Goal: Browse casually: Explore the website without a specific task or goal

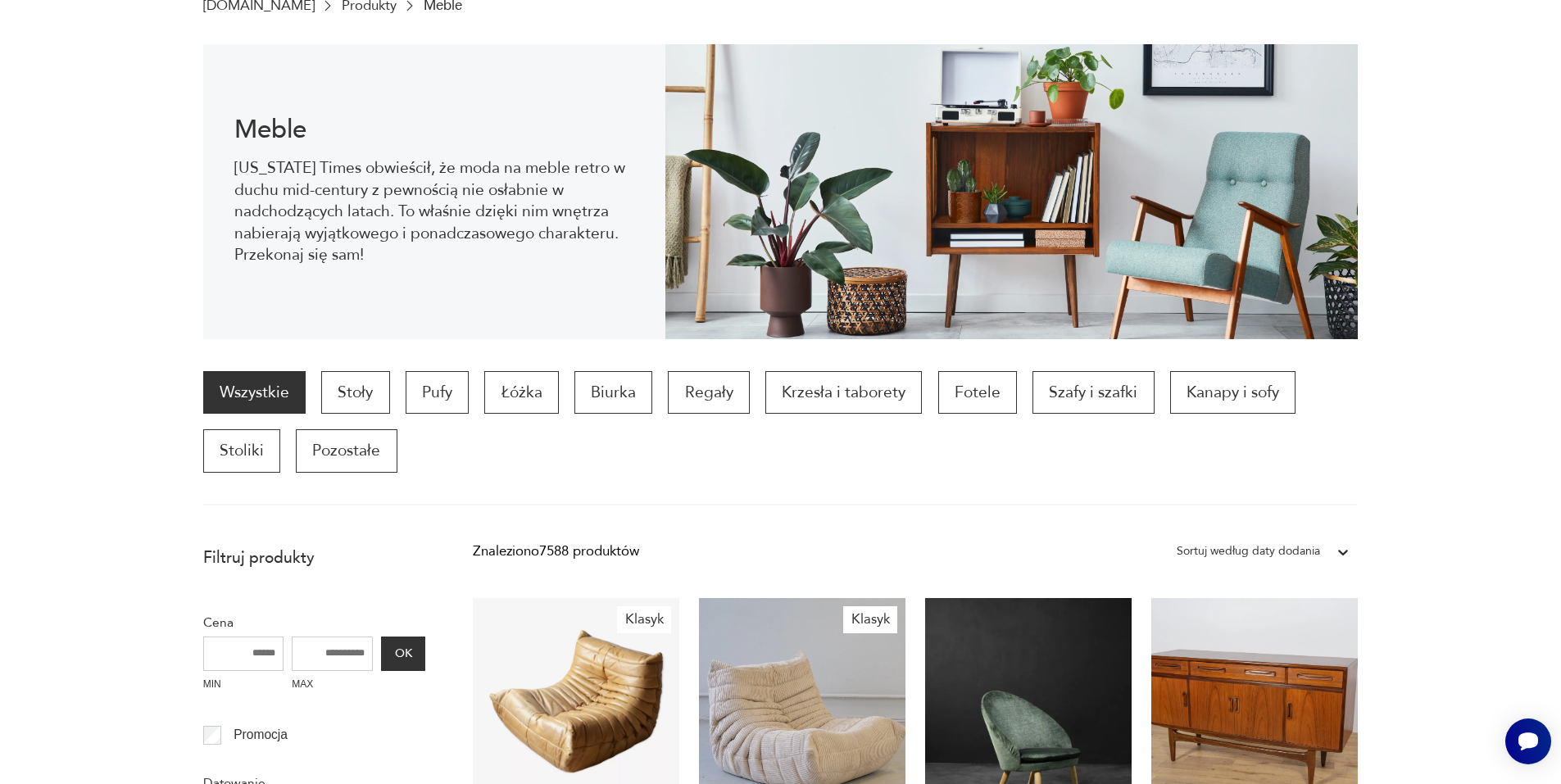
scroll to position [52, 0]
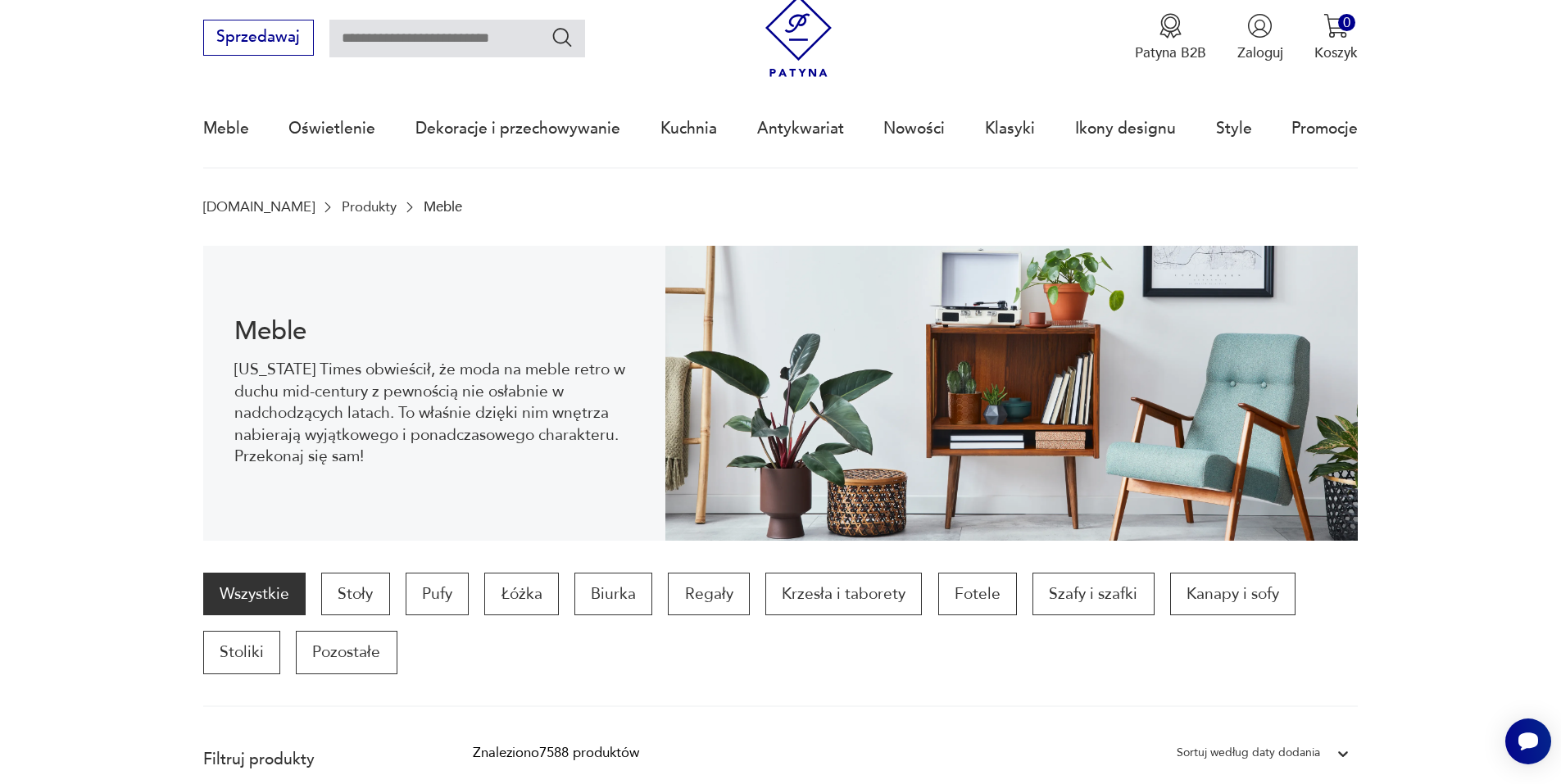
click at [398, 36] on input "text" at bounding box center [457, 38] width 256 height 37
type input "**********"
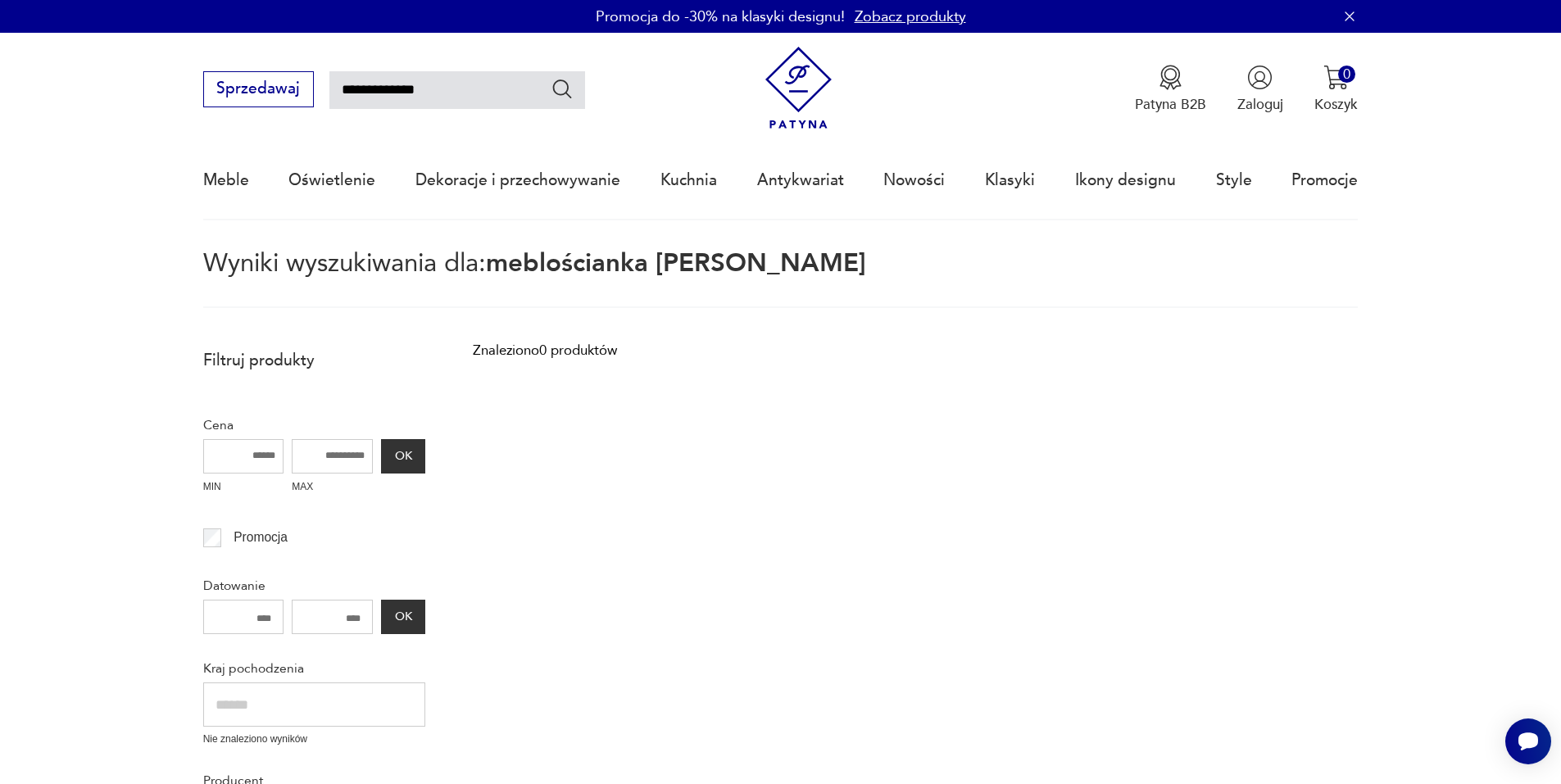
type input "**********"
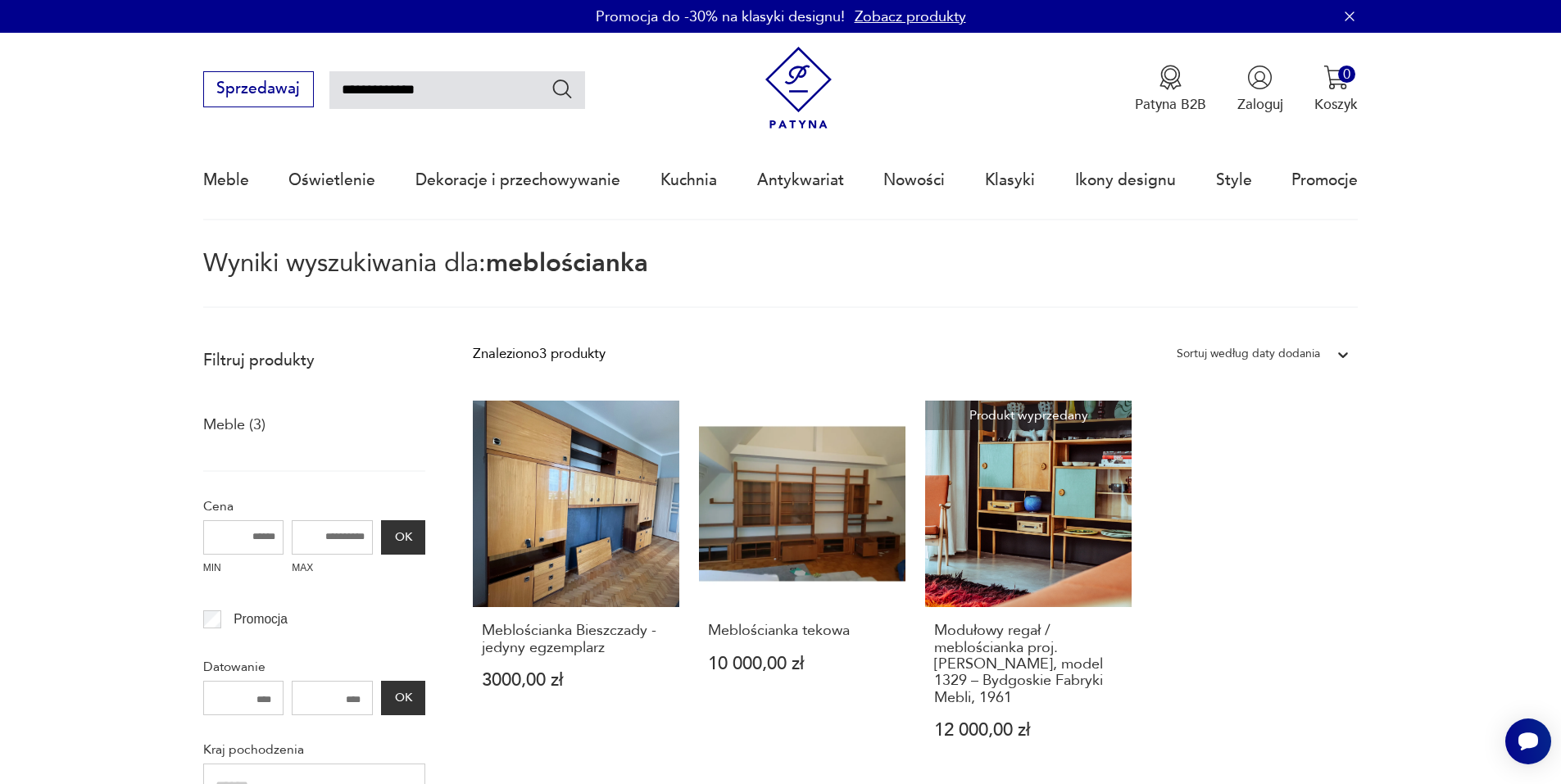
type input "**********"
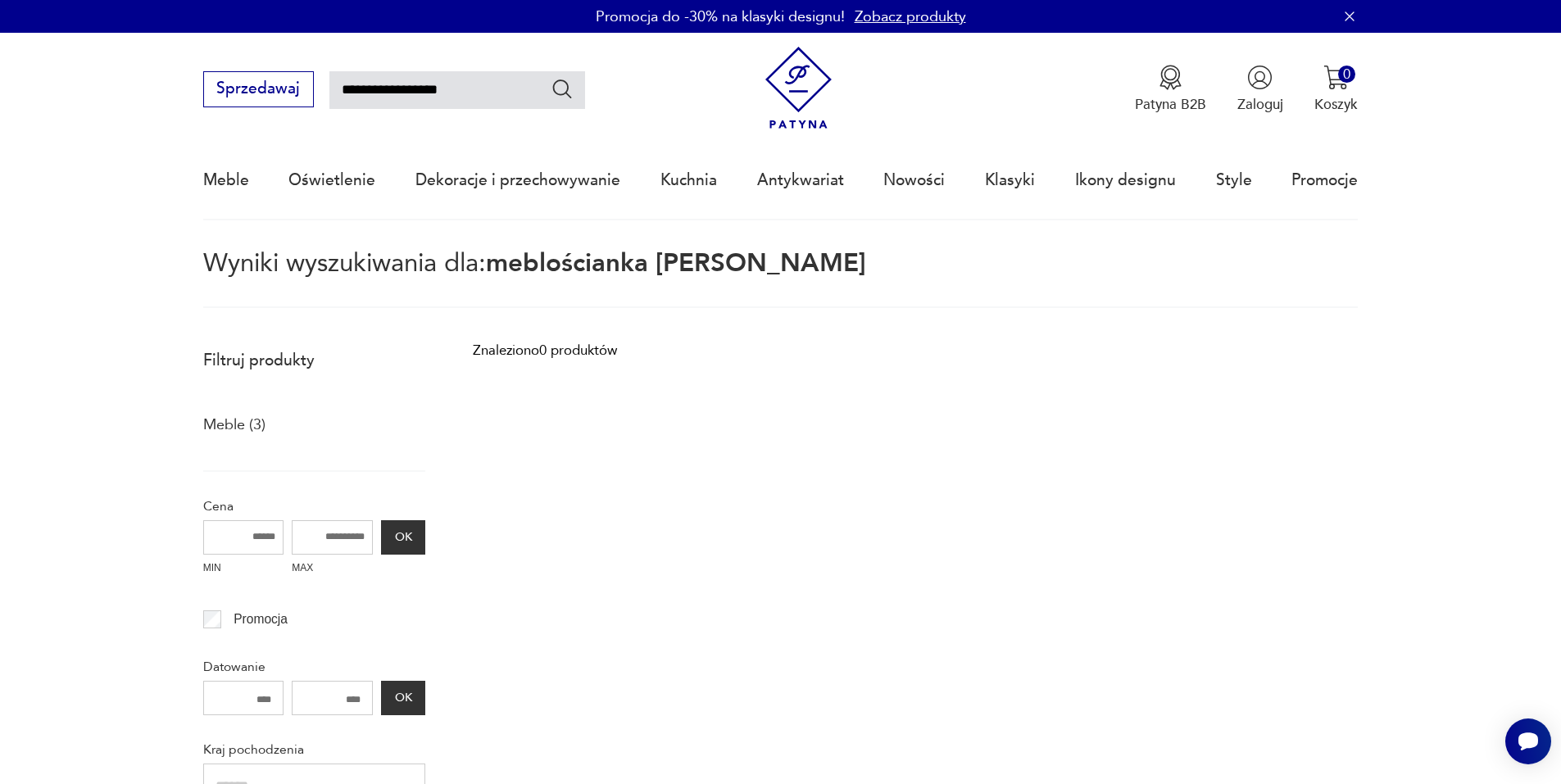
click at [259, 108] on div "**********" at bounding box center [780, 80] width 1155 height 95
click at [262, 96] on button "Sprzedawaj" at bounding box center [259, 89] width 111 height 36
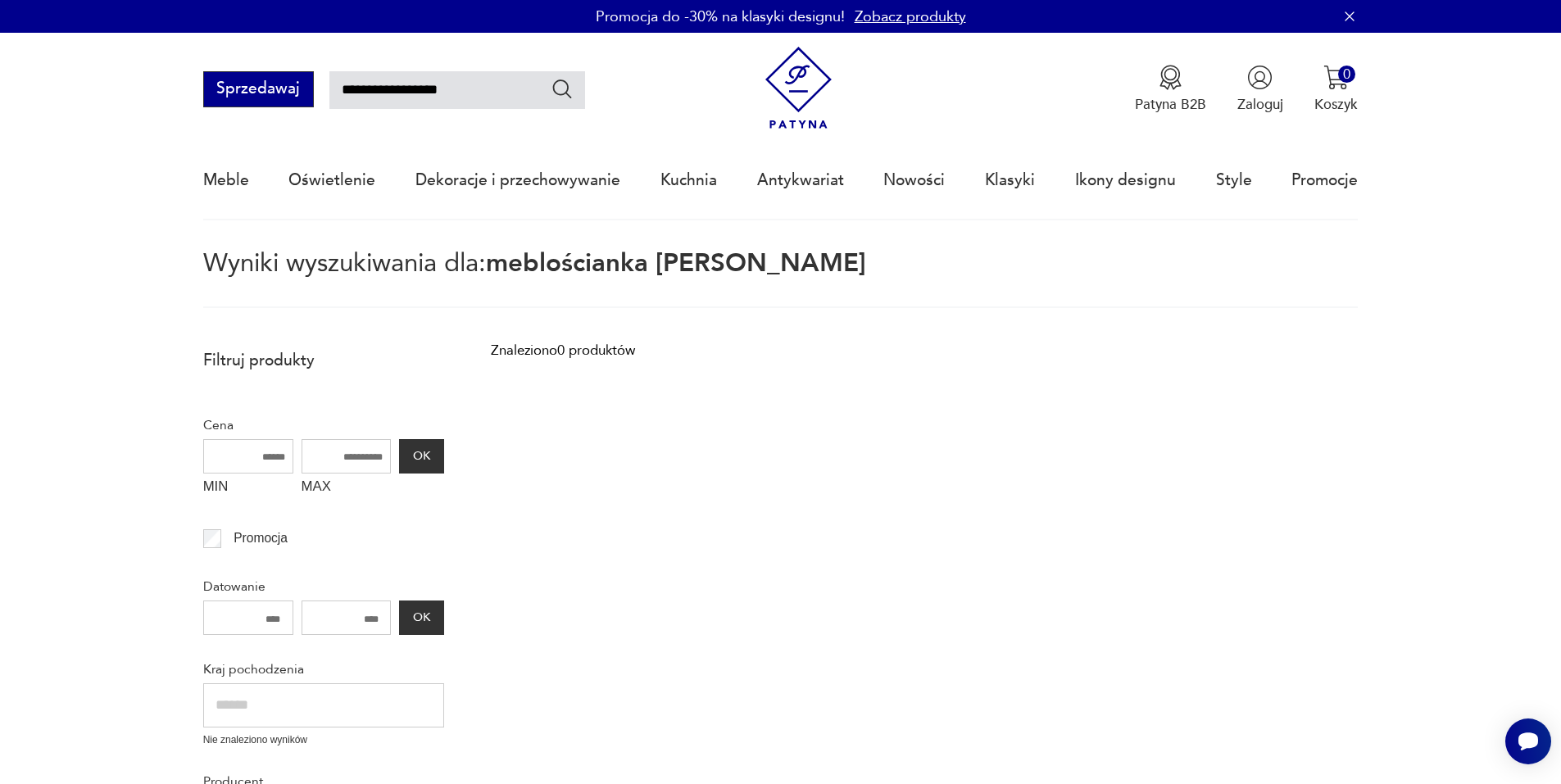
drag, startPoint x: 485, startPoint y: 92, endPoint x: 272, endPoint y: 99, distance: 213.1
click at [272, 99] on div "**********" at bounding box center [394, 89] width 382 height 36
type input "********"
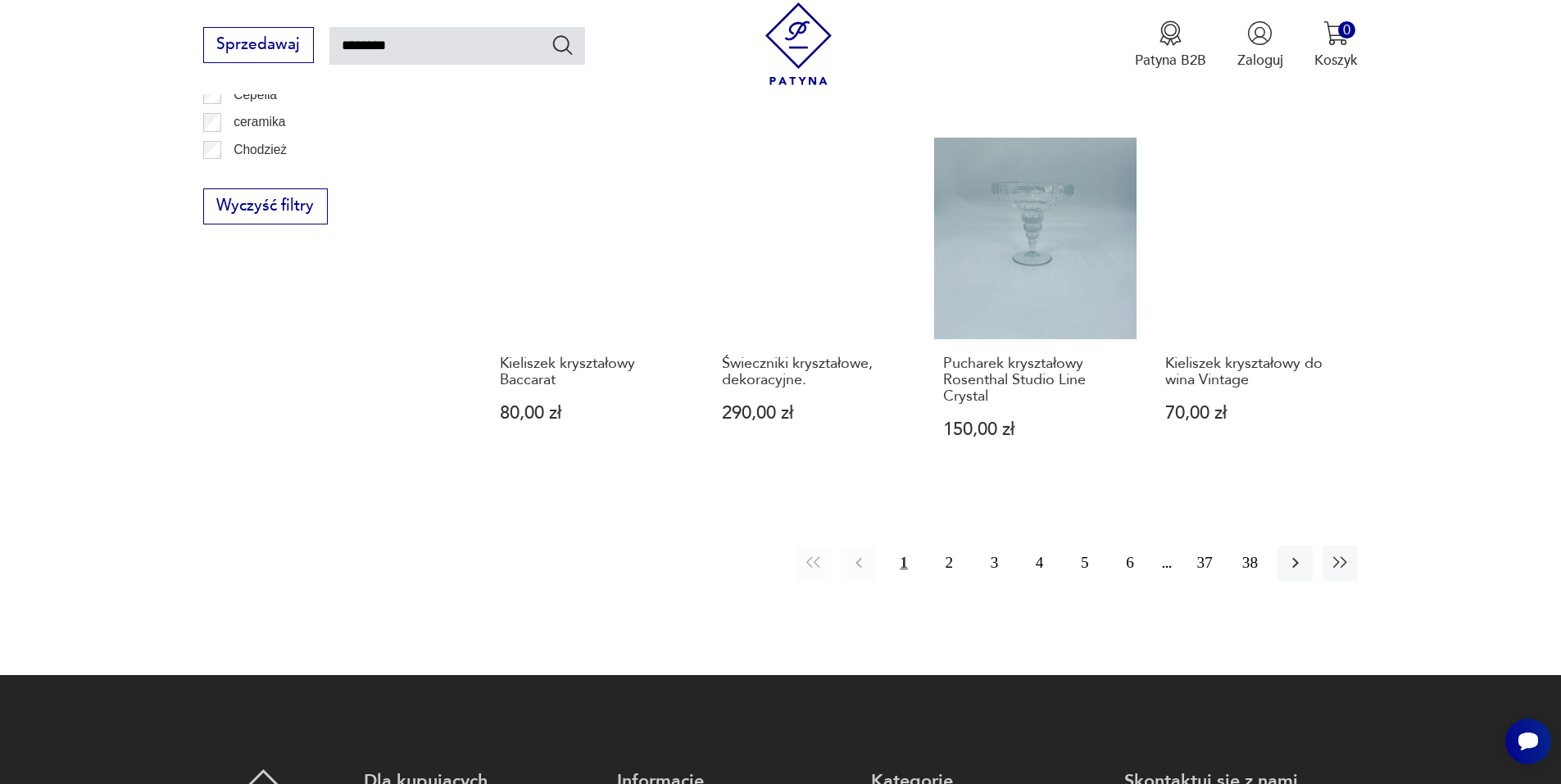
scroll to position [1405, 0]
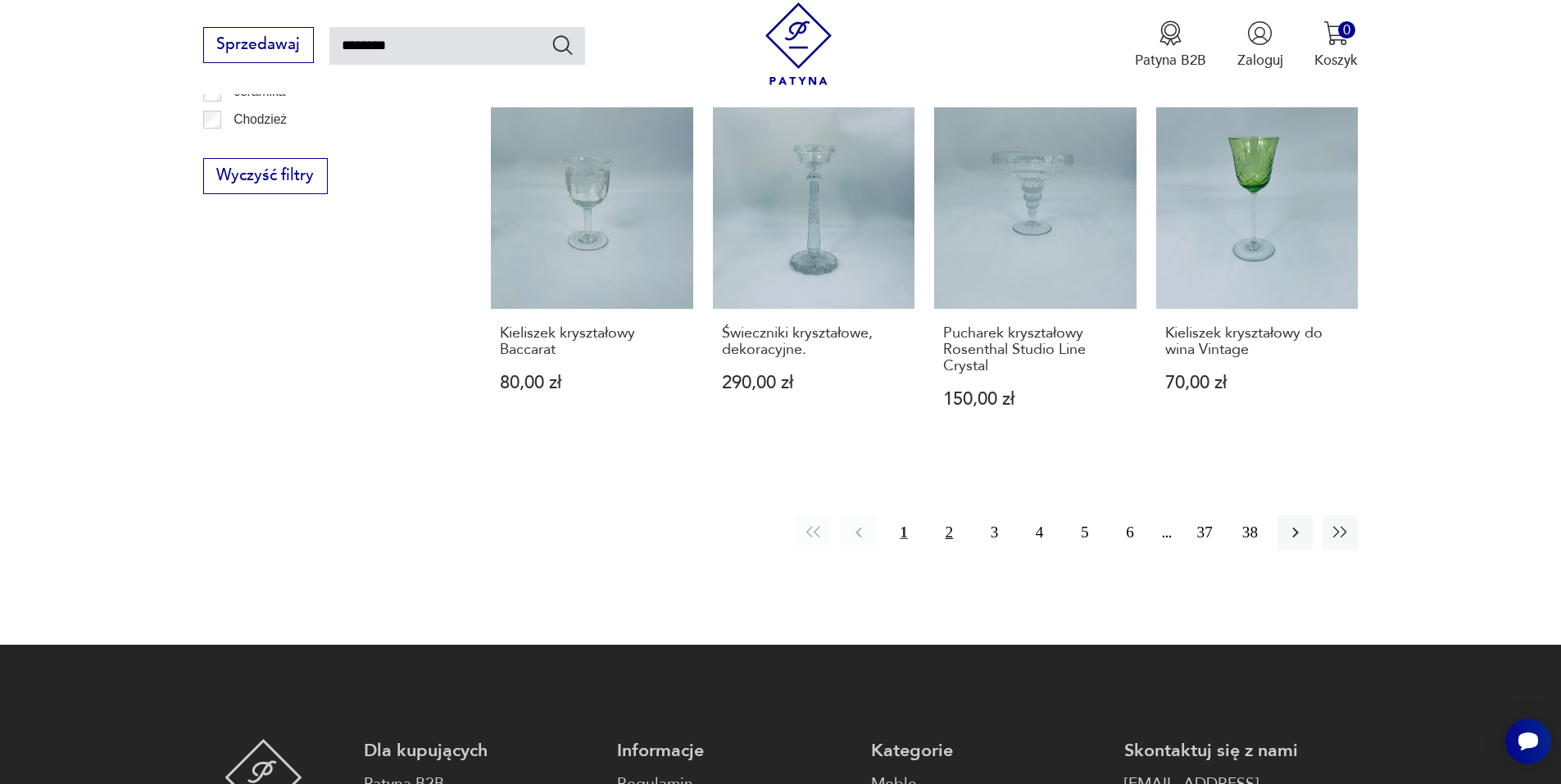
click at [949, 515] on button "2" at bounding box center [949, 533] width 36 height 36
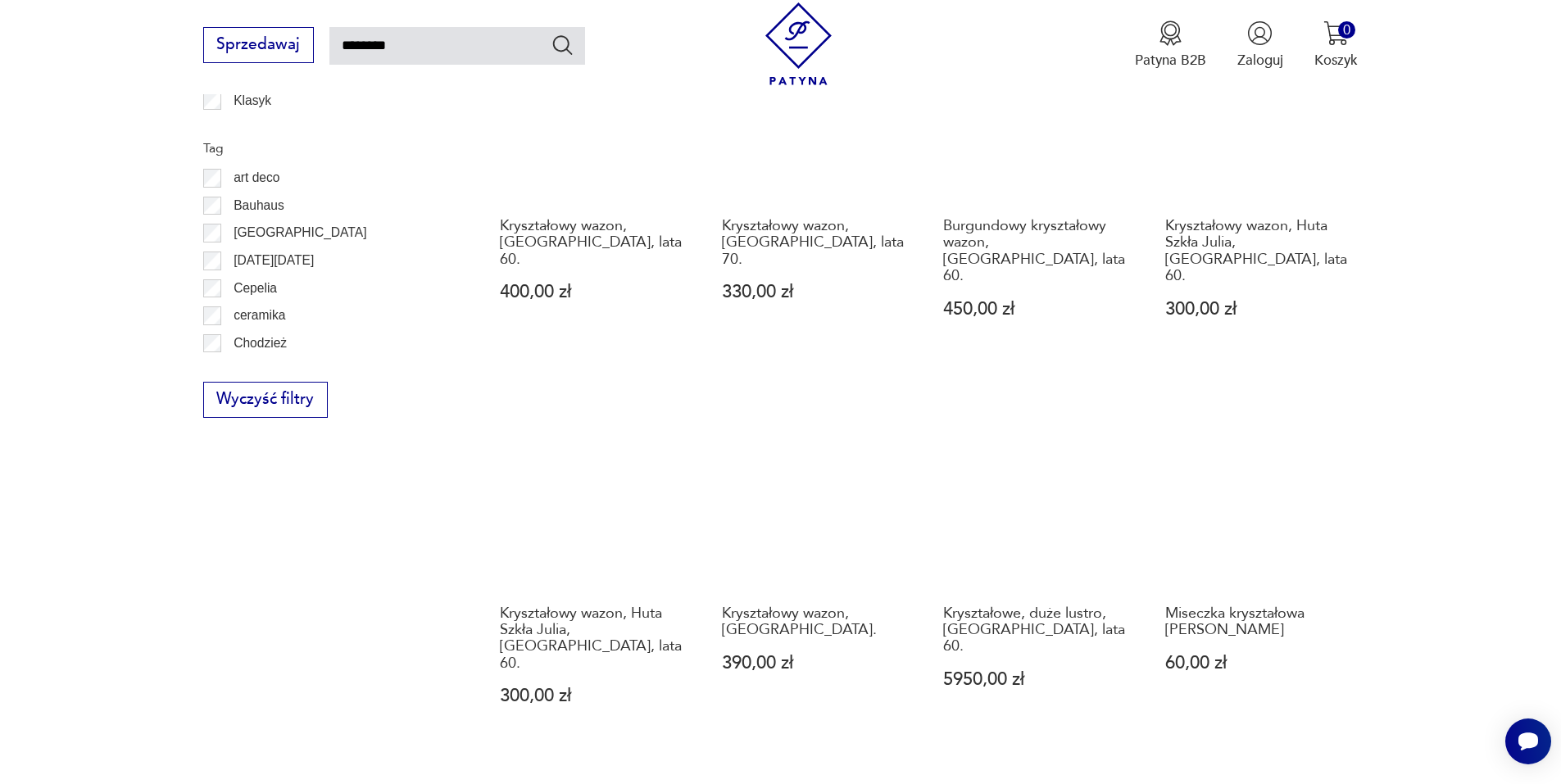
scroll to position [1187, 0]
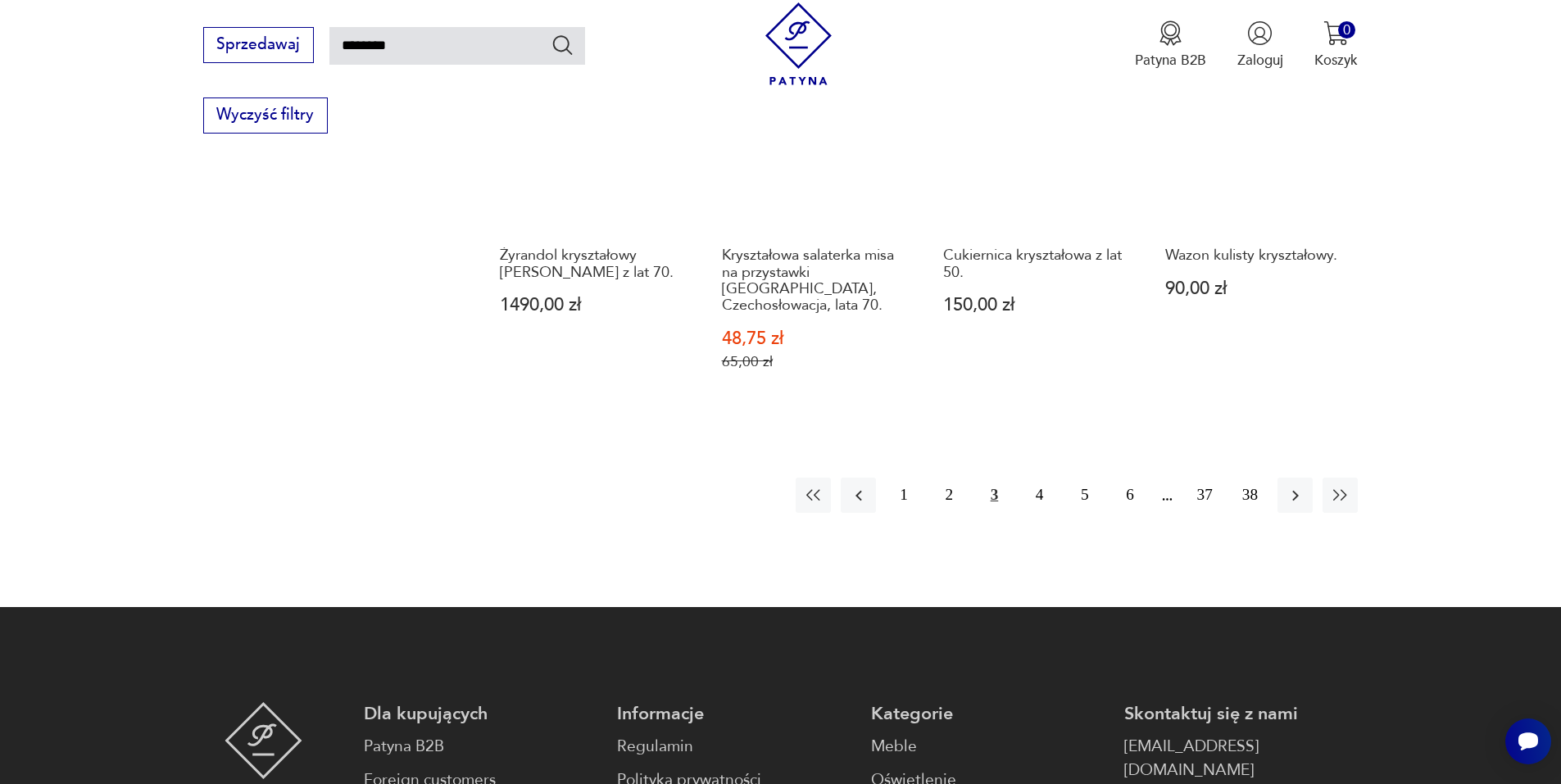
scroll to position [1514, 0]
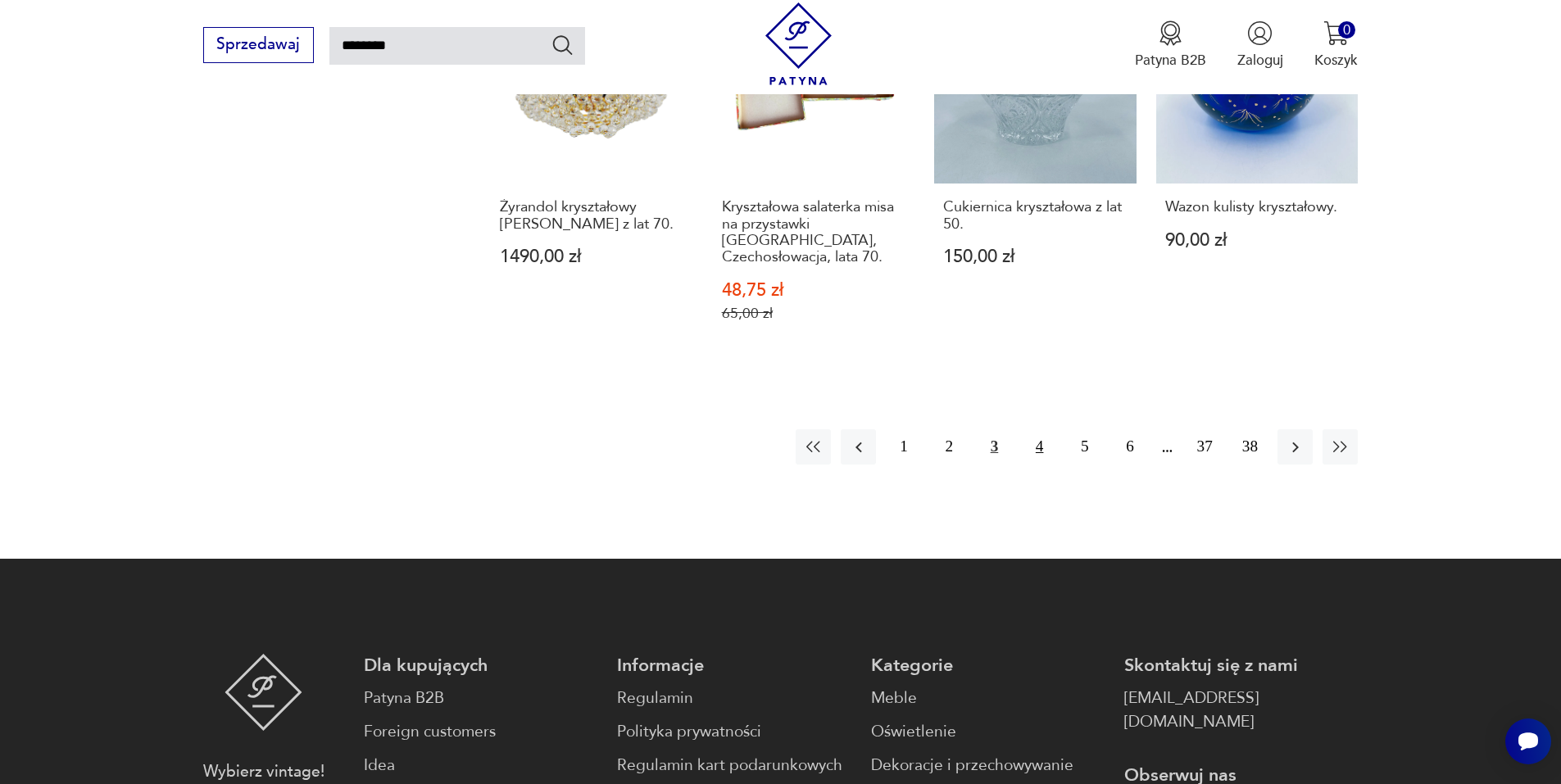
click at [1038, 429] on button "4" at bounding box center [1040, 447] width 36 height 36
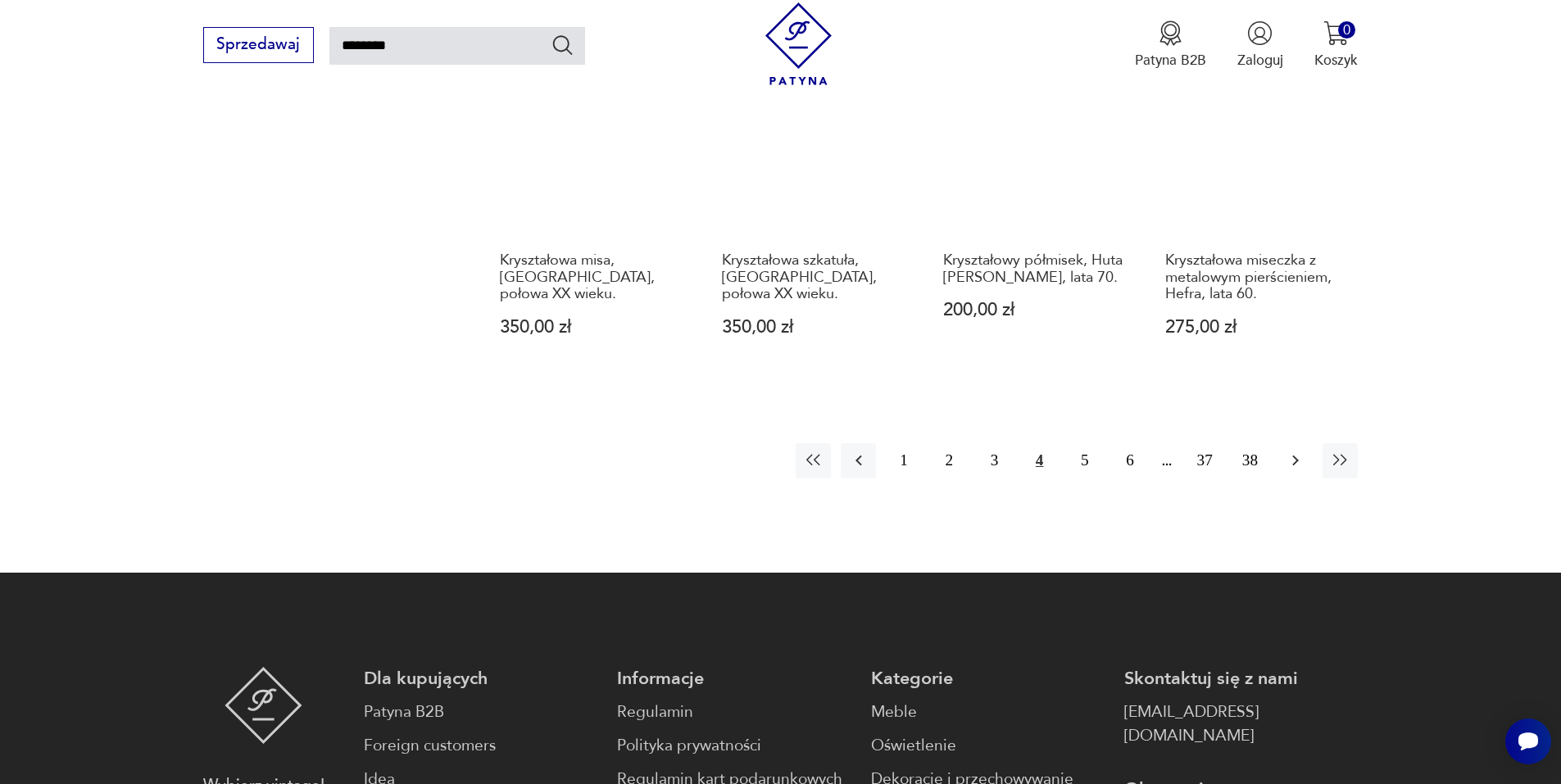
scroll to position [1514, 0]
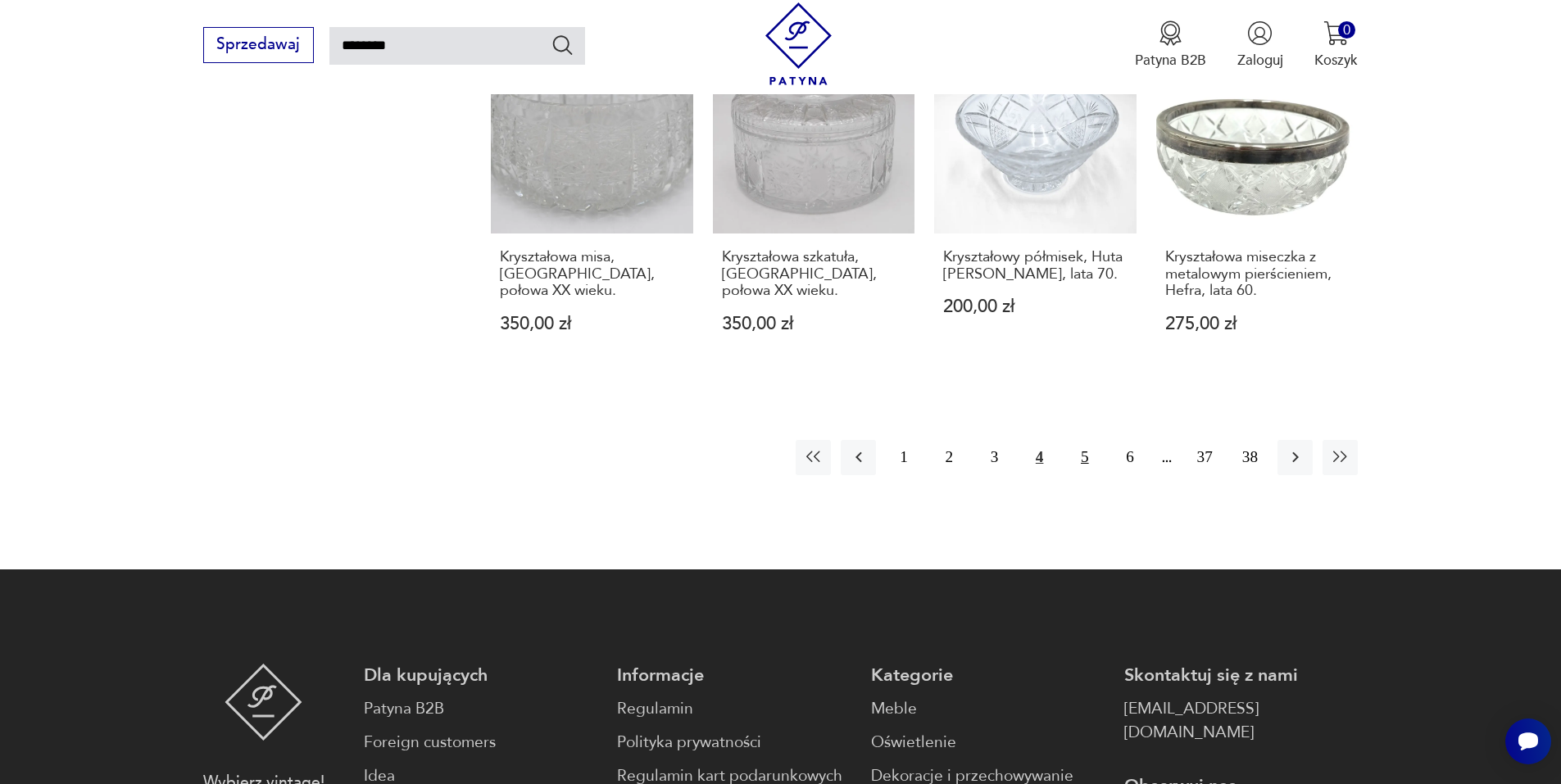
click at [1090, 440] on button "5" at bounding box center [1085, 458] width 36 height 36
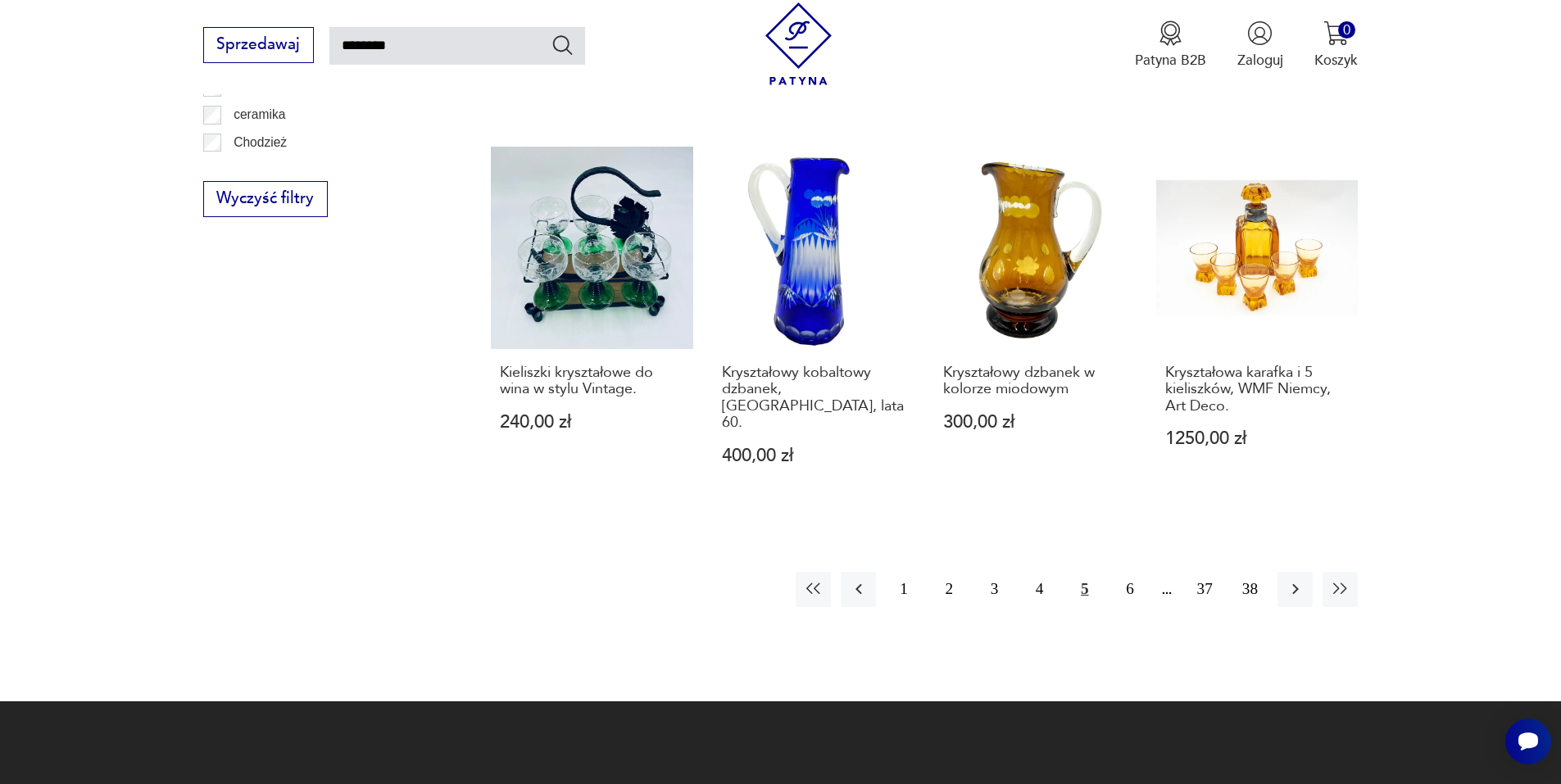
scroll to position [1405, 0]
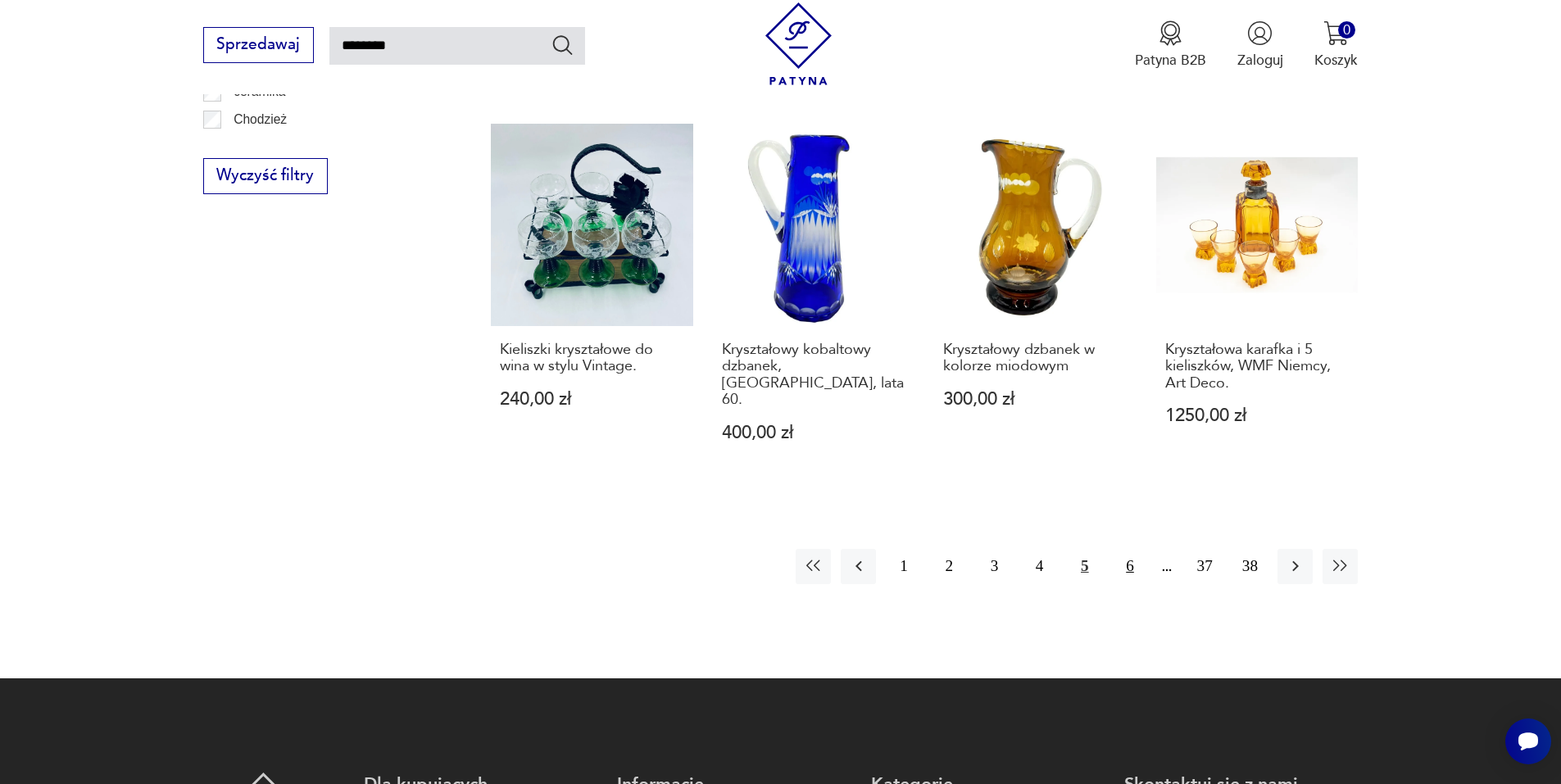
click at [1133, 549] on button "6" at bounding box center [1130, 567] width 36 height 36
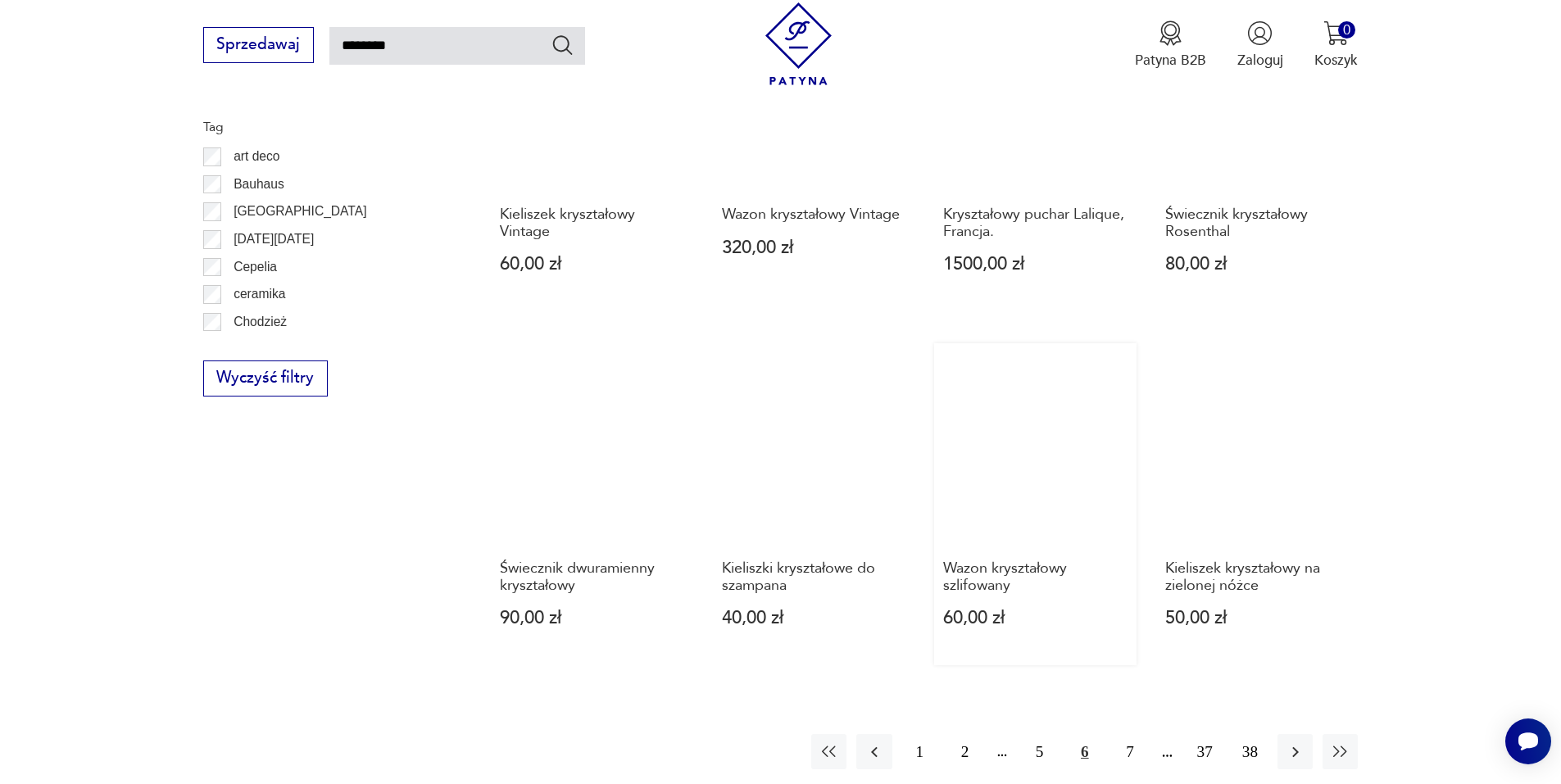
scroll to position [1187, 0]
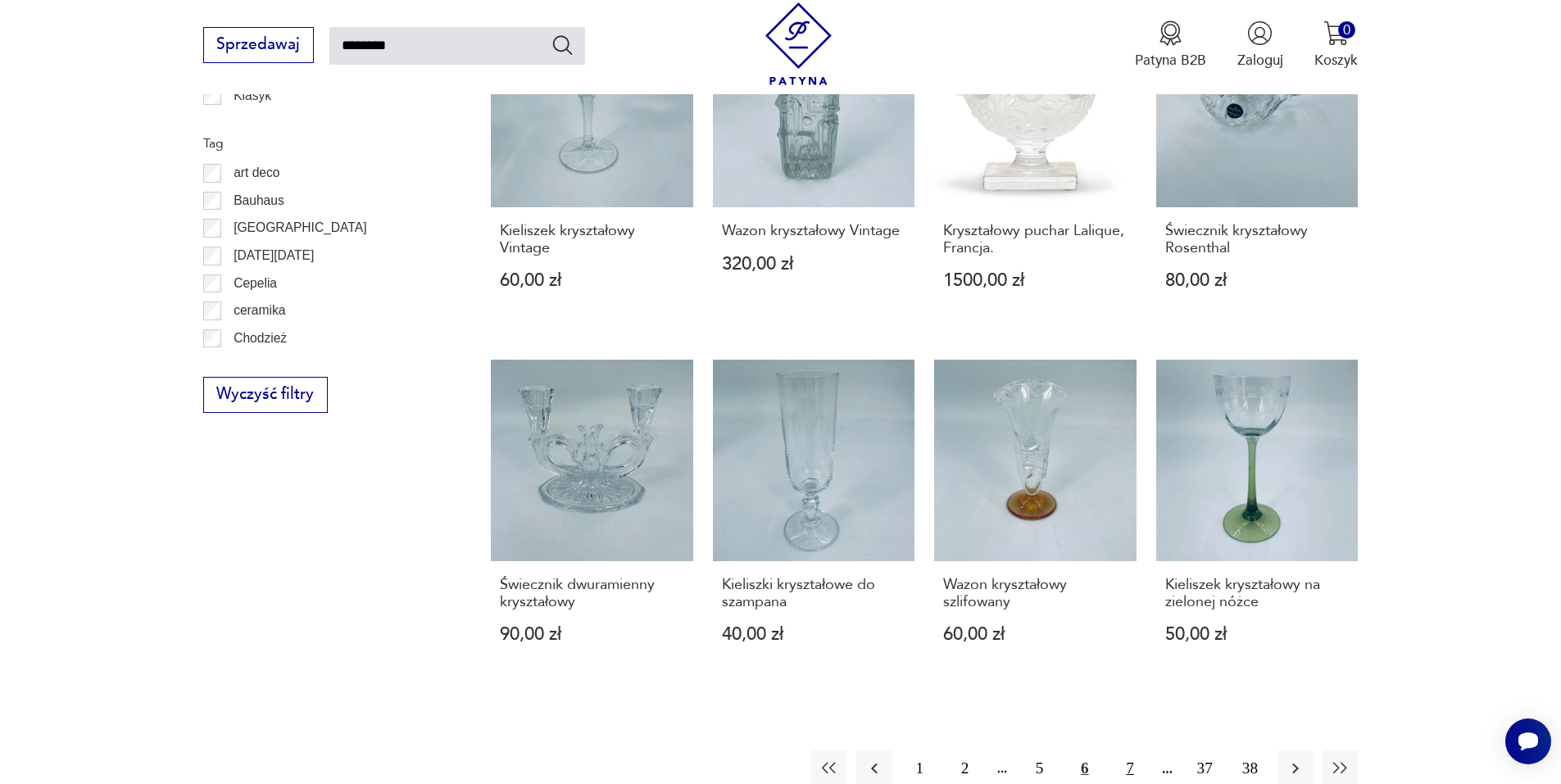
click at [1127, 750] on button "7" at bounding box center [1130, 768] width 36 height 36
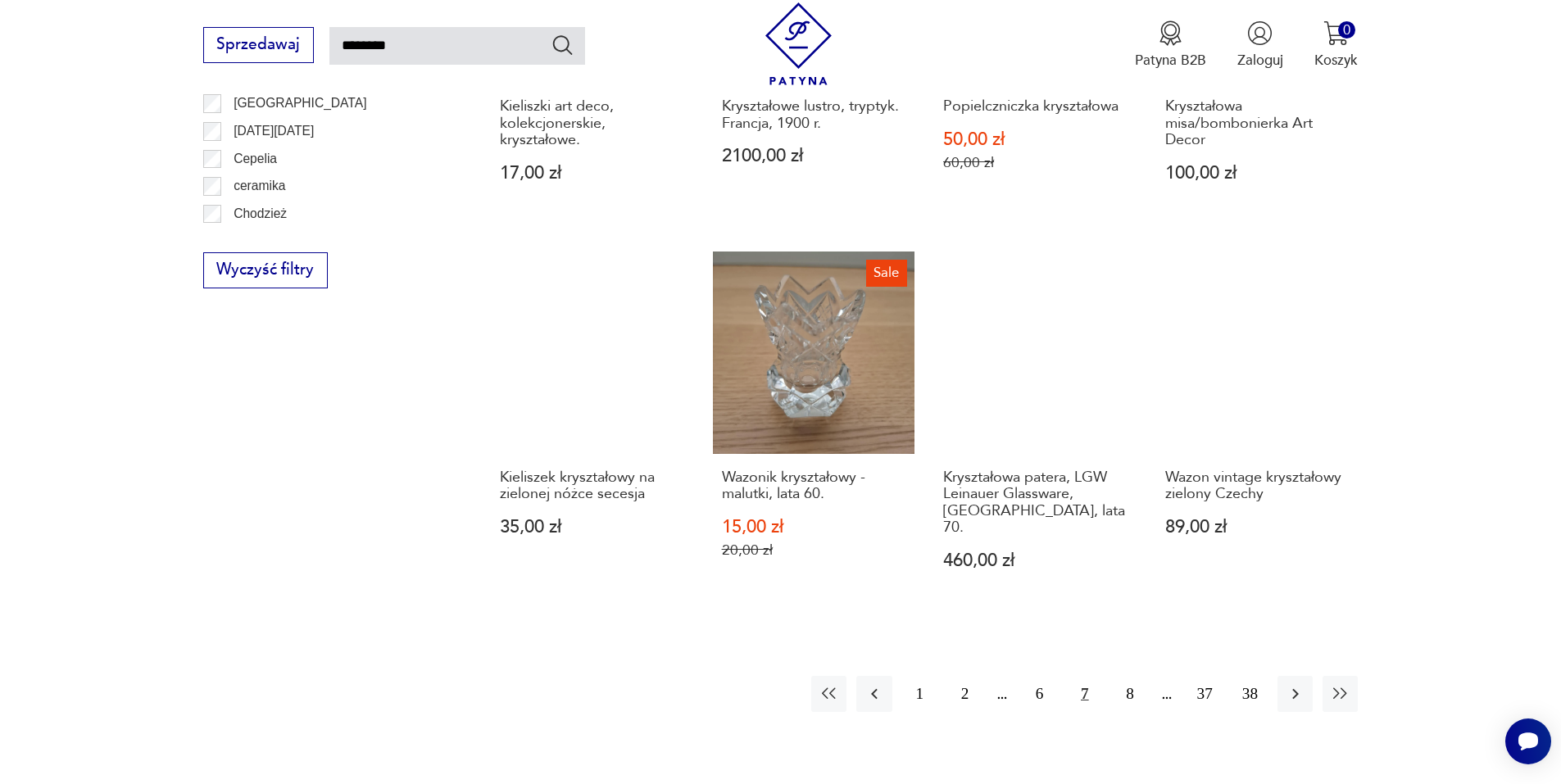
scroll to position [1405, 0]
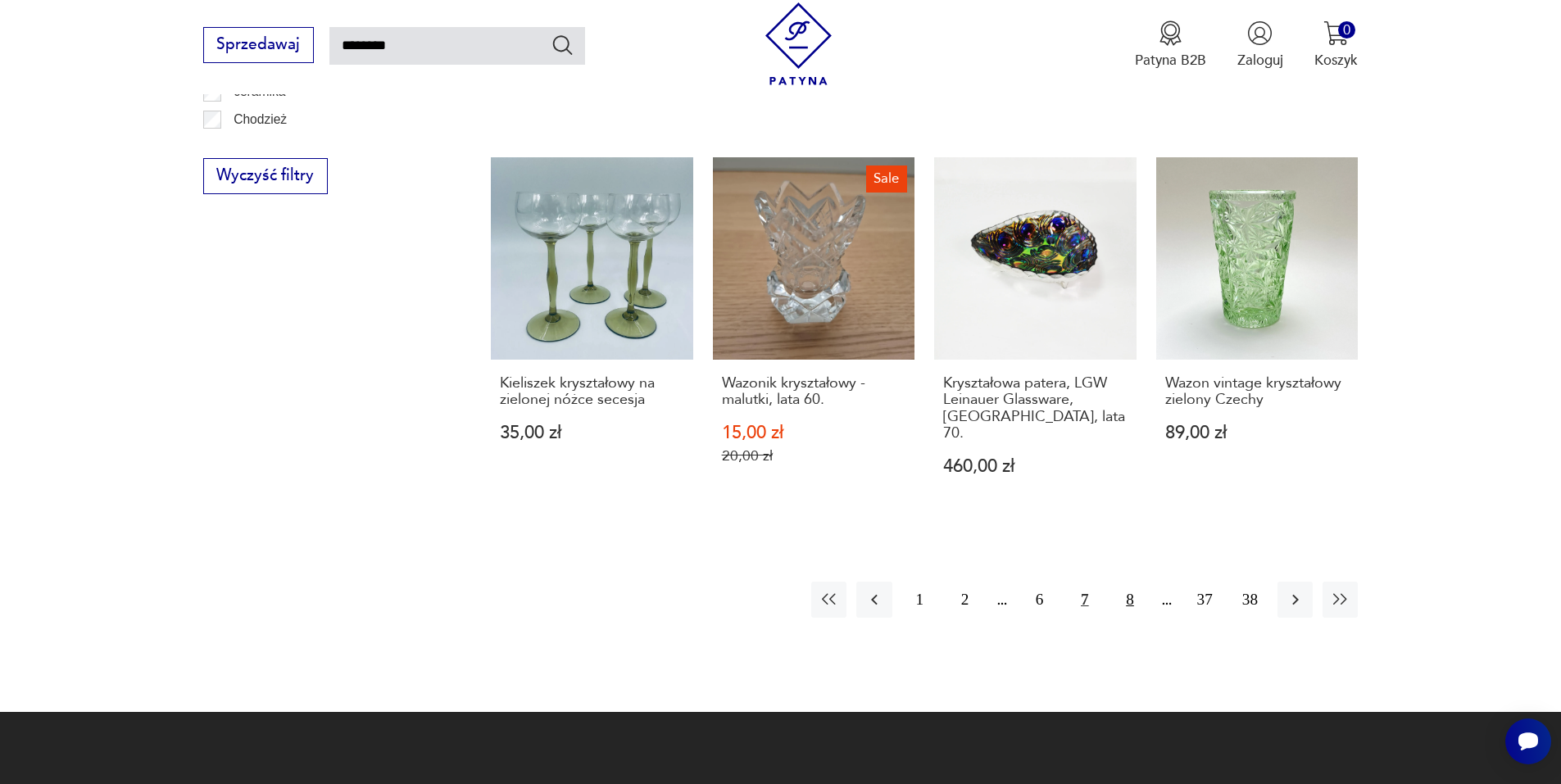
click at [1128, 582] on button "8" at bounding box center [1130, 599] width 36 height 36
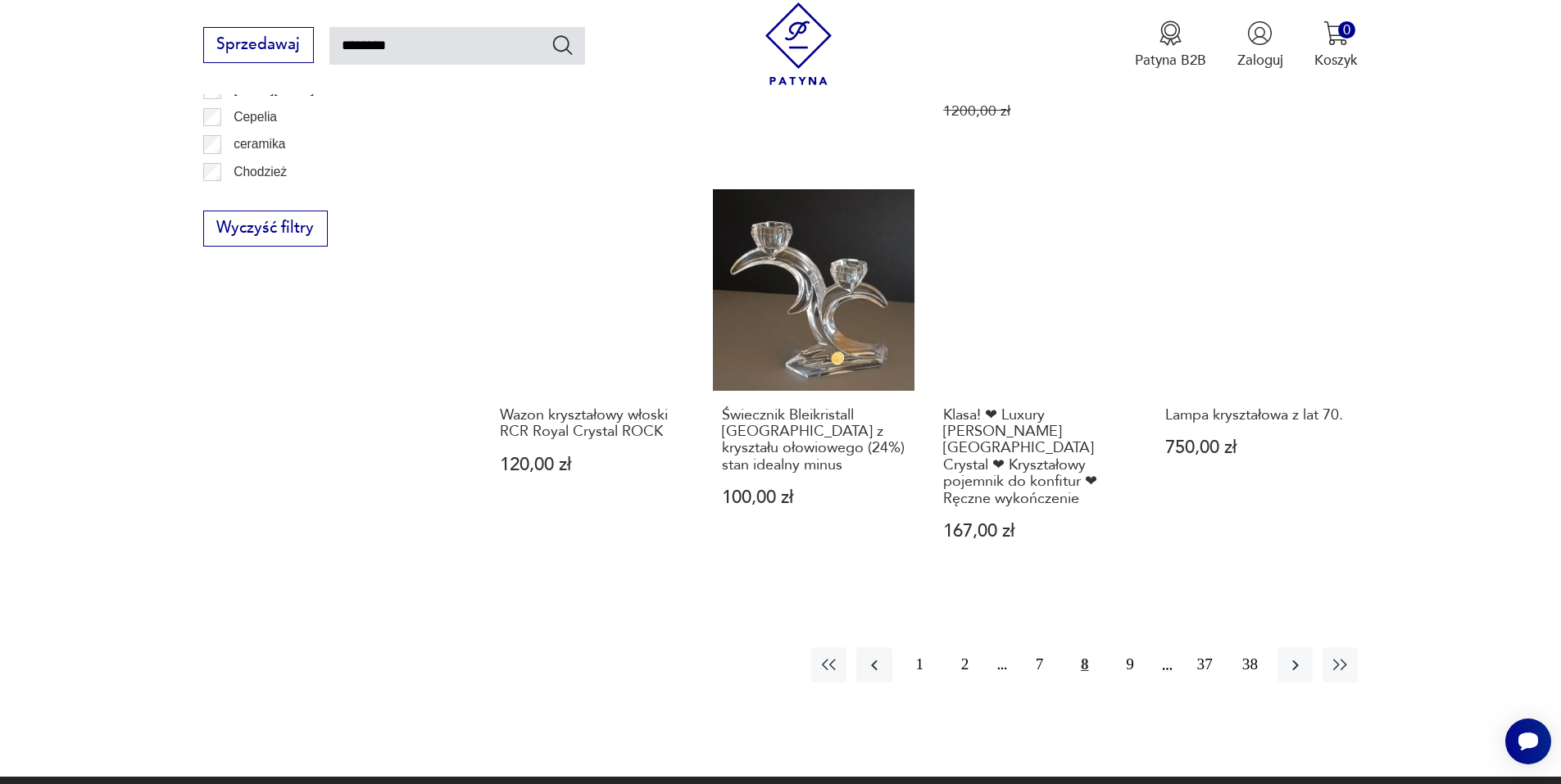
scroll to position [1405, 0]
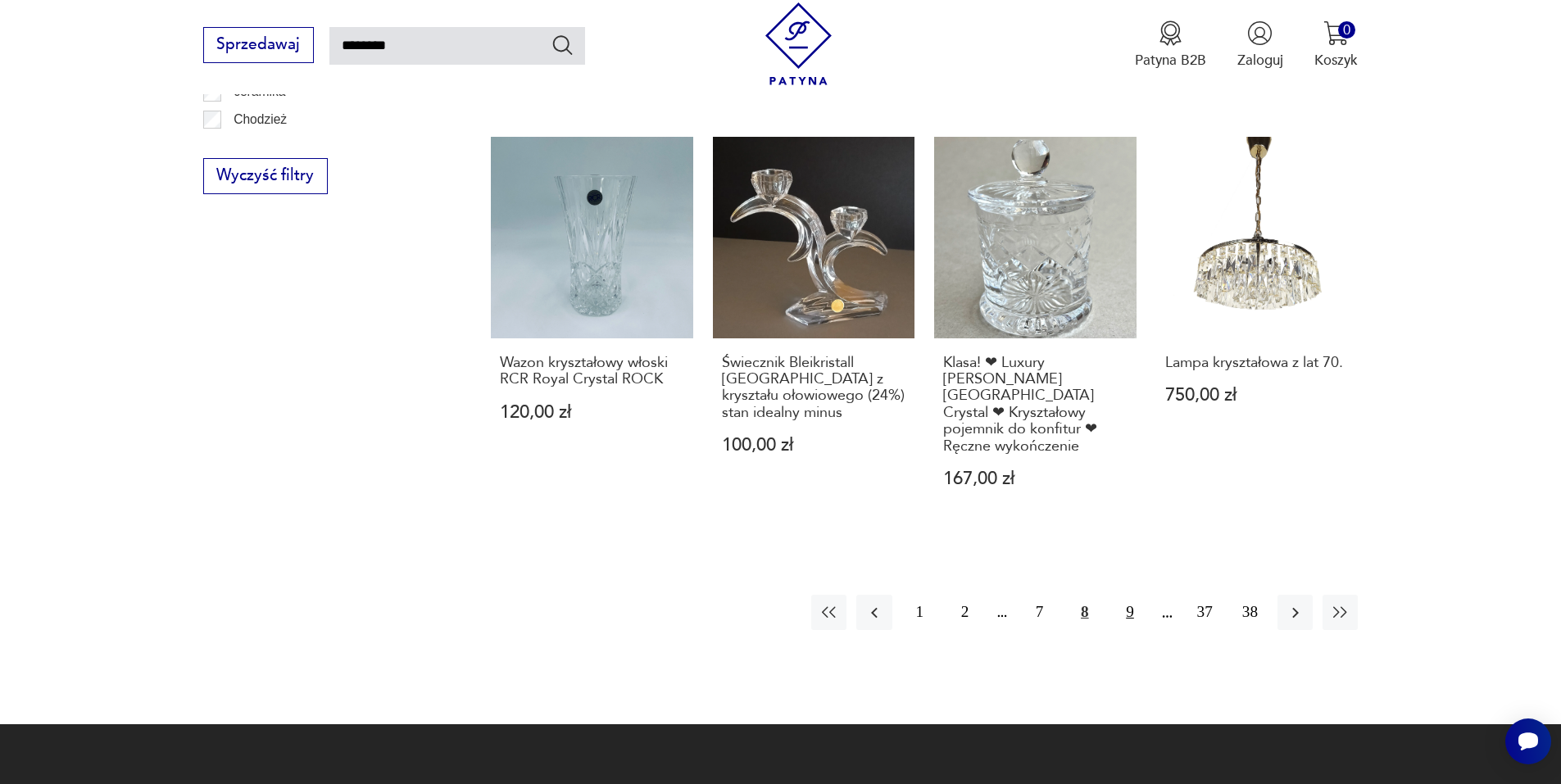
click at [1128, 598] on button "9" at bounding box center [1130, 613] width 36 height 36
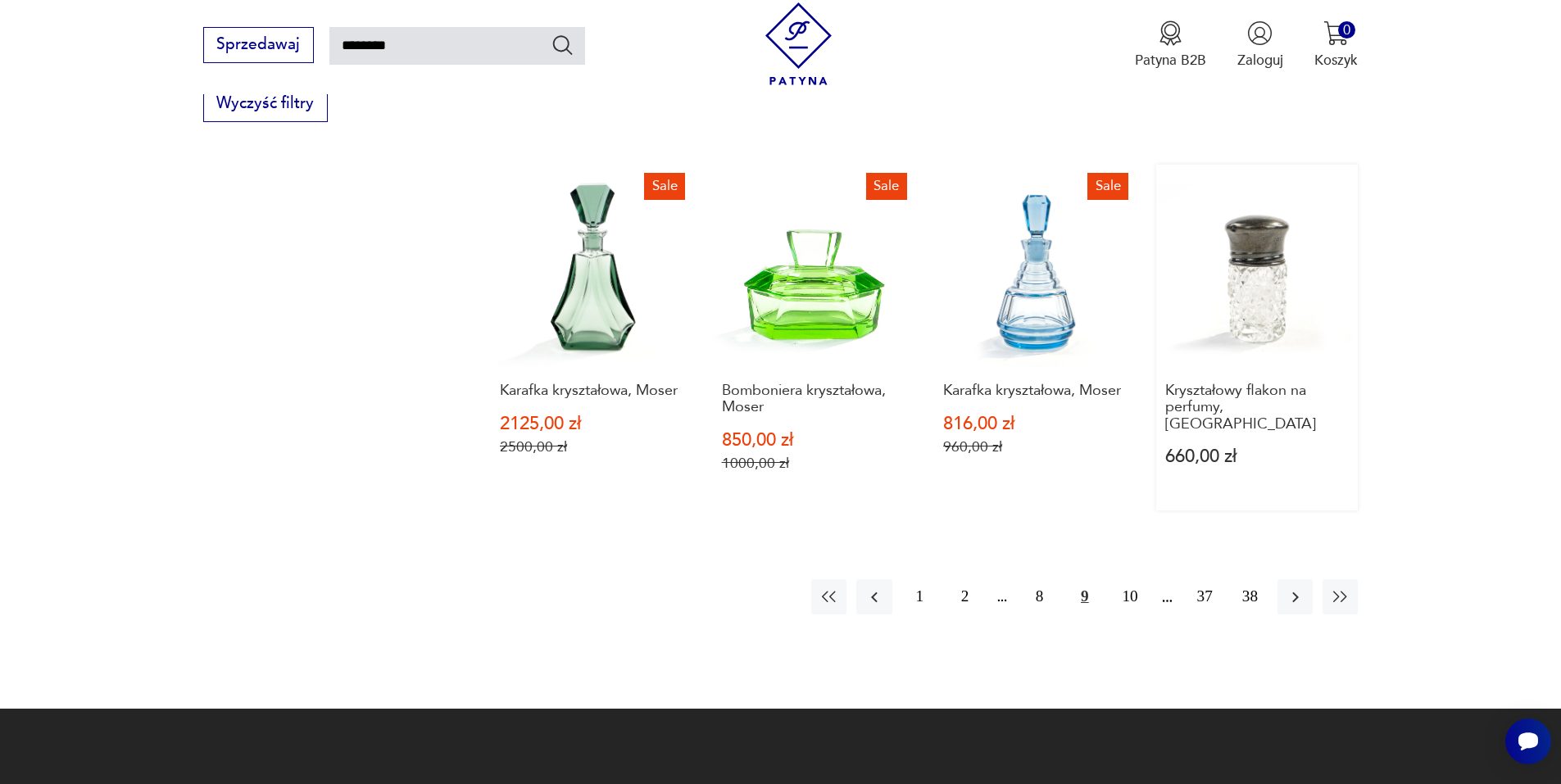
scroll to position [1514, 0]
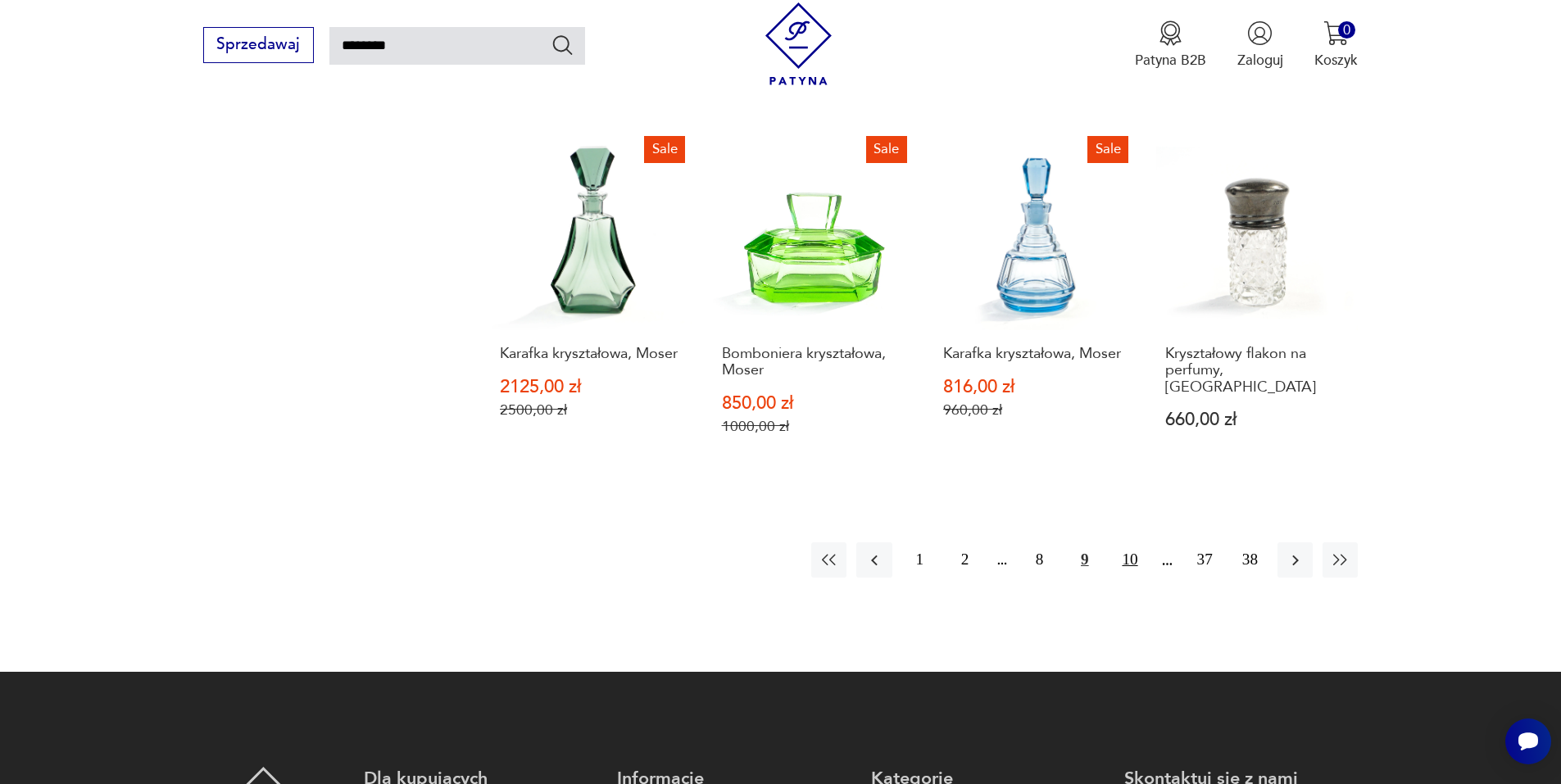
click at [1128, 542] on button "10" at bounding box center [1130, 560] width 36 height 36
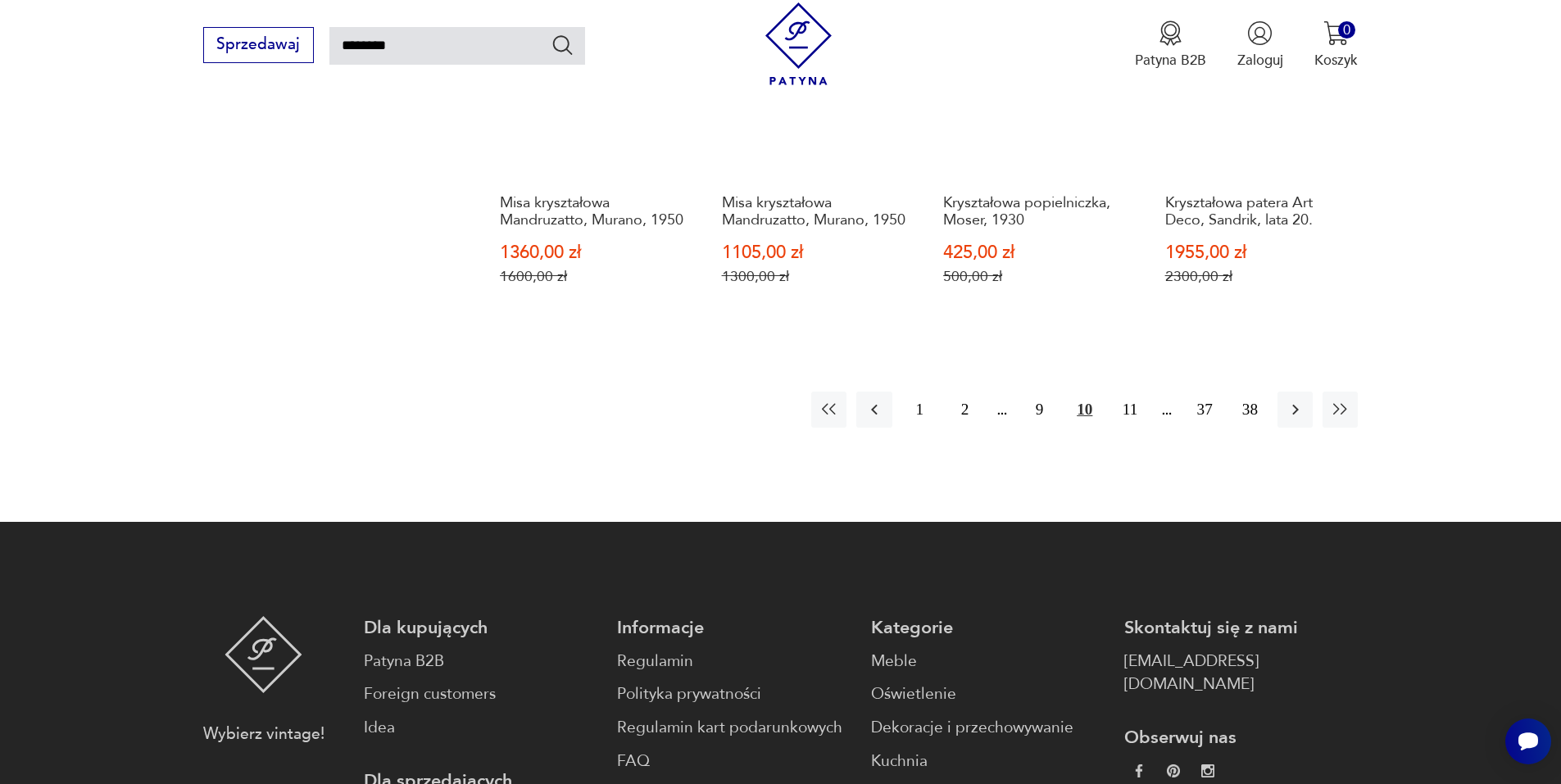
scroll to position [1624, 0]
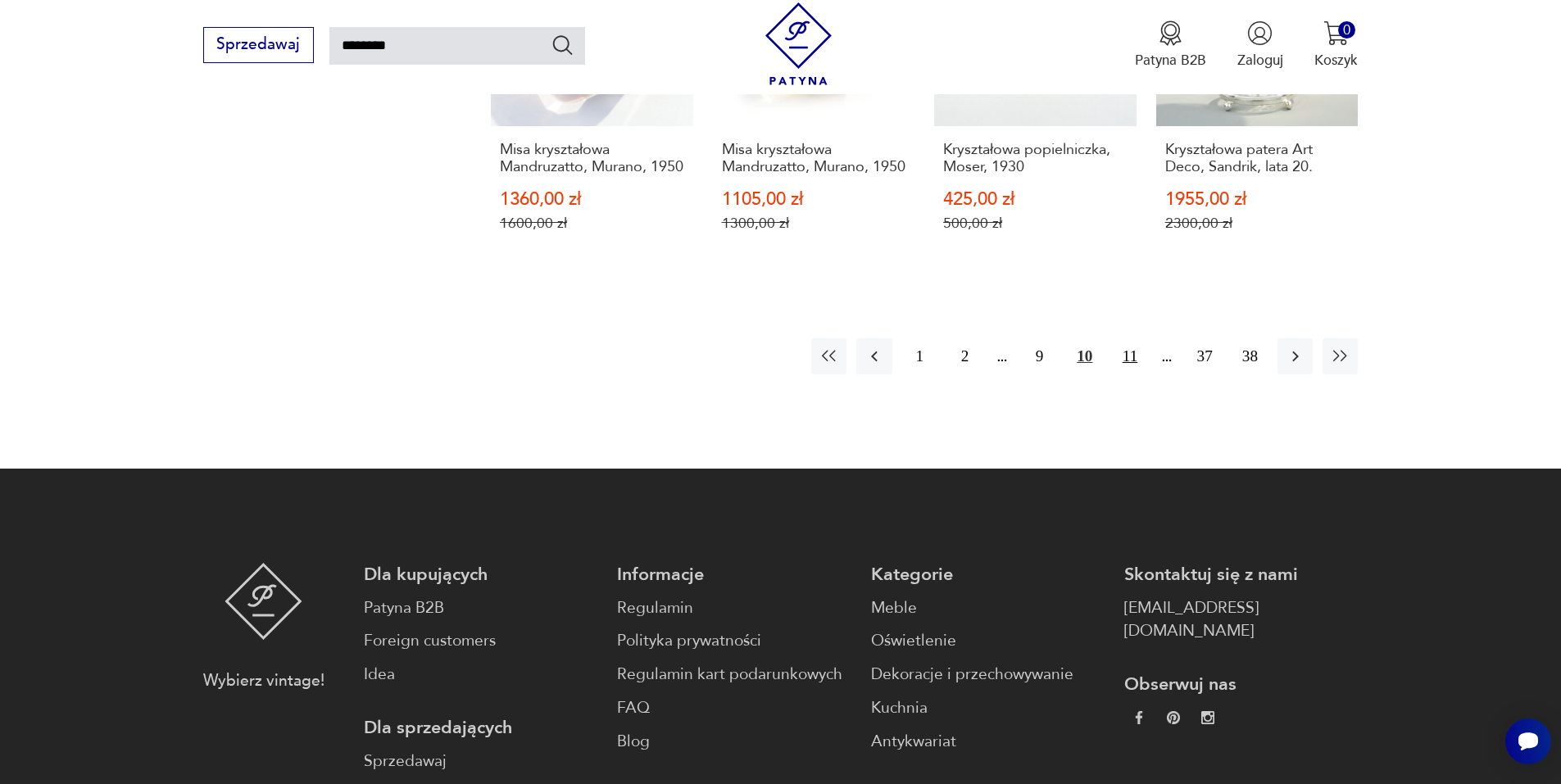
click at [1130, 374] on button "11" at bounding box center [1130, 356] width 36 height 36
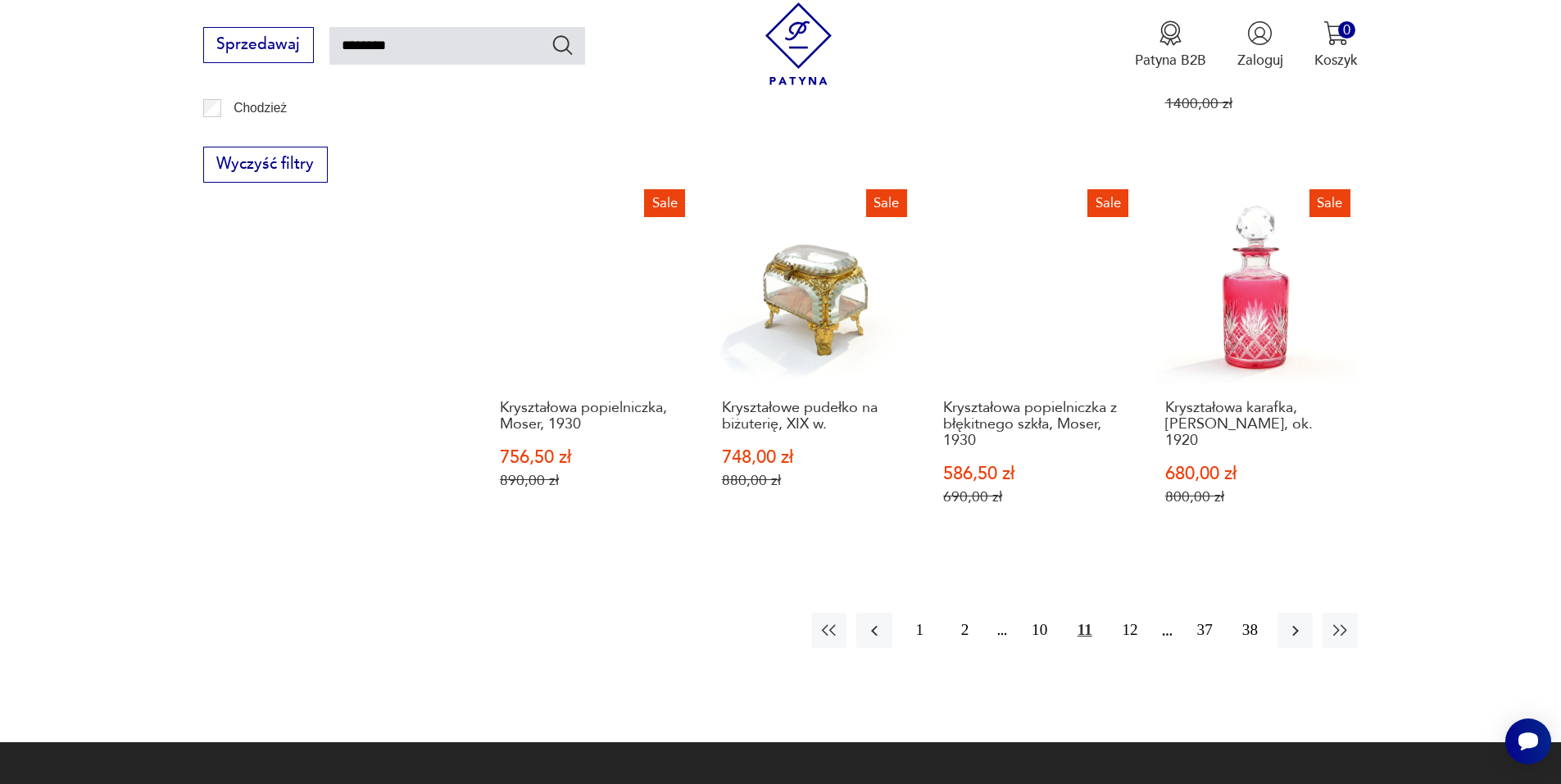
scroll to position [1514, 0]
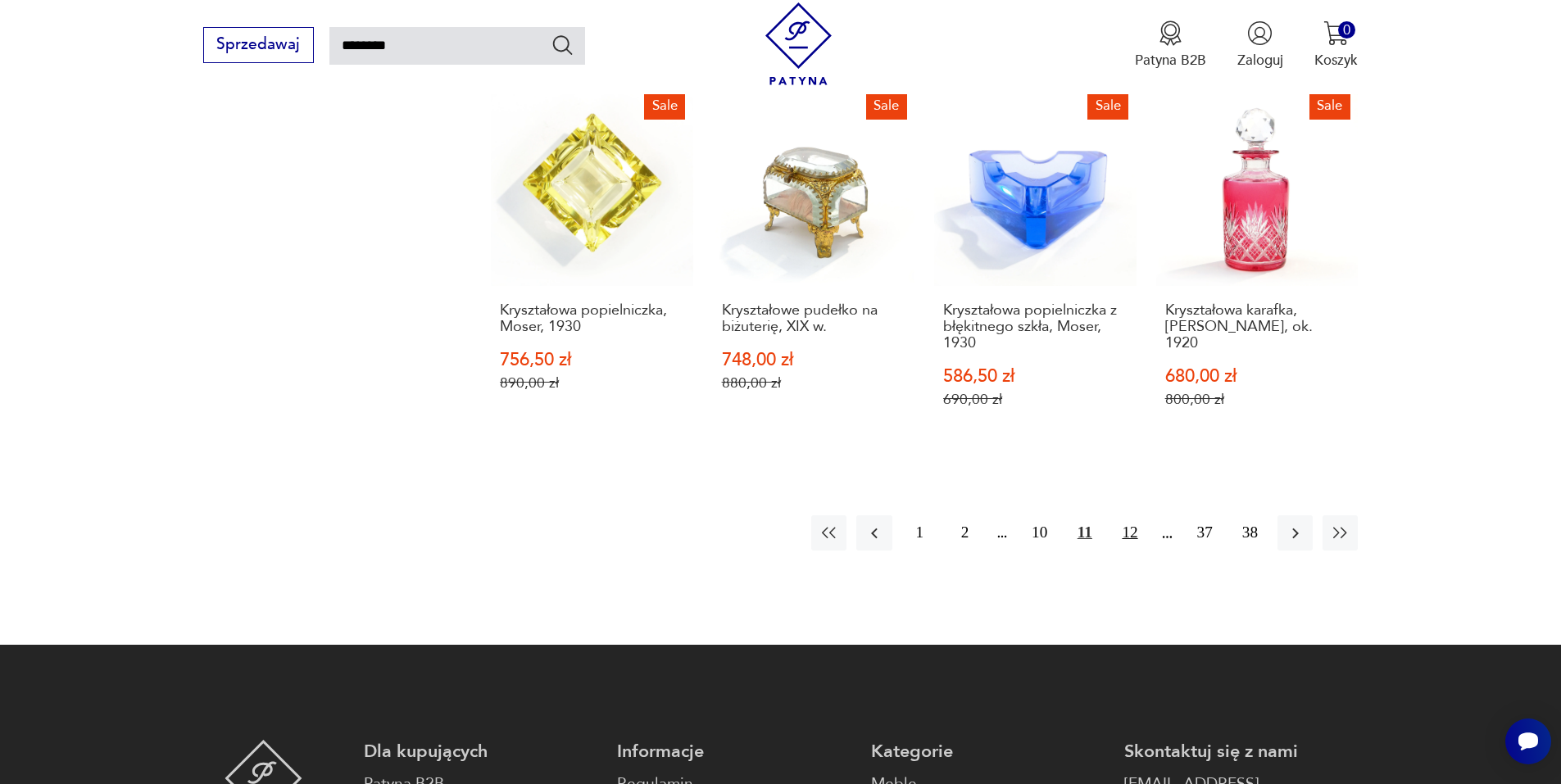
click at [1136, 515] on button "12" at bounding box center [1130, 533] width 36 height 36
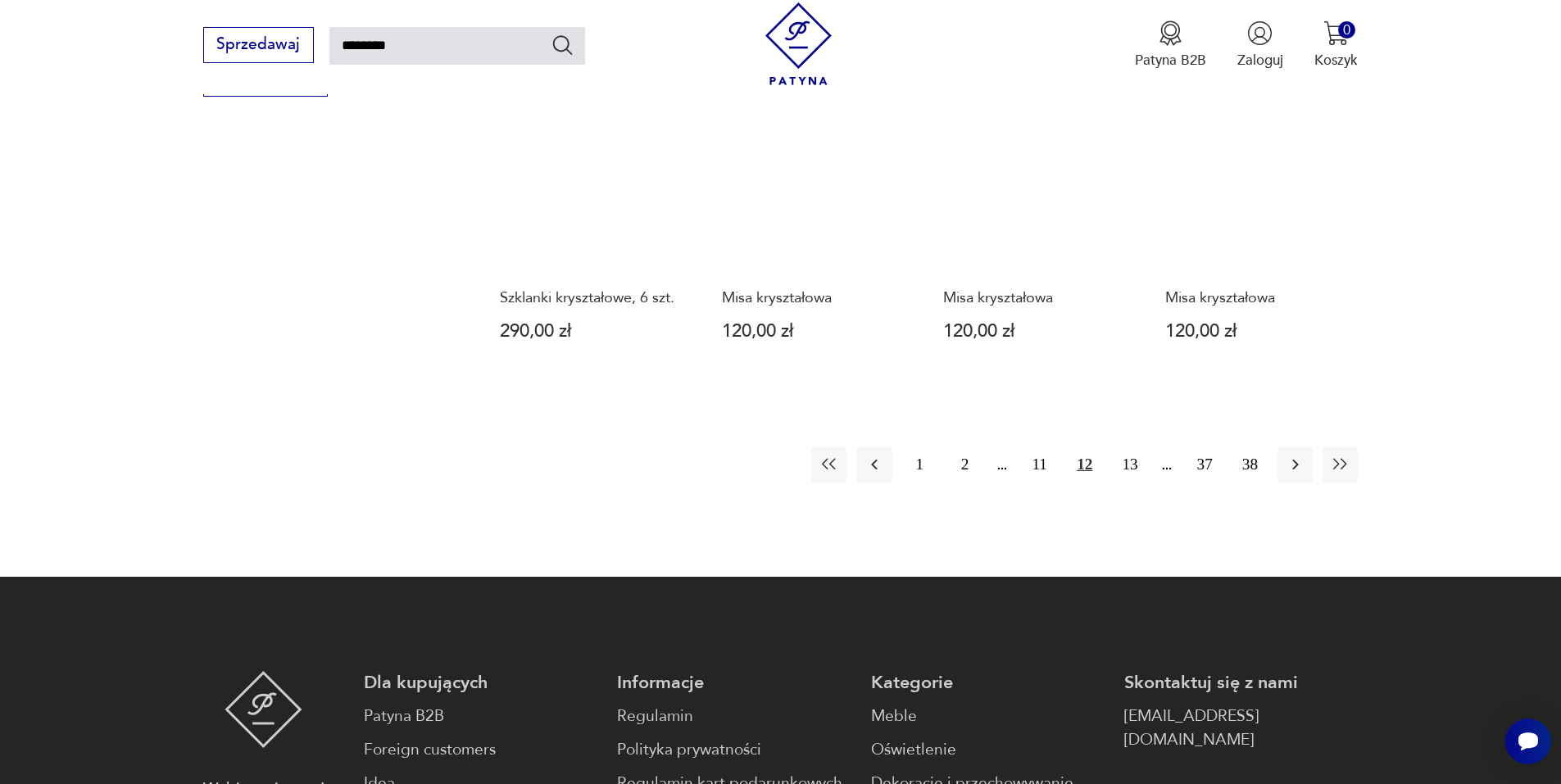
scroll to position [1514, 0]
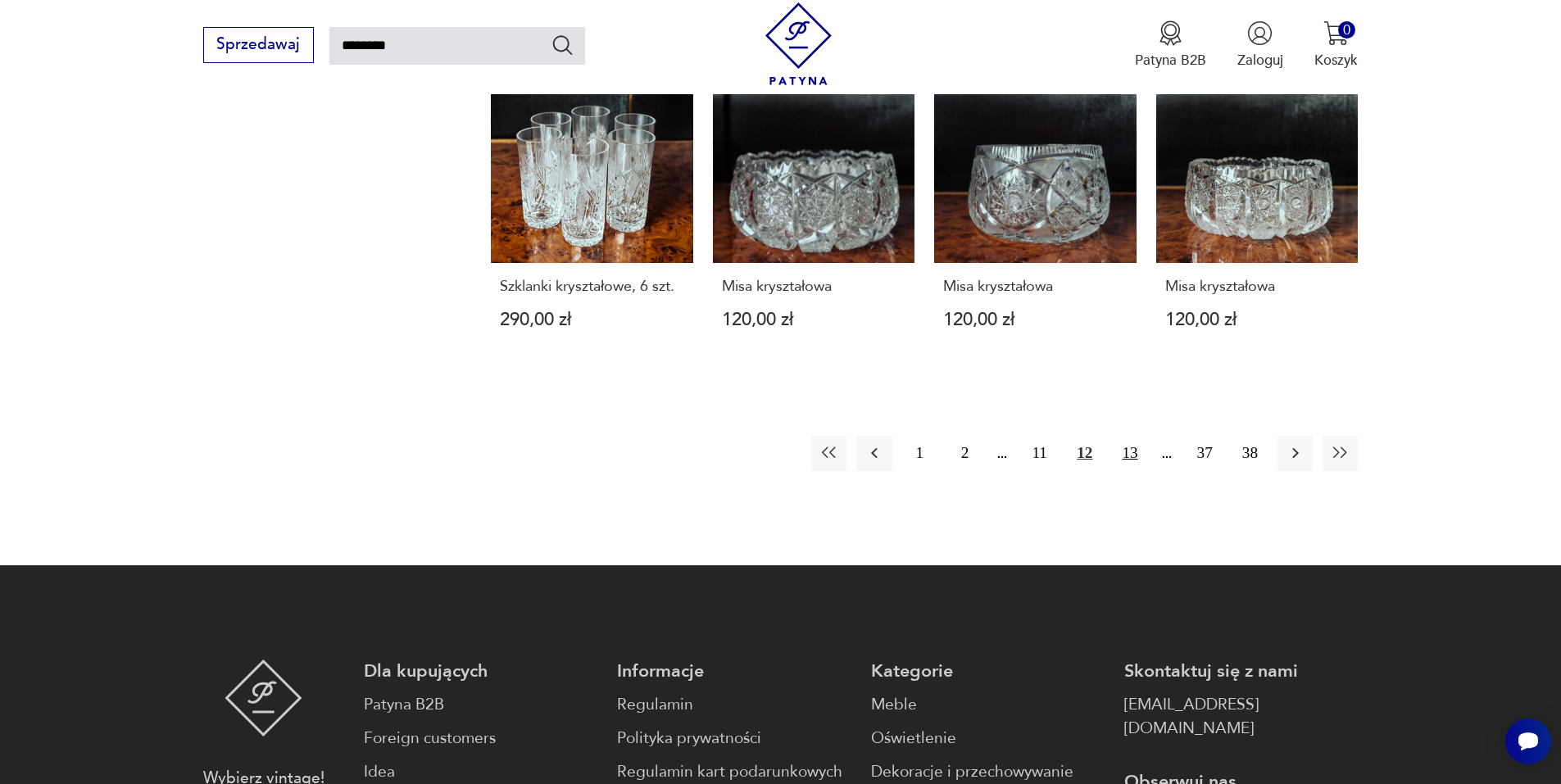
click at [1130, 436] on button "13" at bounding box center [1130, 453] width 36 height 36
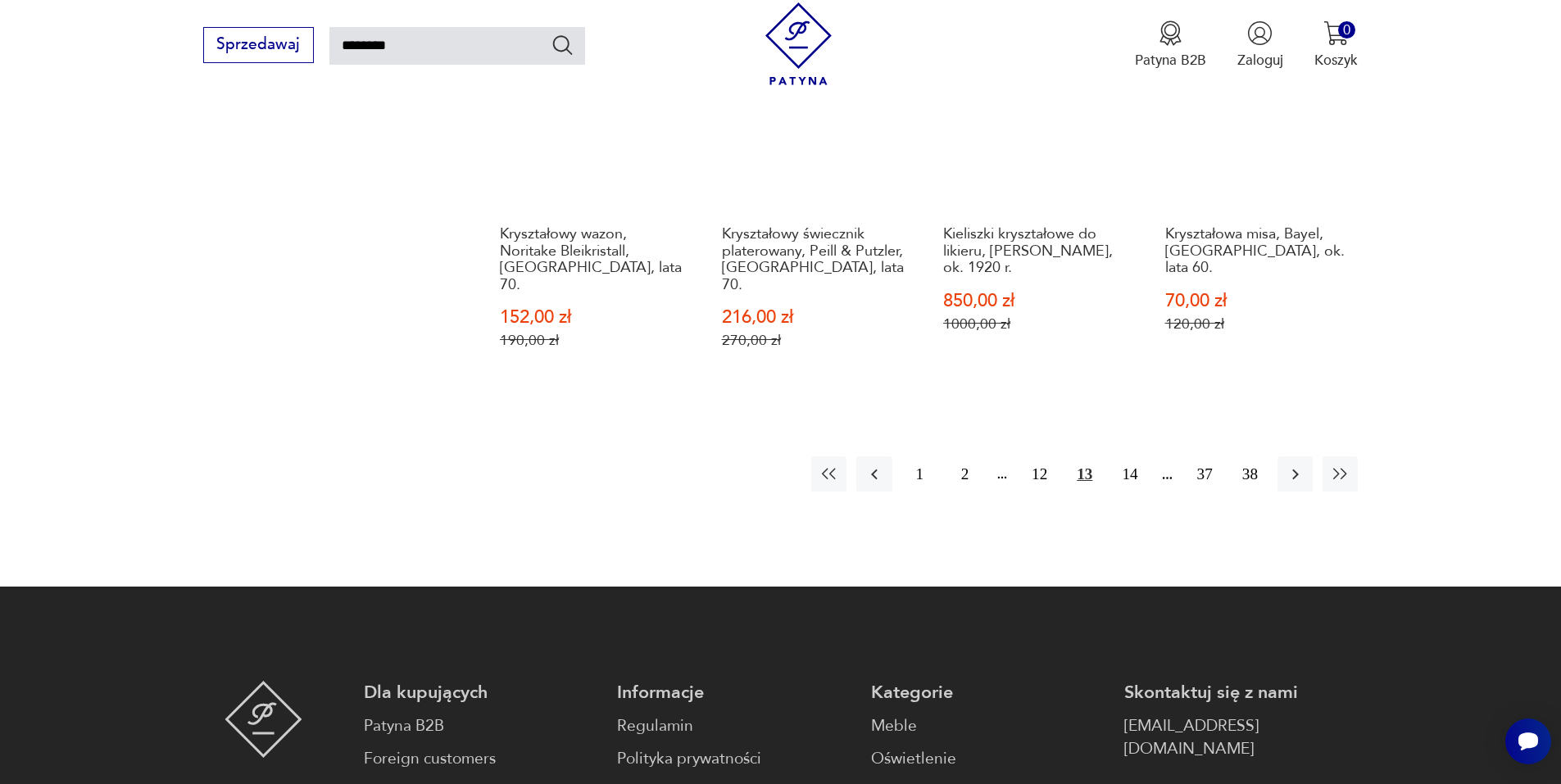
scroll to position [1514, 0]
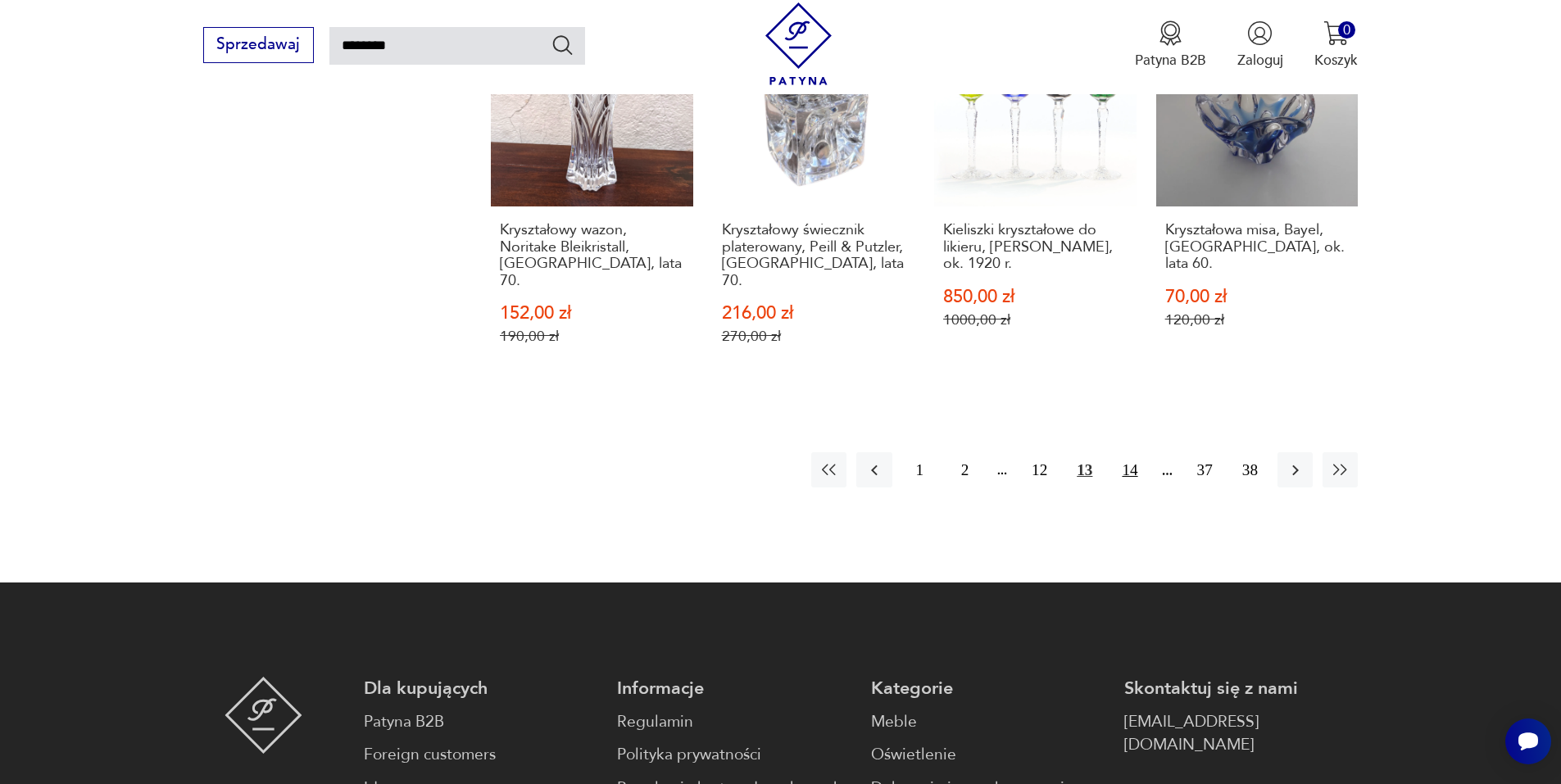
click at [1135, 452] on button "14" at bounding box center [1130, 470] width 36 height 36
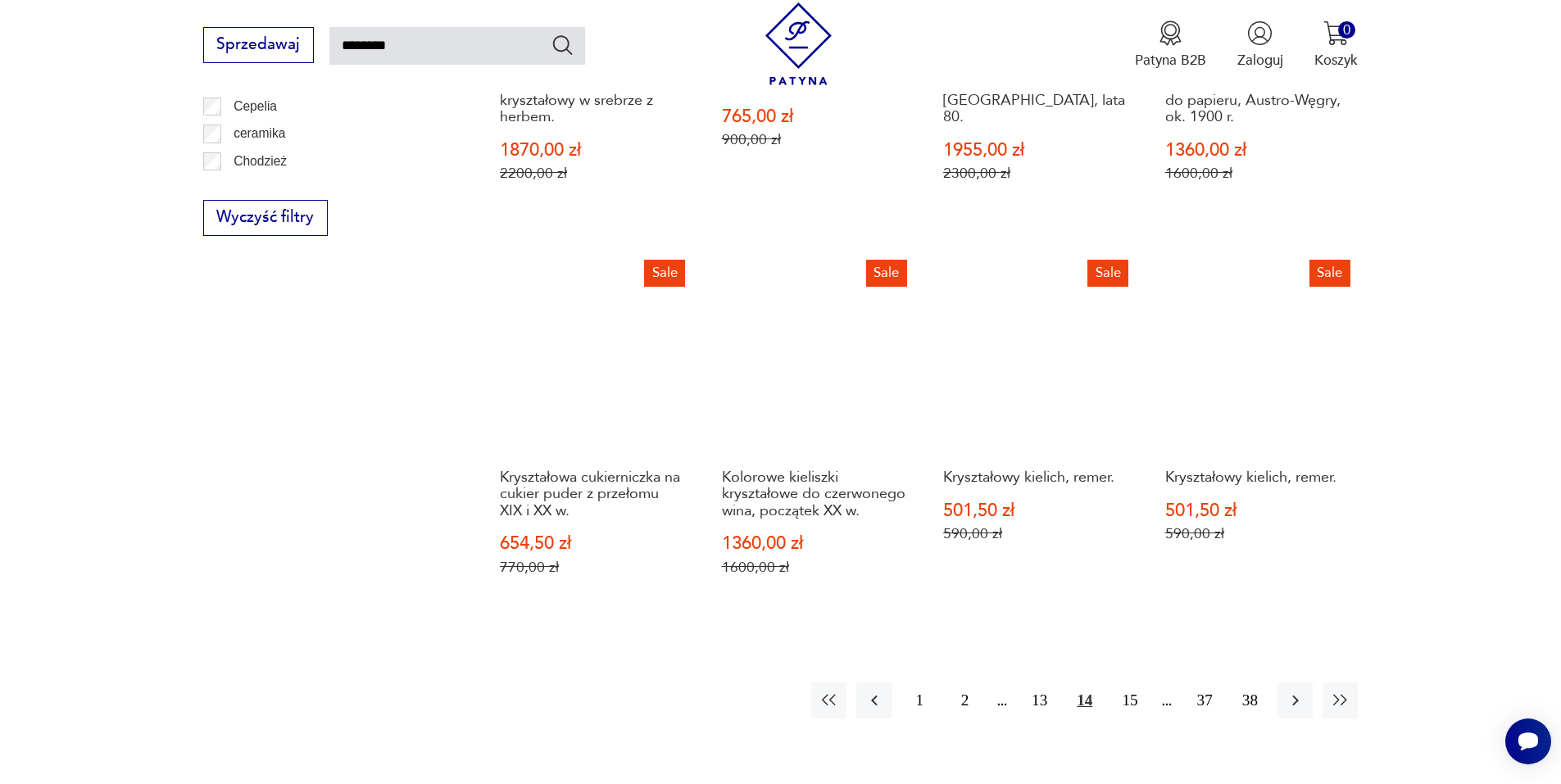
scroll to position [1405, 0]
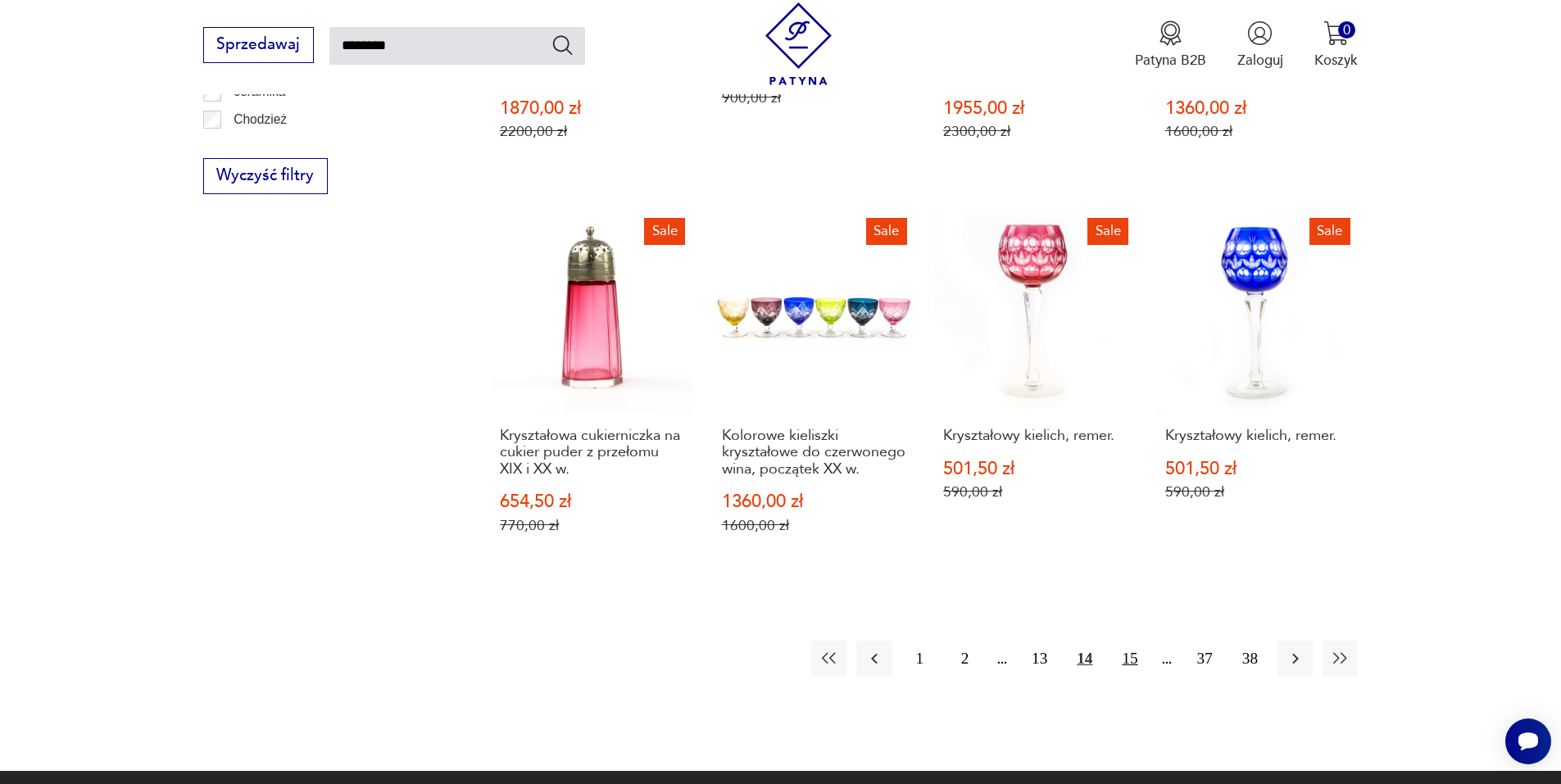
click at [1139, 641] on button "15" at bounding box center [1130, 658] width 36 height 36
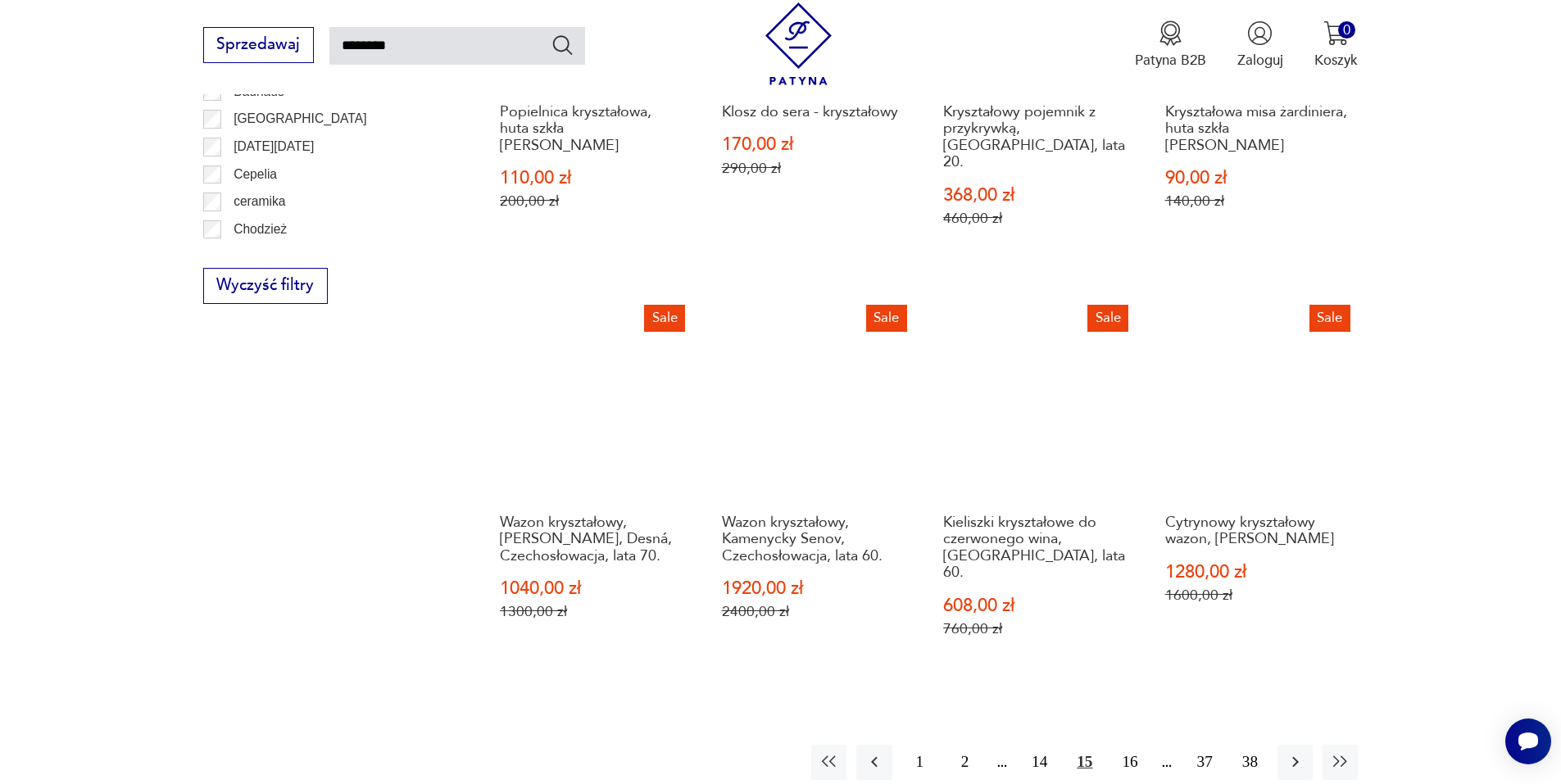
scroll to position [1296, 0]
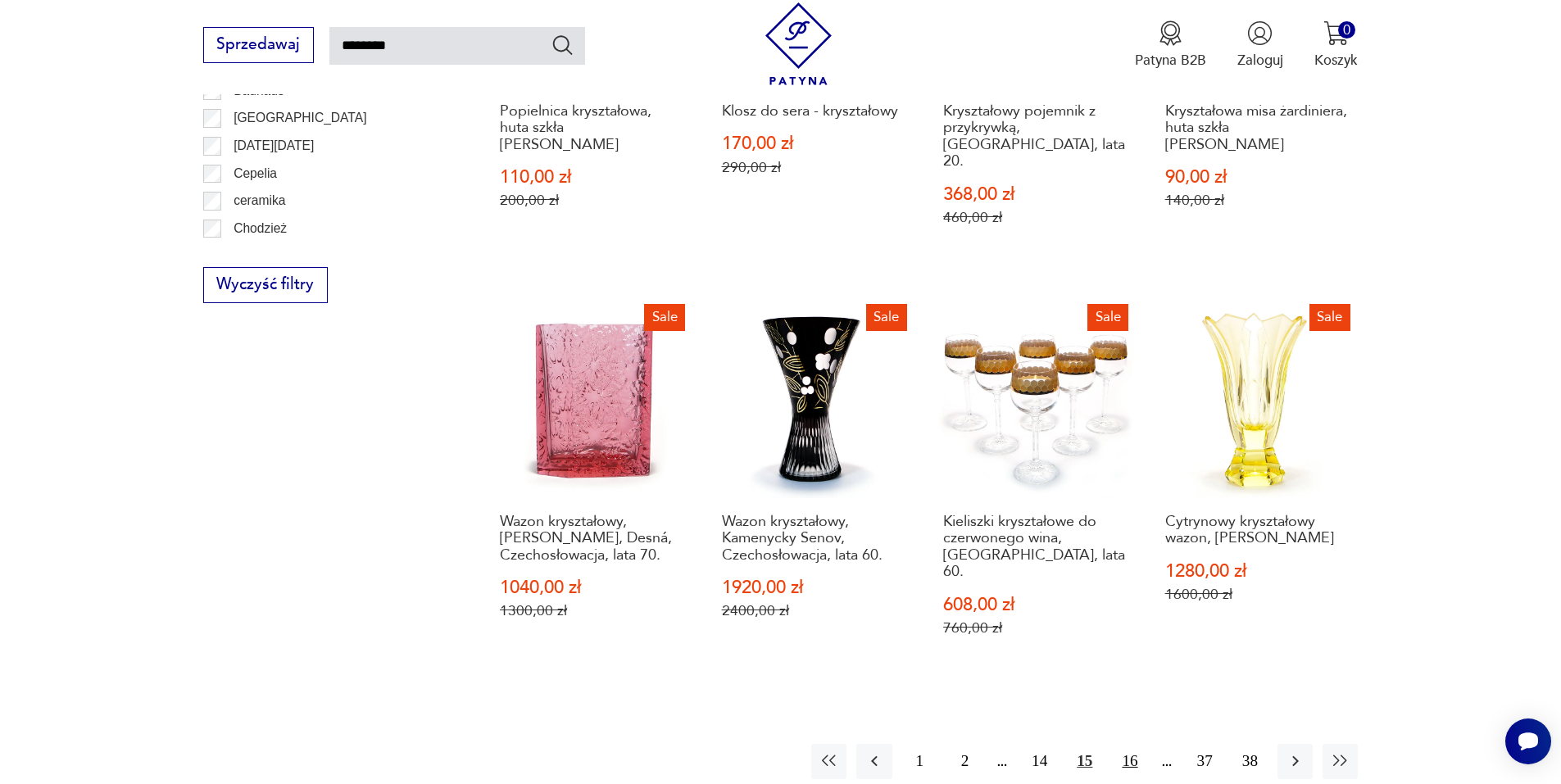
click at [1128, 744] on button "16" at bounding box center [1130, 762] width 36 height 36
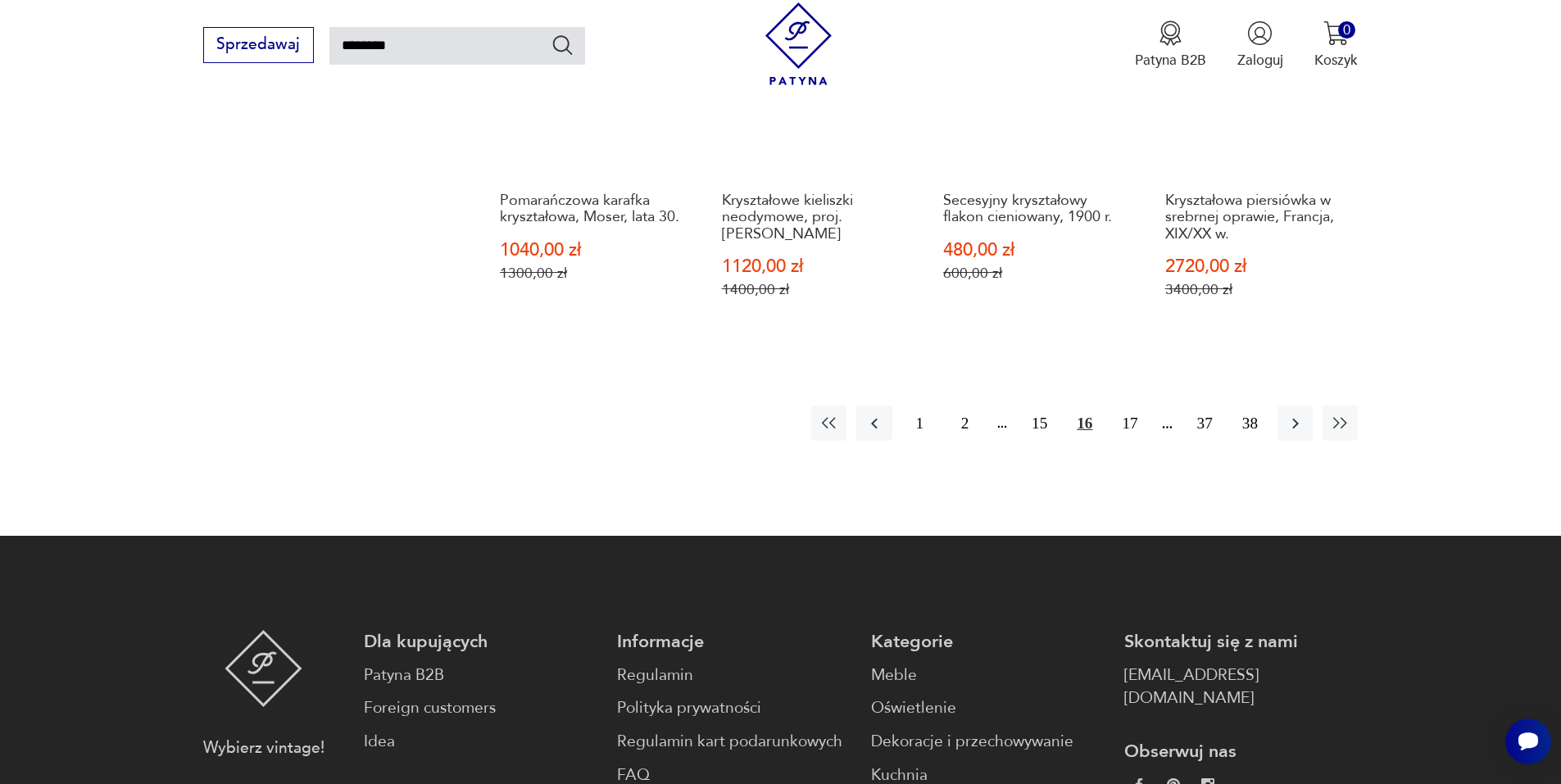
scroll to position [1624, 0]
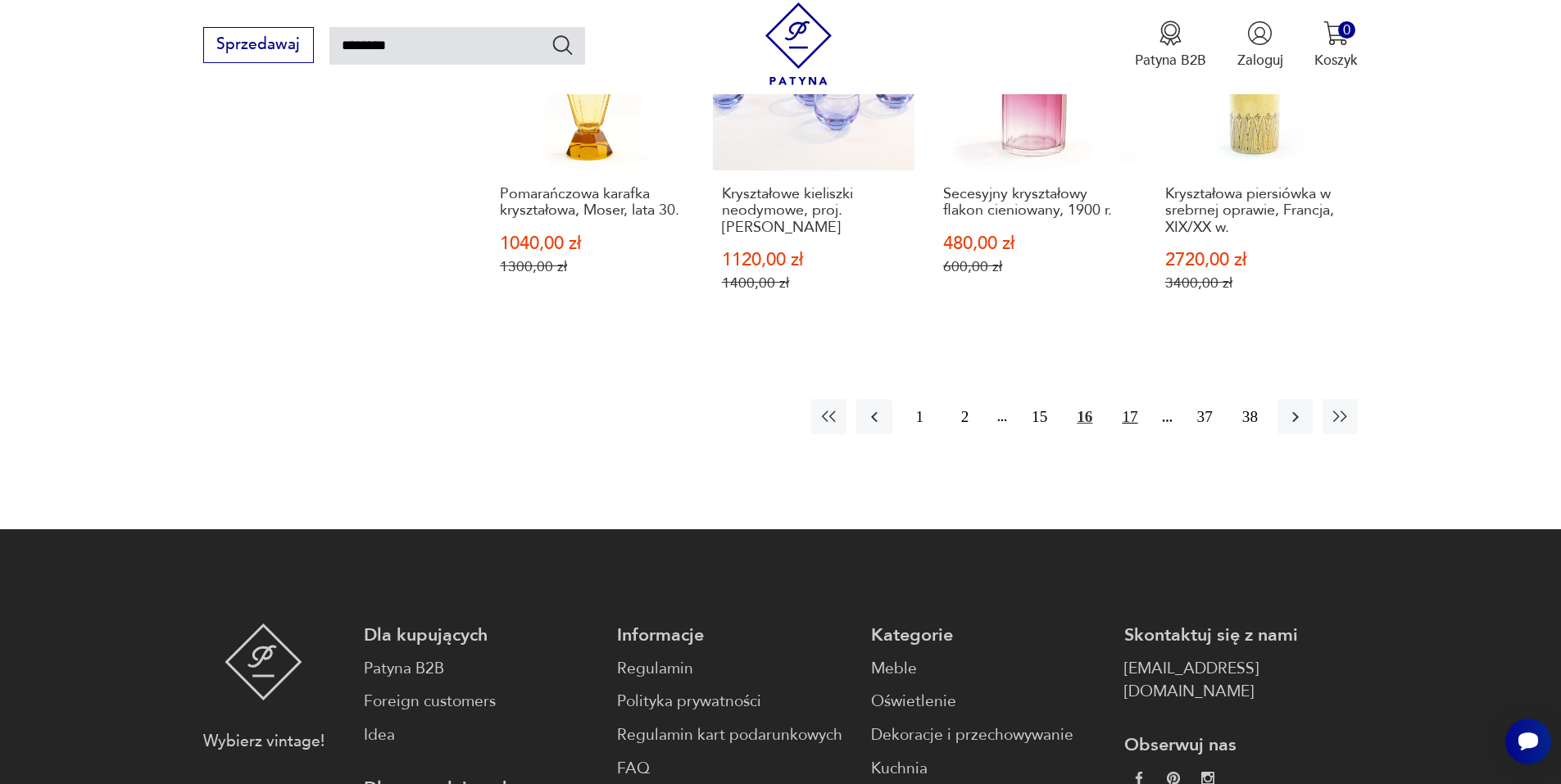
click at [1135, 399] on button "17" at bounding box center [1130, 417] width 36 height 36
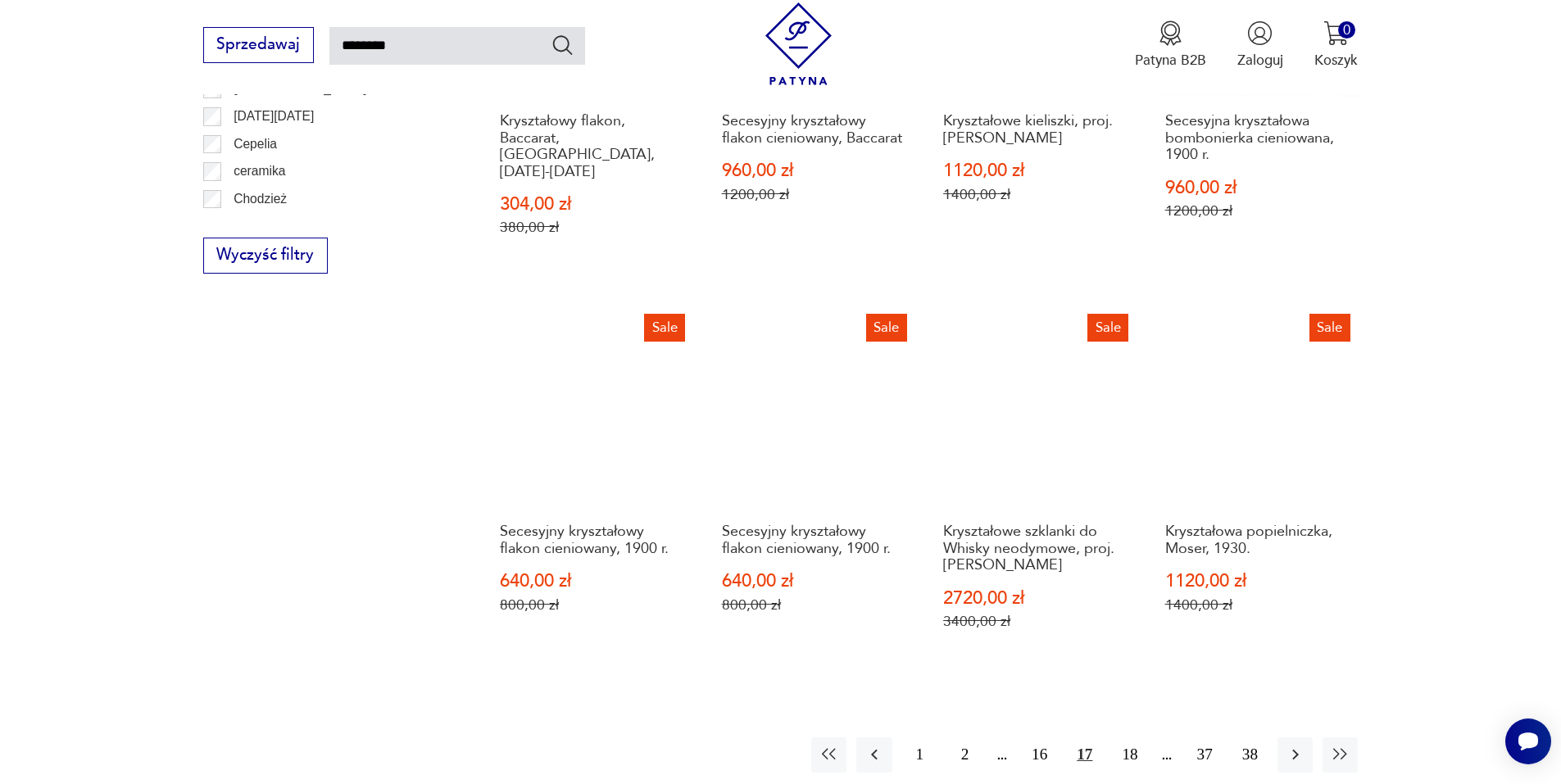
scroll to position [1405, 0]
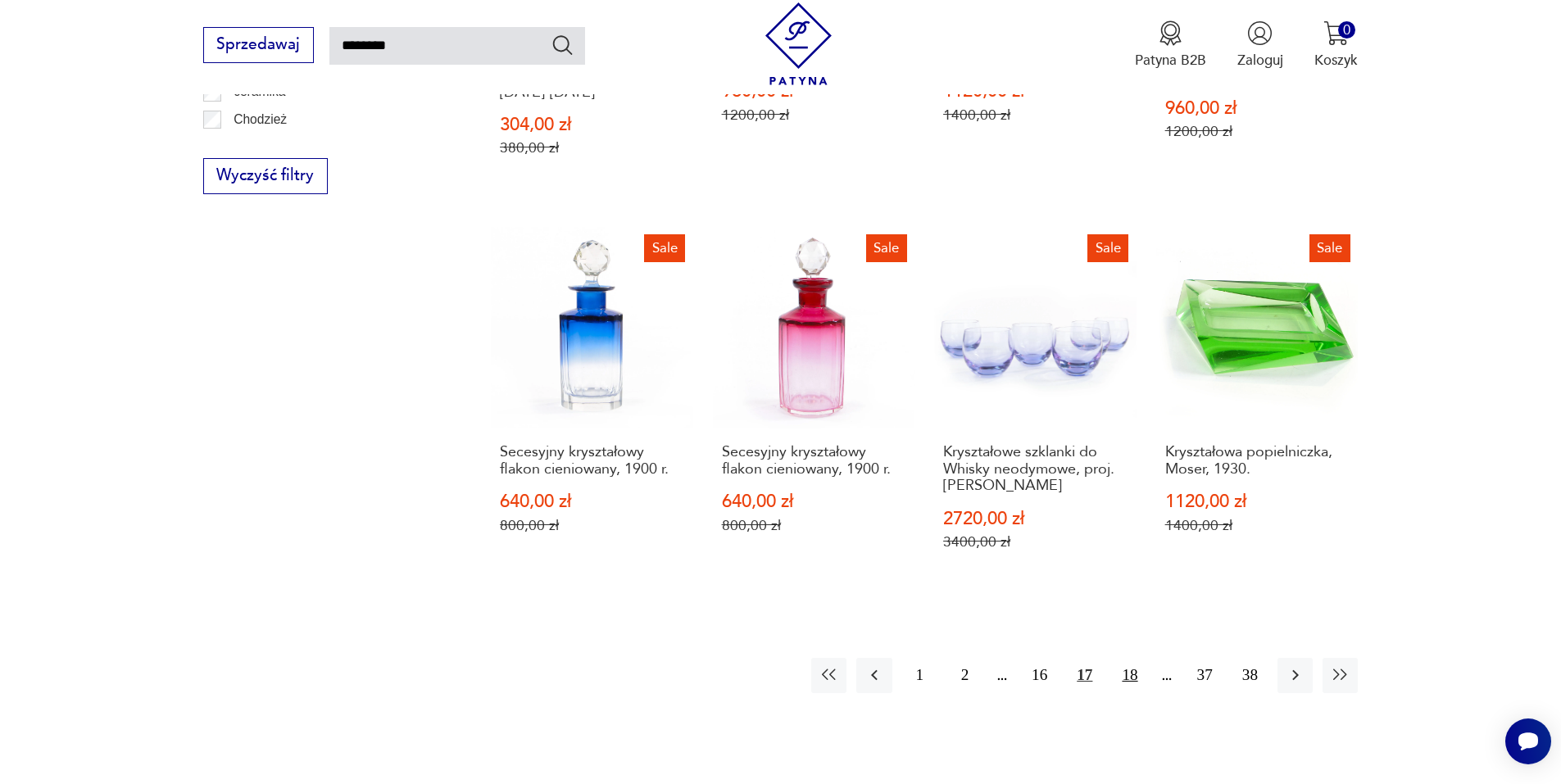
click at [1131, 658] on button "18" at bounding box center [1130, 675] width 36 height 36
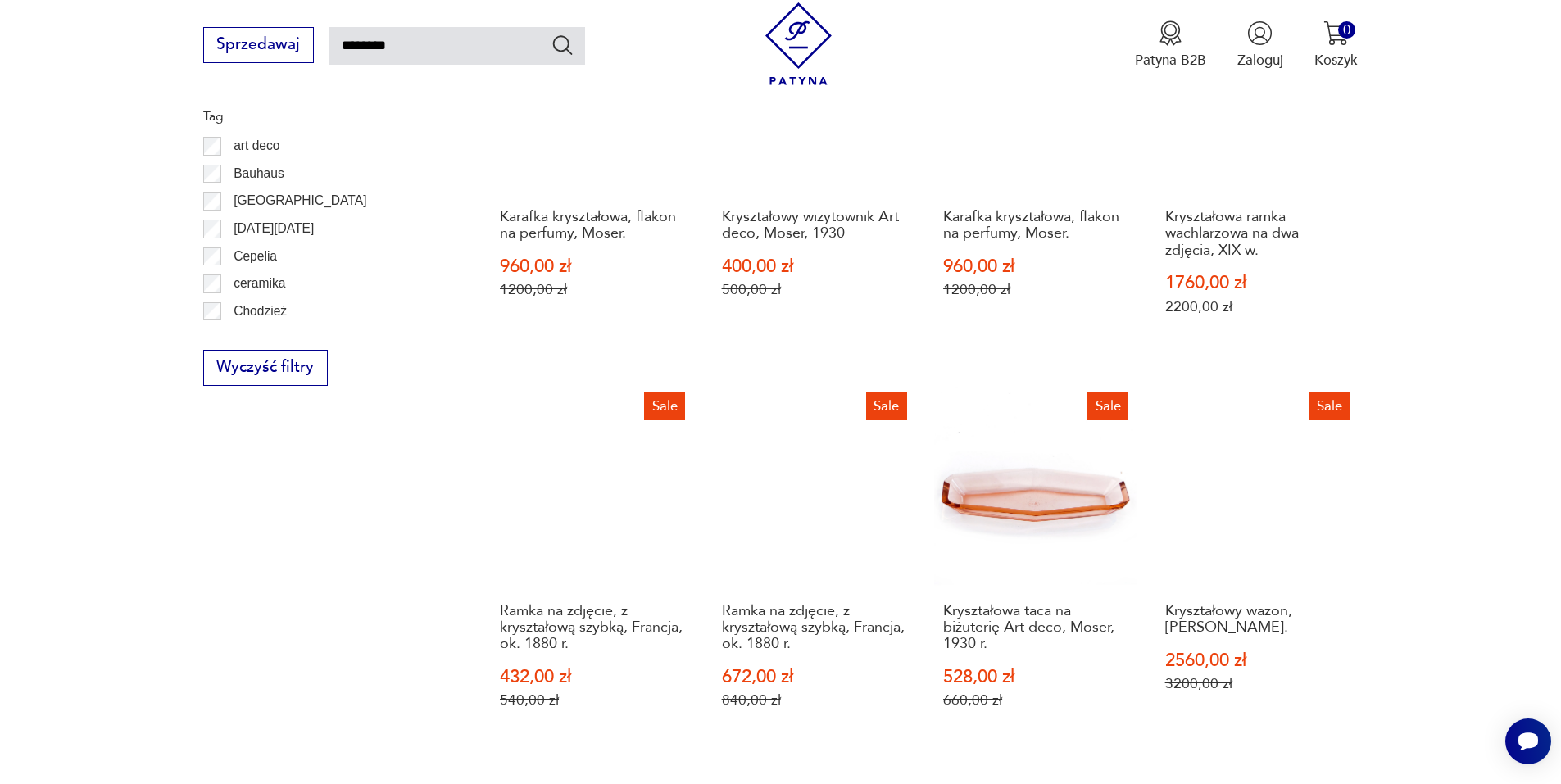
scroll to position [1405, 0]
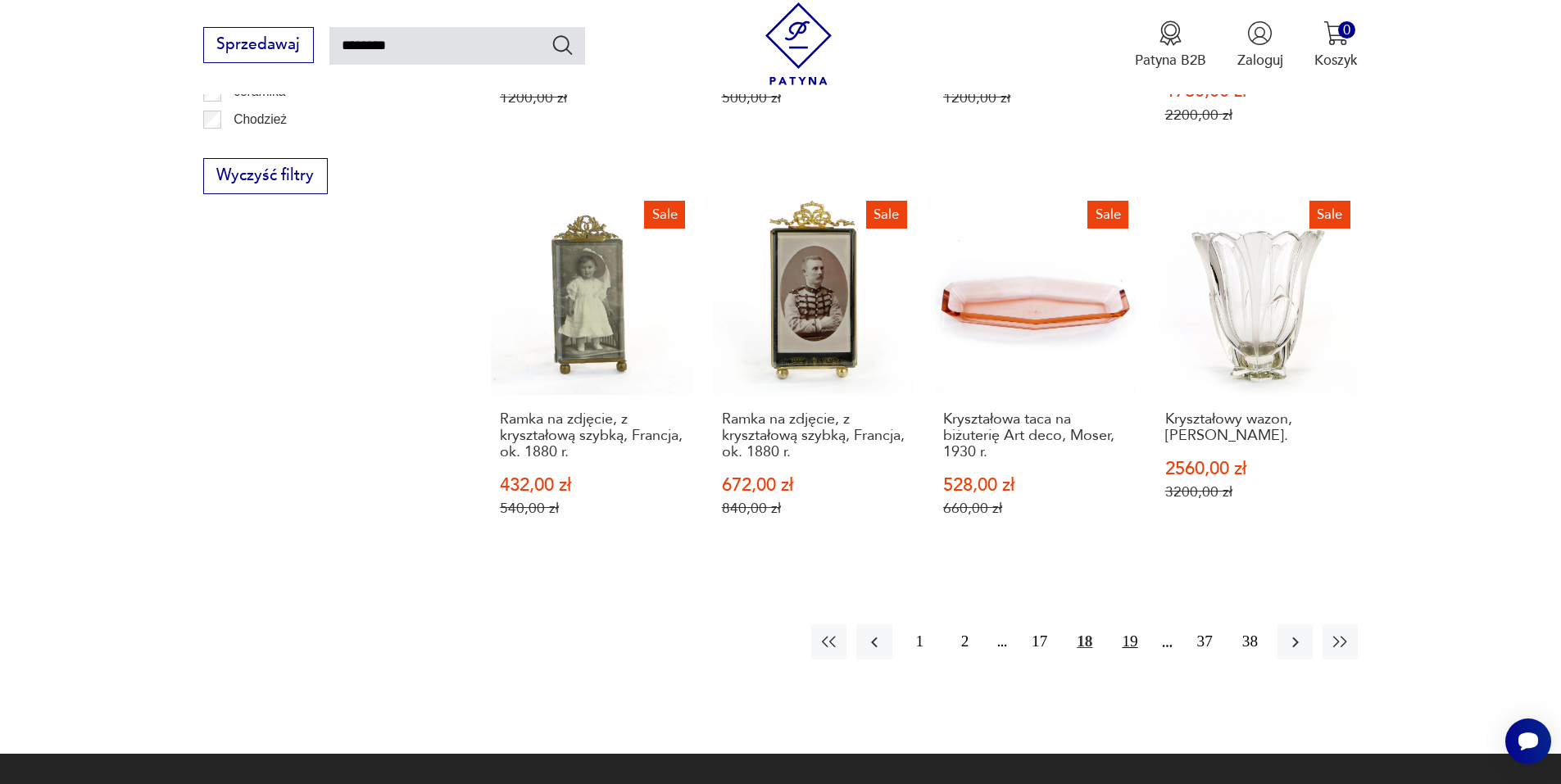
click at [1129, 624] on button "19" at bounding box center [1130, 642] width 36 height 36
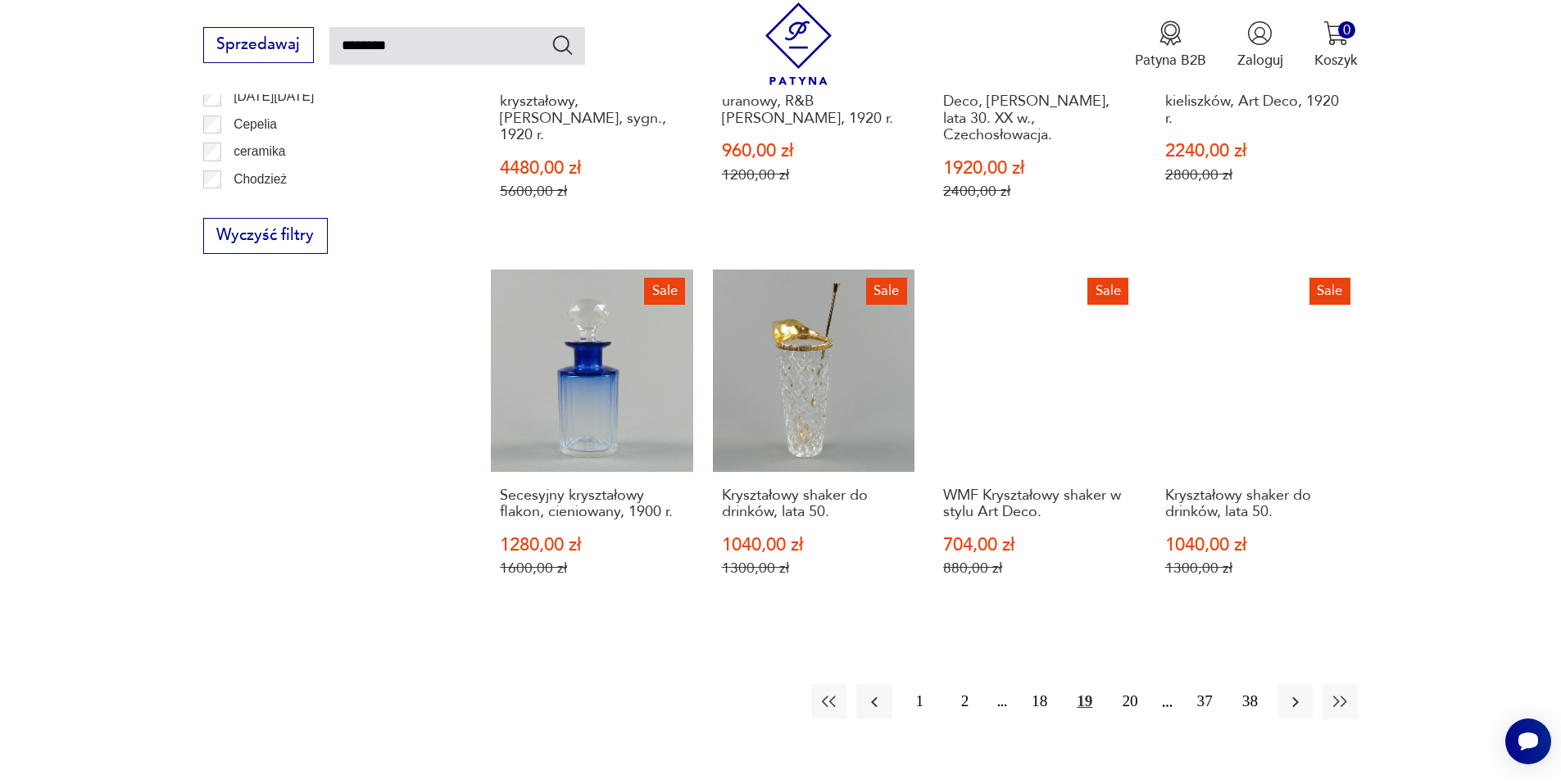
scroll to position [1405, 0]
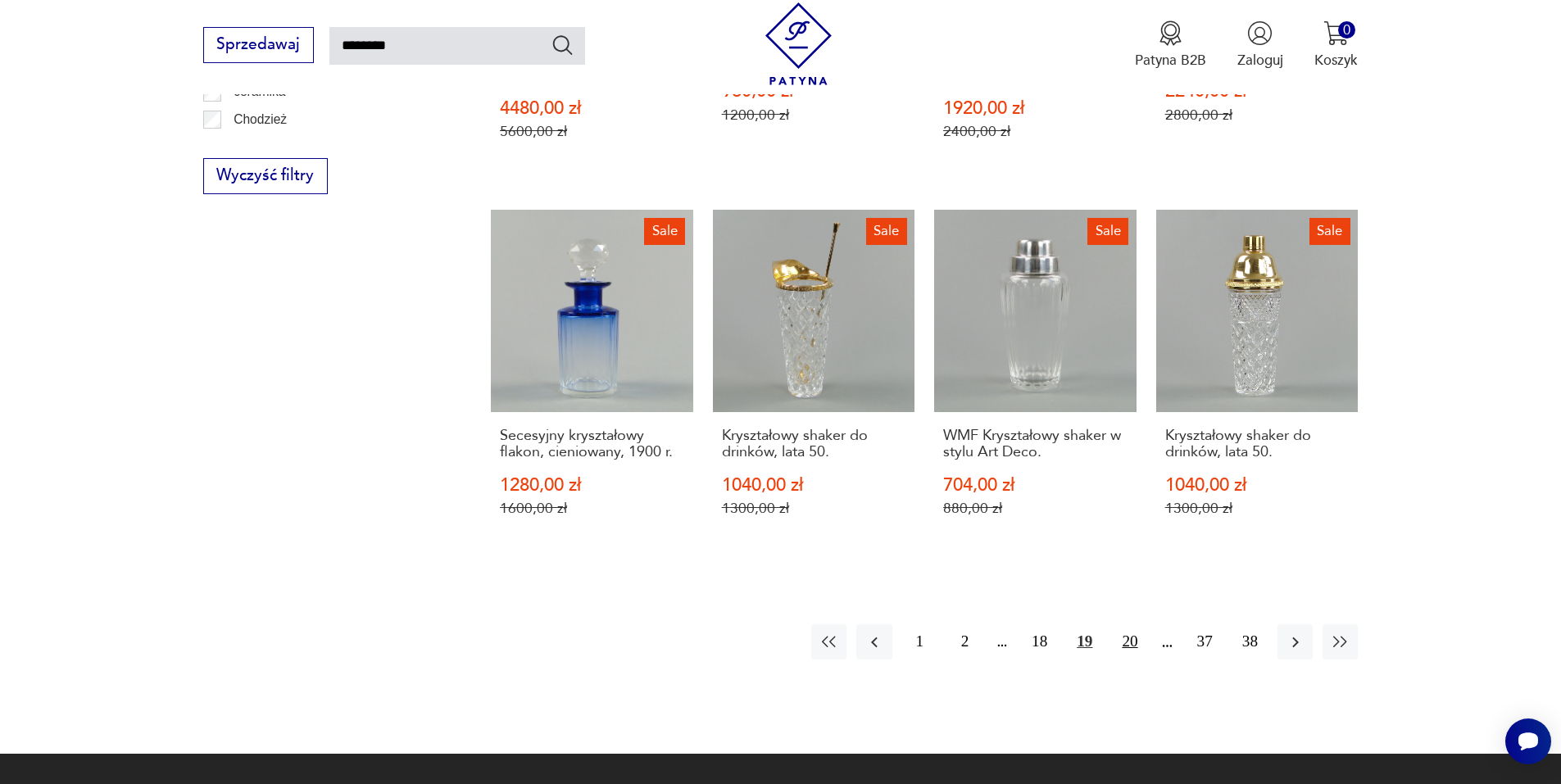
click at [1131, 624] on button "20" at bounding box center [1130, 642] width 36 height 36
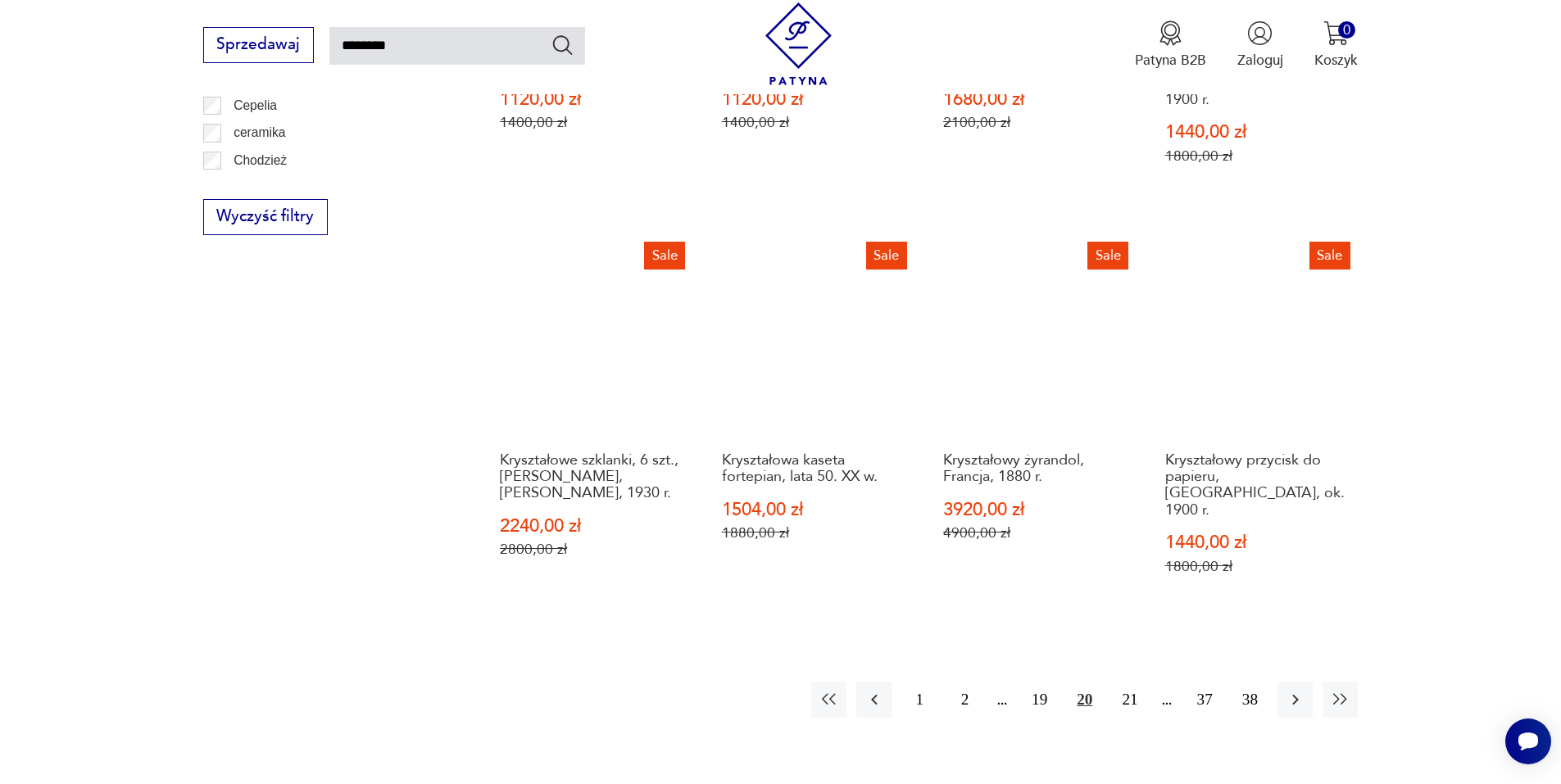
scroll to position [1514, 0]
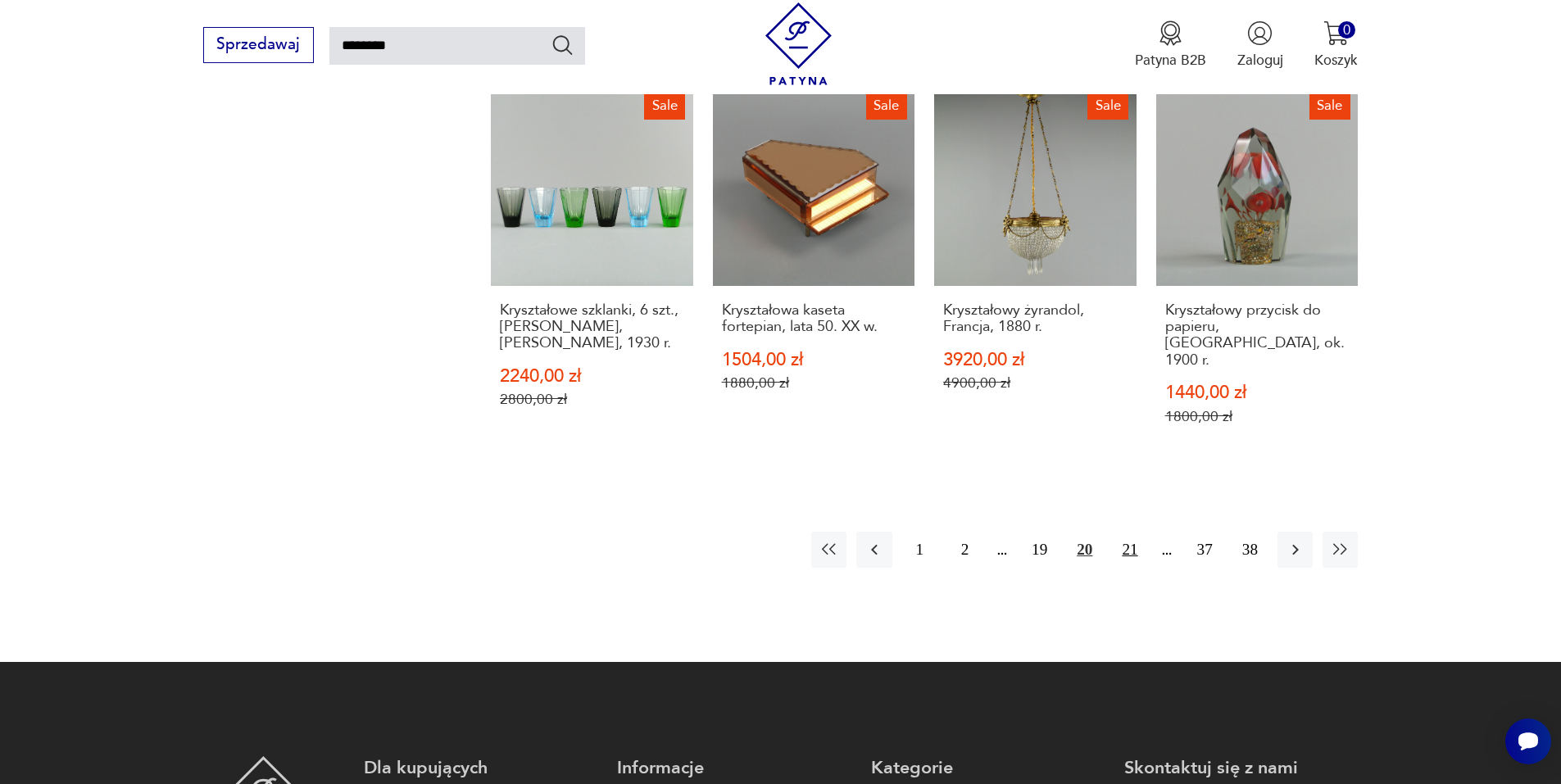
click at [1136, 532] on button "21" at bounding box center [1130, 550] width 36 height 36
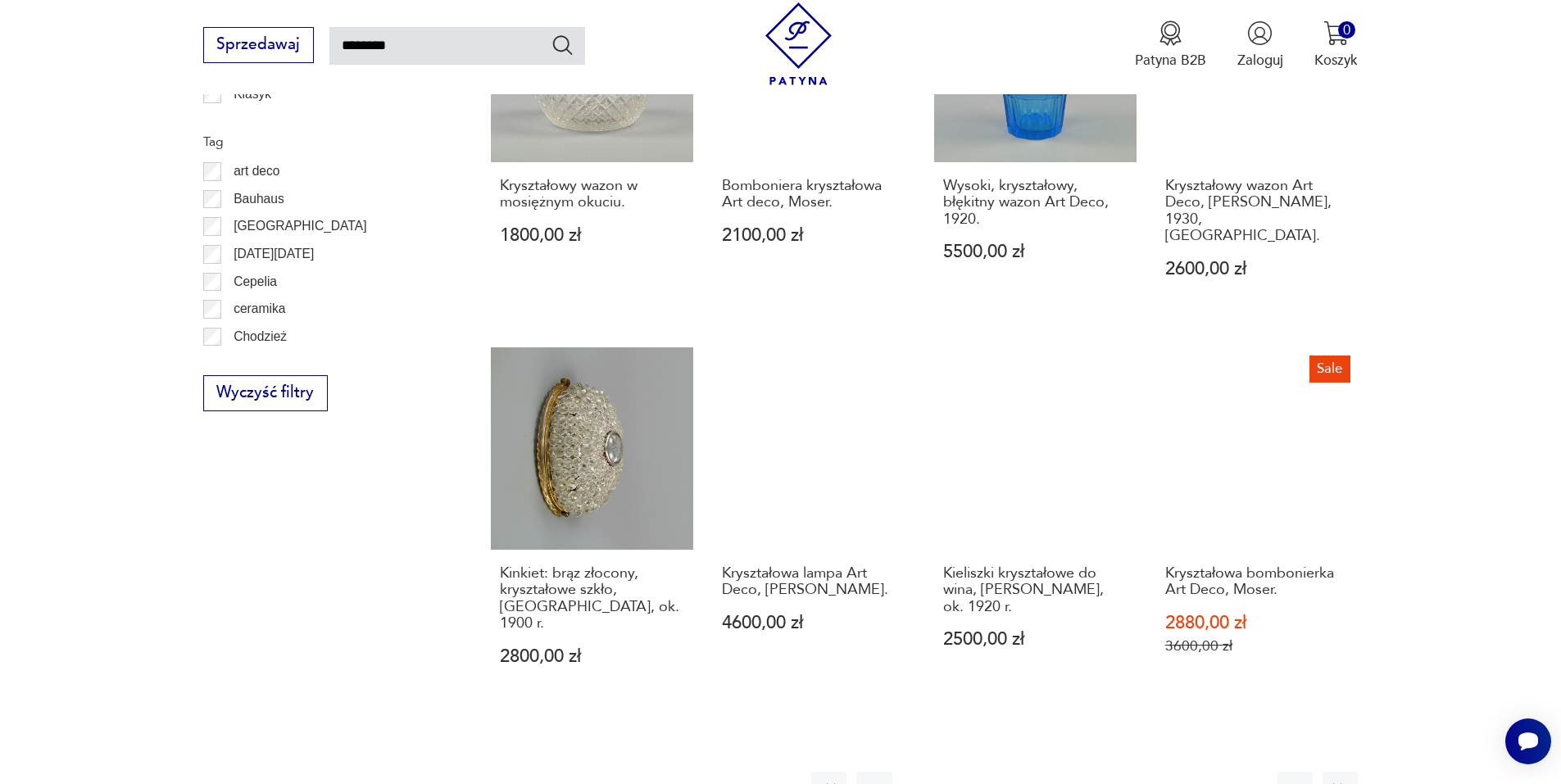
scroll to position [1296, 0]
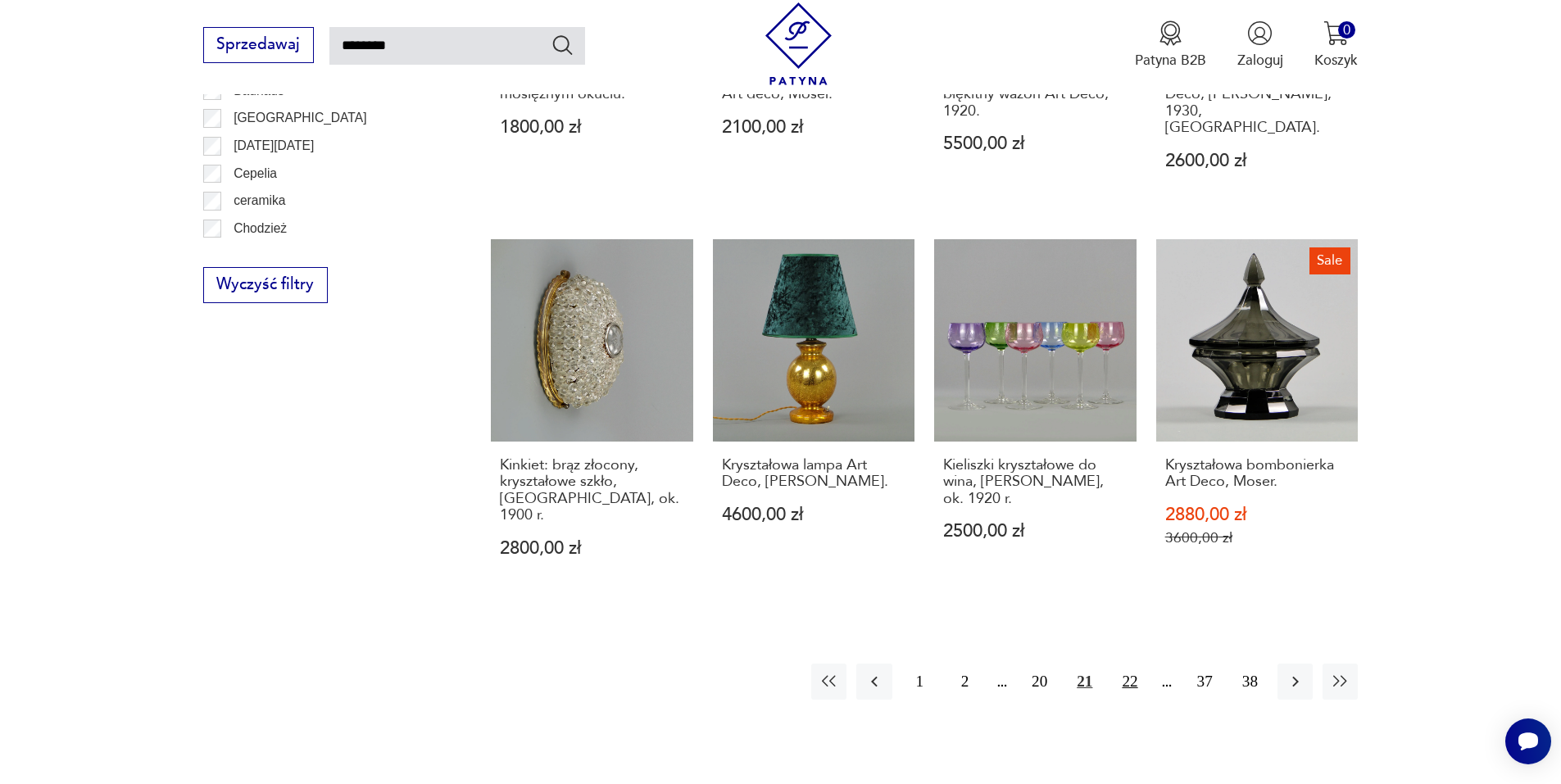
click at [1135, 663] on button "22" at bounding box center [1130, 681] width 36 height 36
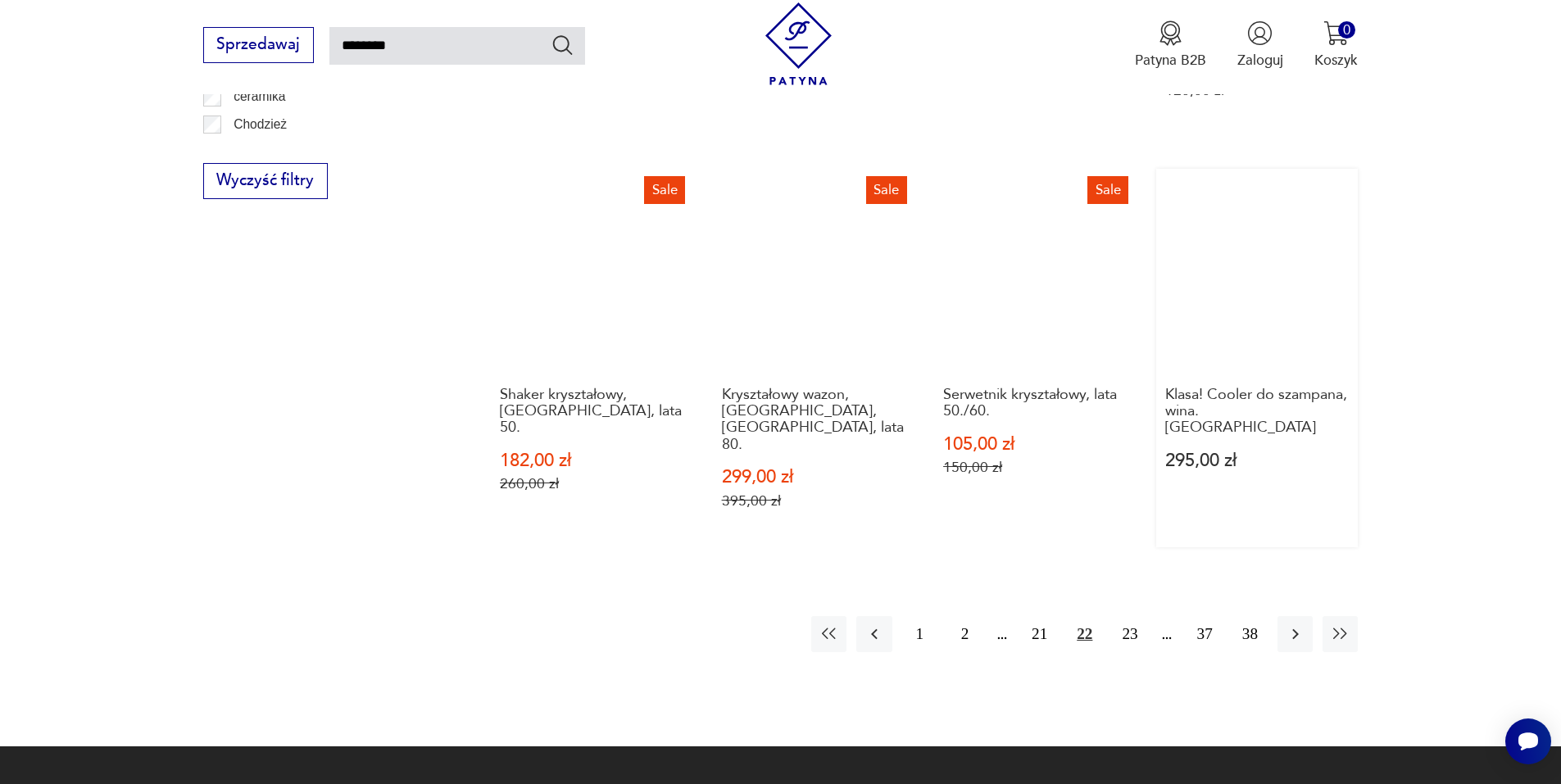
scroll to position [1405, 0]
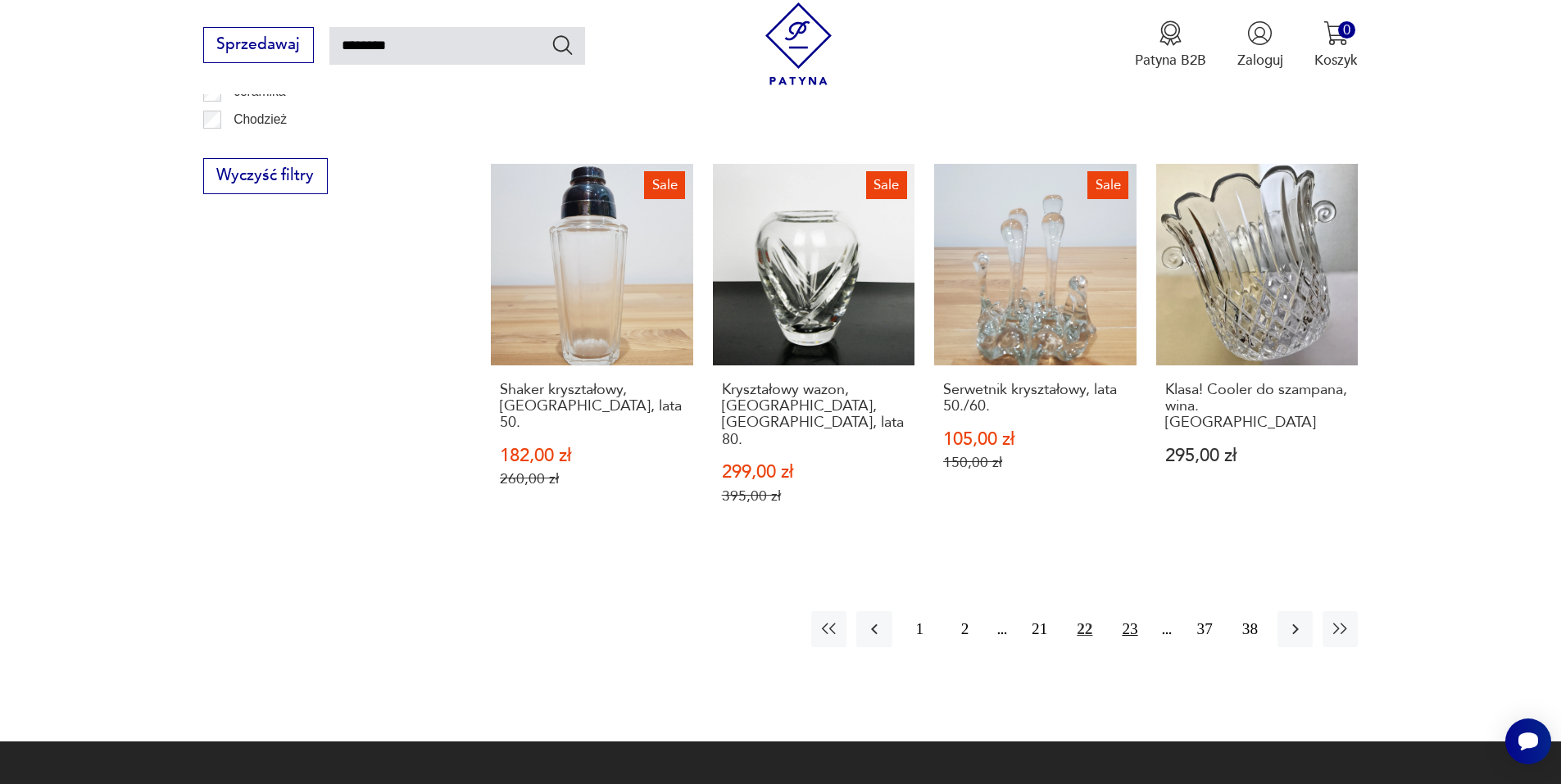
click at [1129, 611] on button "23" at bounding box center [1130, 629] width 36 height 36
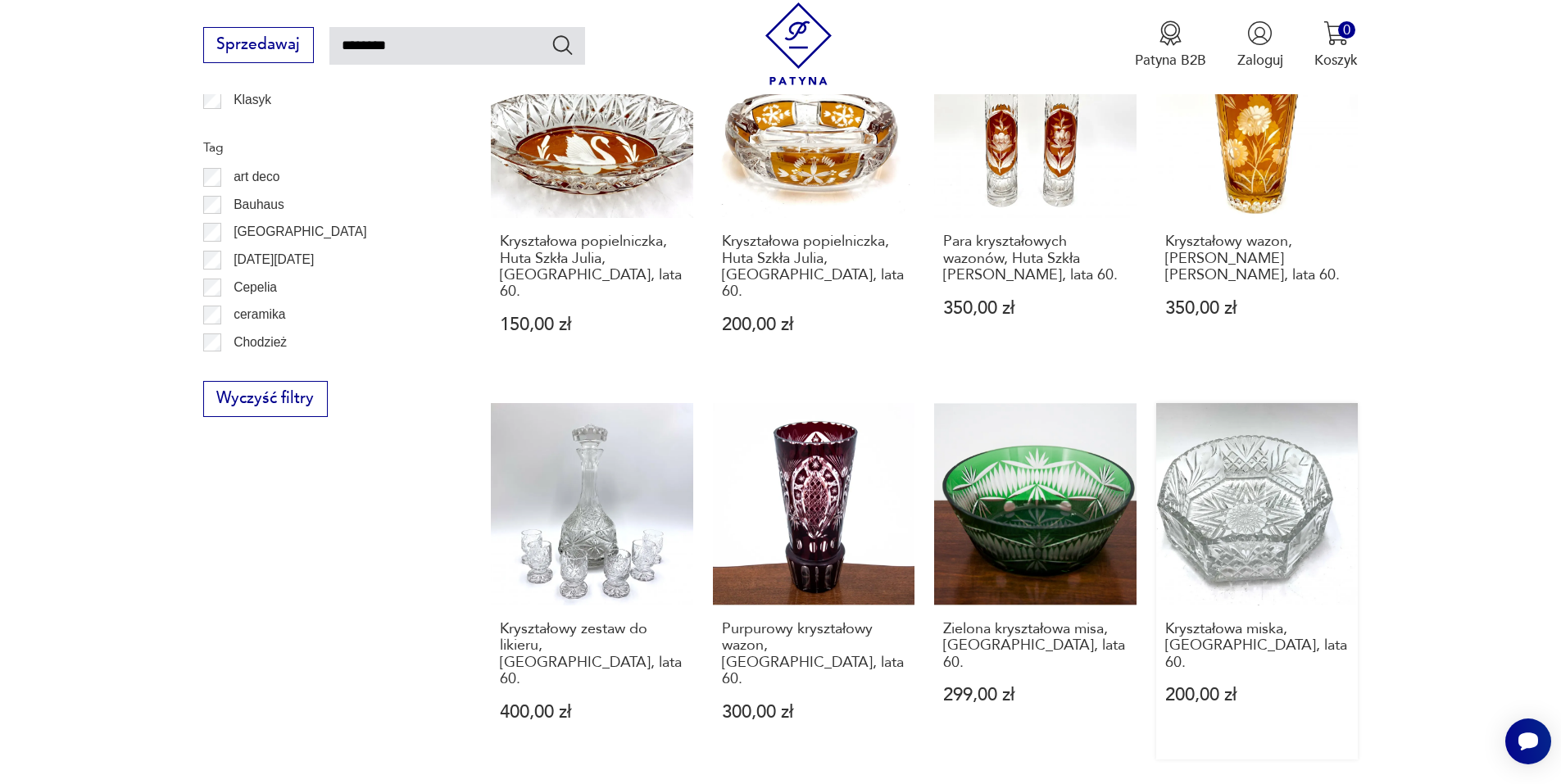
scroll to position [1187, 0]
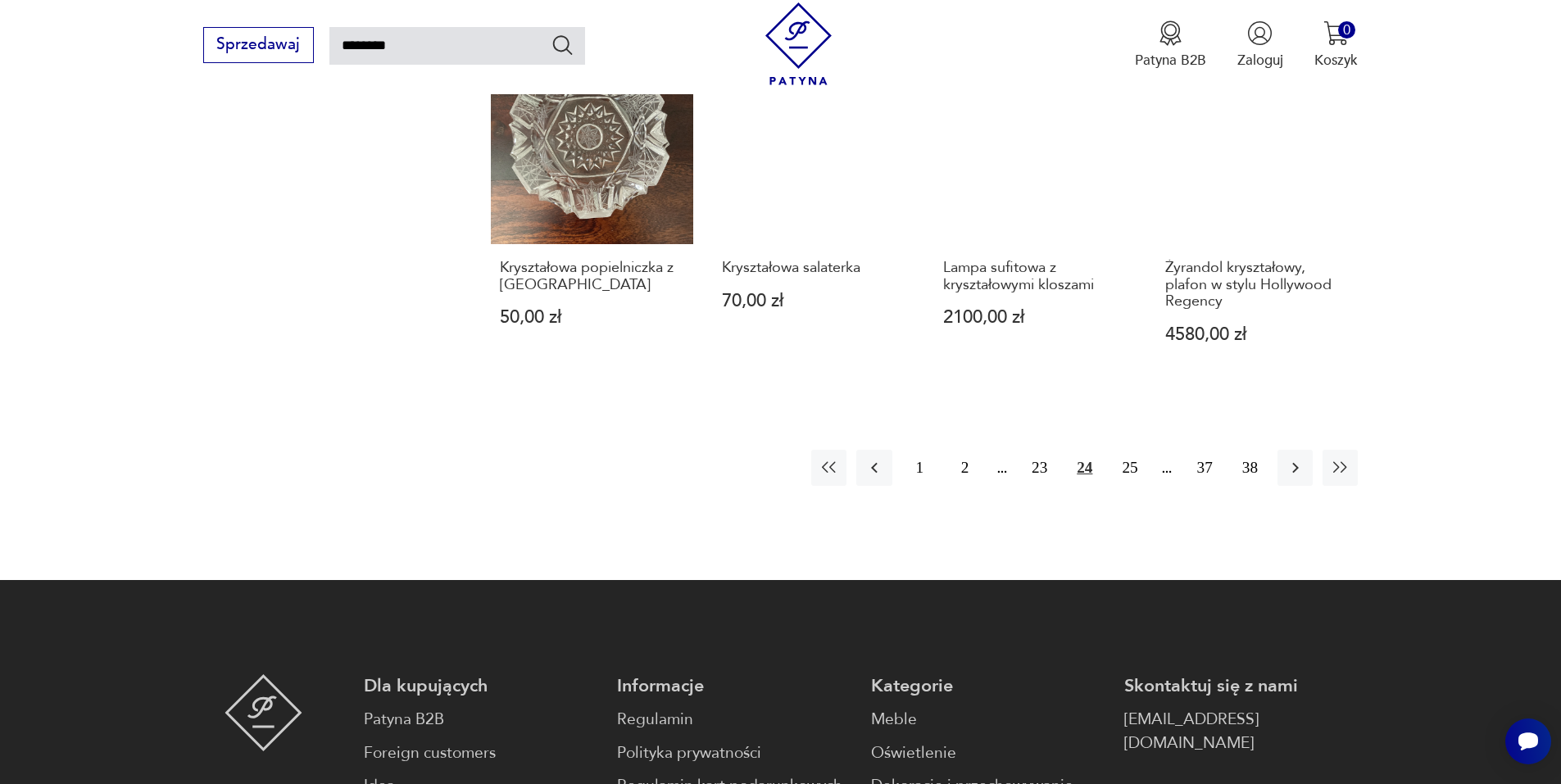
scroll to position [1514, 0]
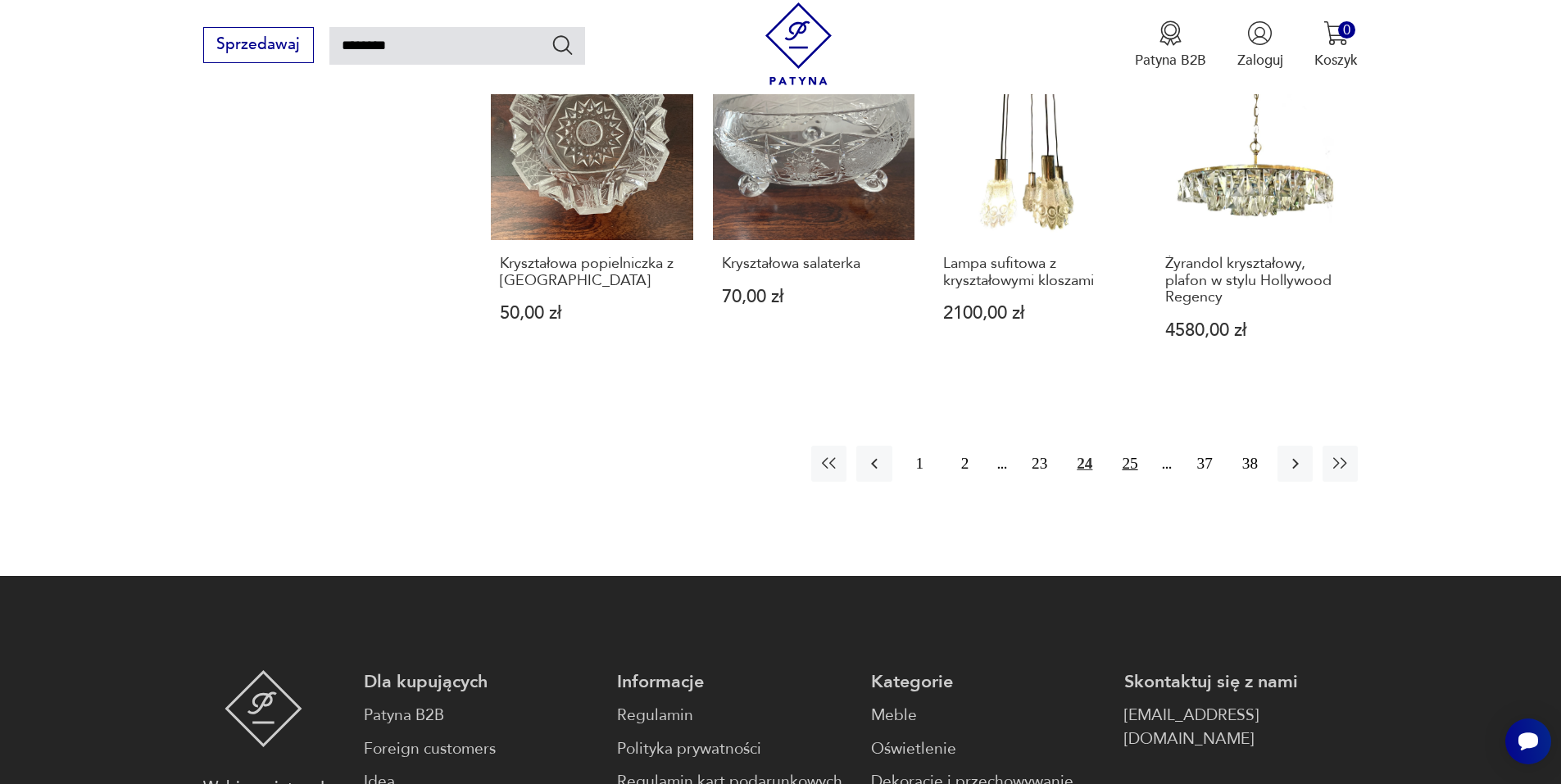
click at [1130, 446] on button "25" at bounding box center [1130, 464] width 36 height 36
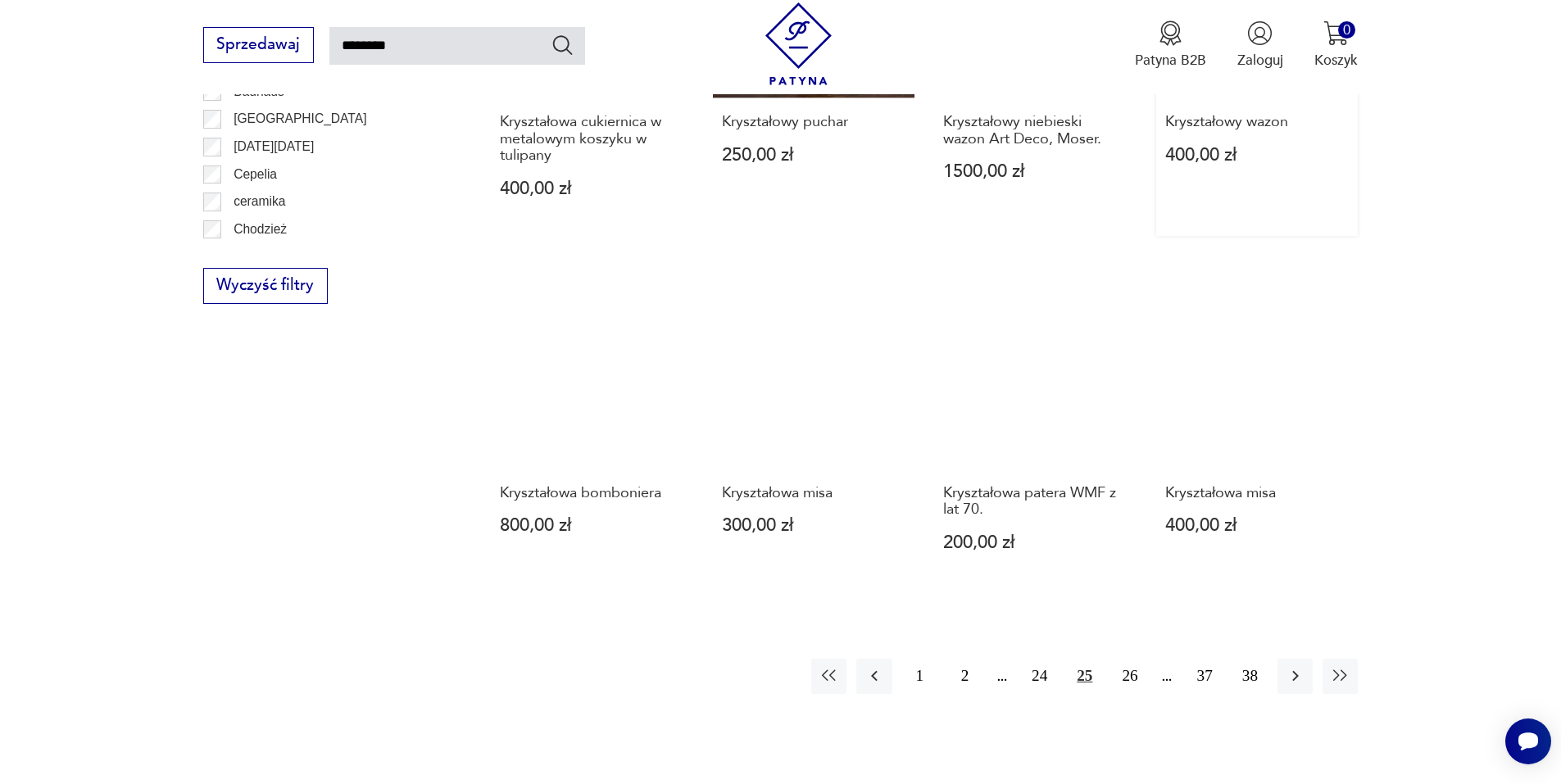
scroll to position [1296, 0]
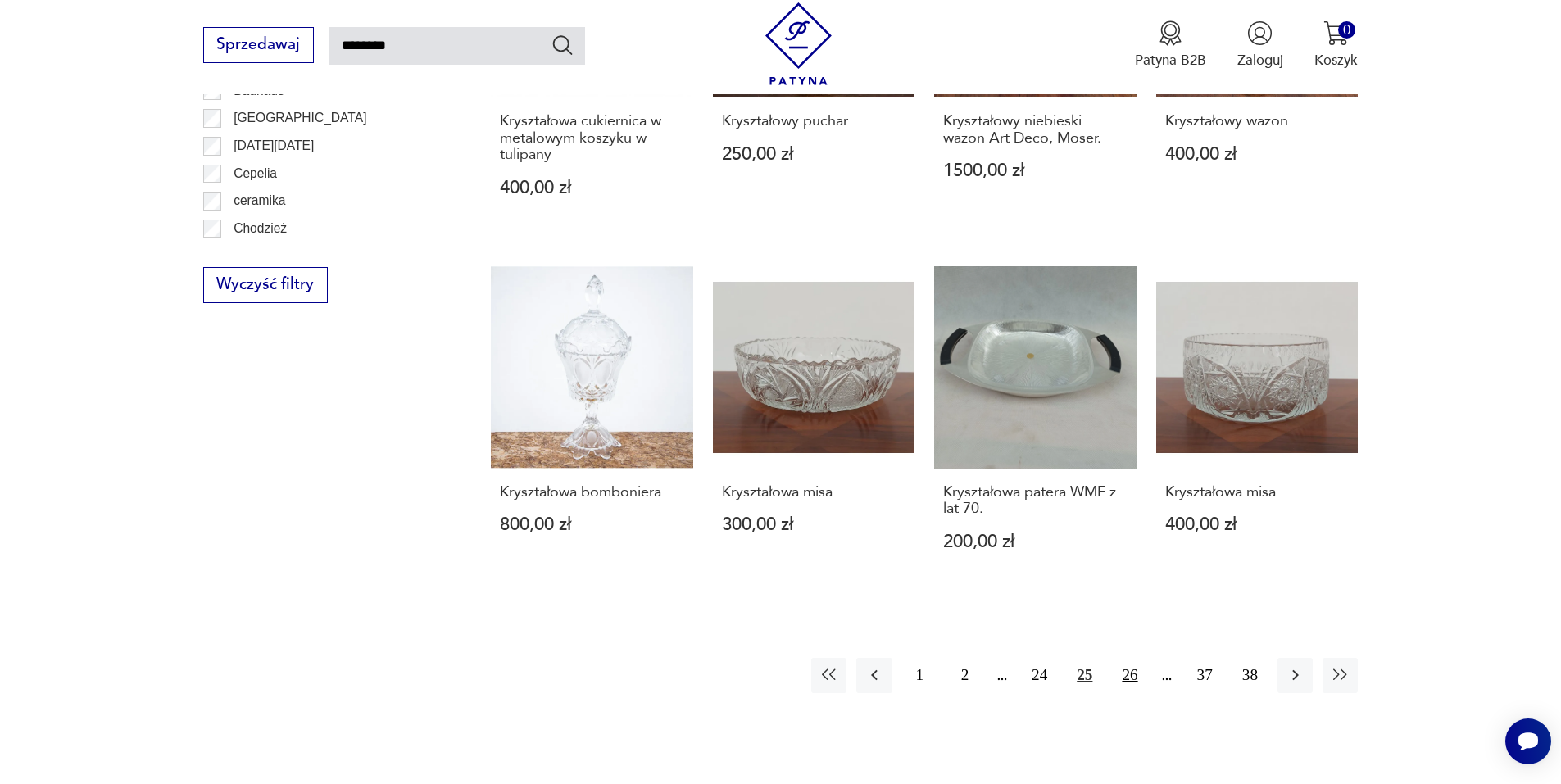
click at [1130, 658] on button "26" at bounding box center [1130, 675] width 36 height 36
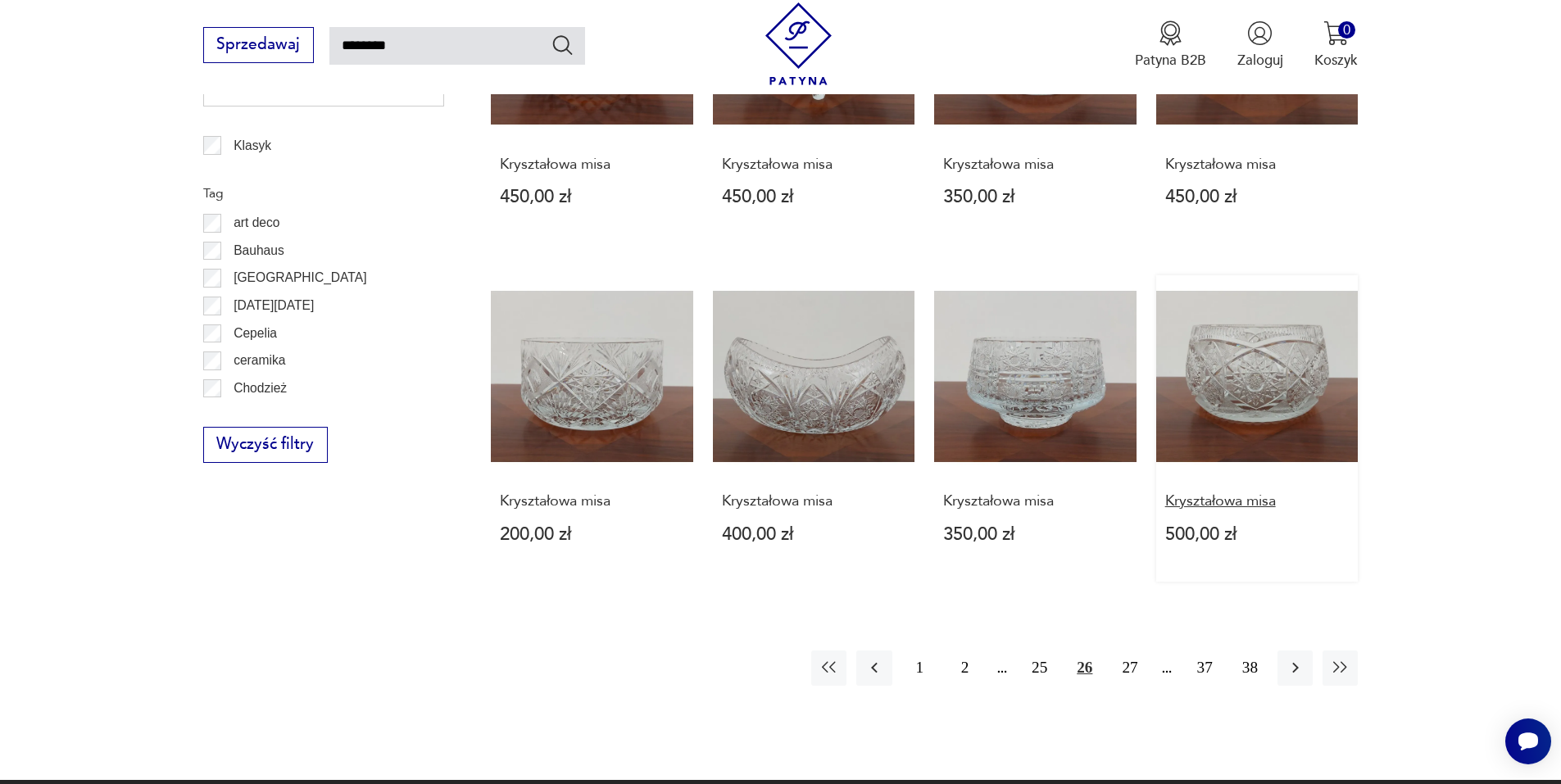
scroll to position [1187, 0]
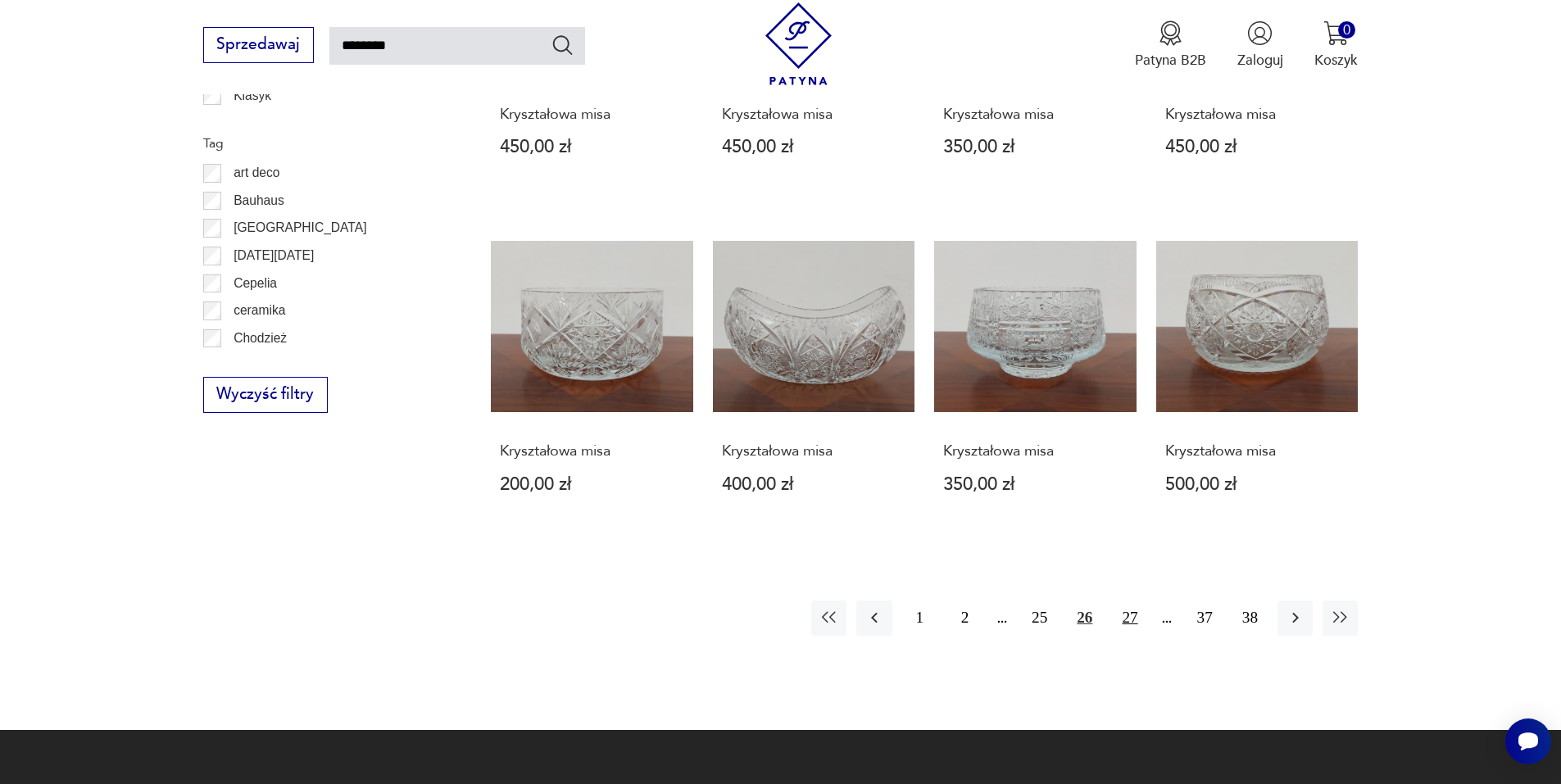
click at [1124, 617] on button "27" at bounding box center [1130, 618] width 36 height 36
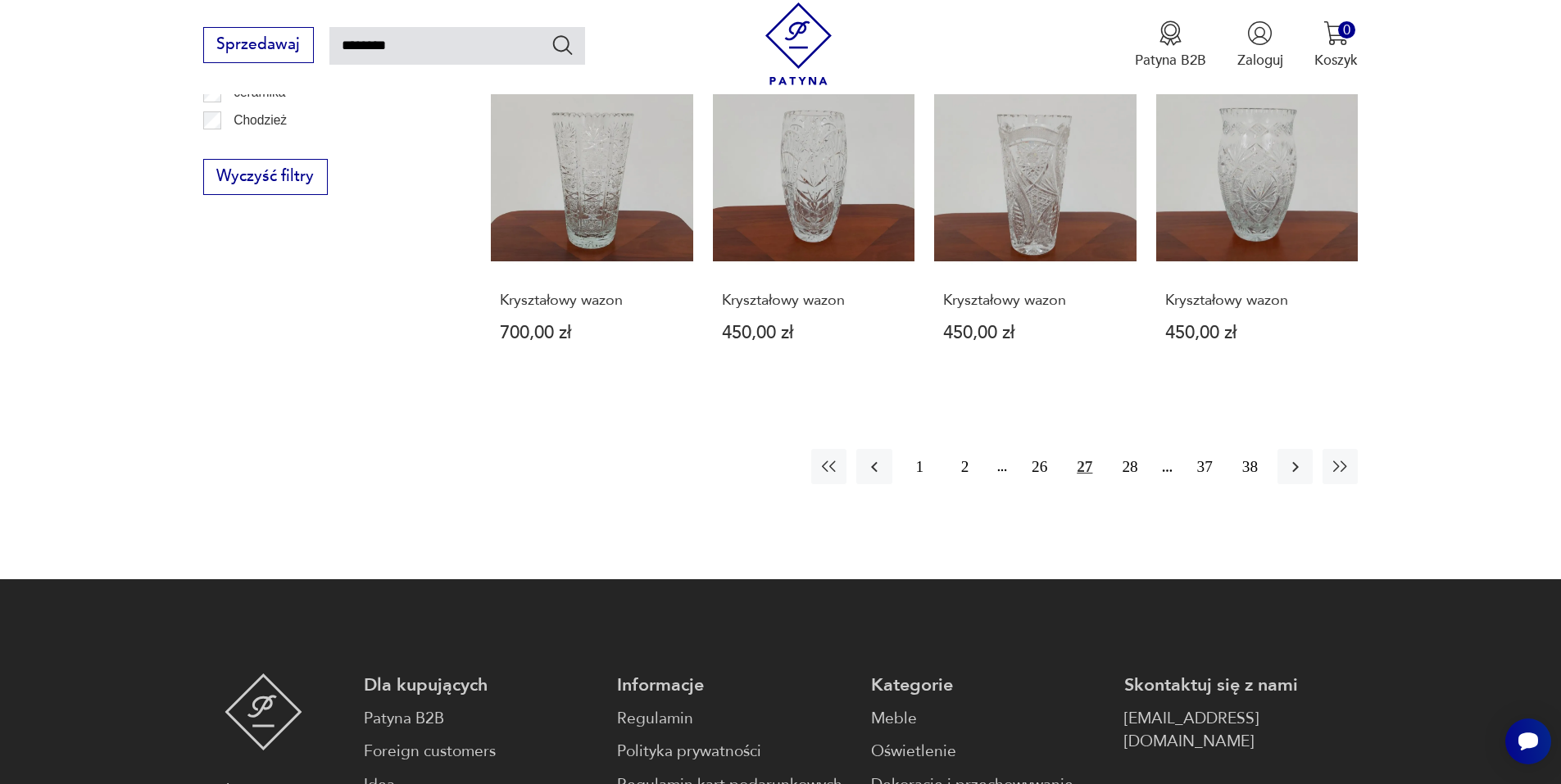
scroll to position [1405, 0]
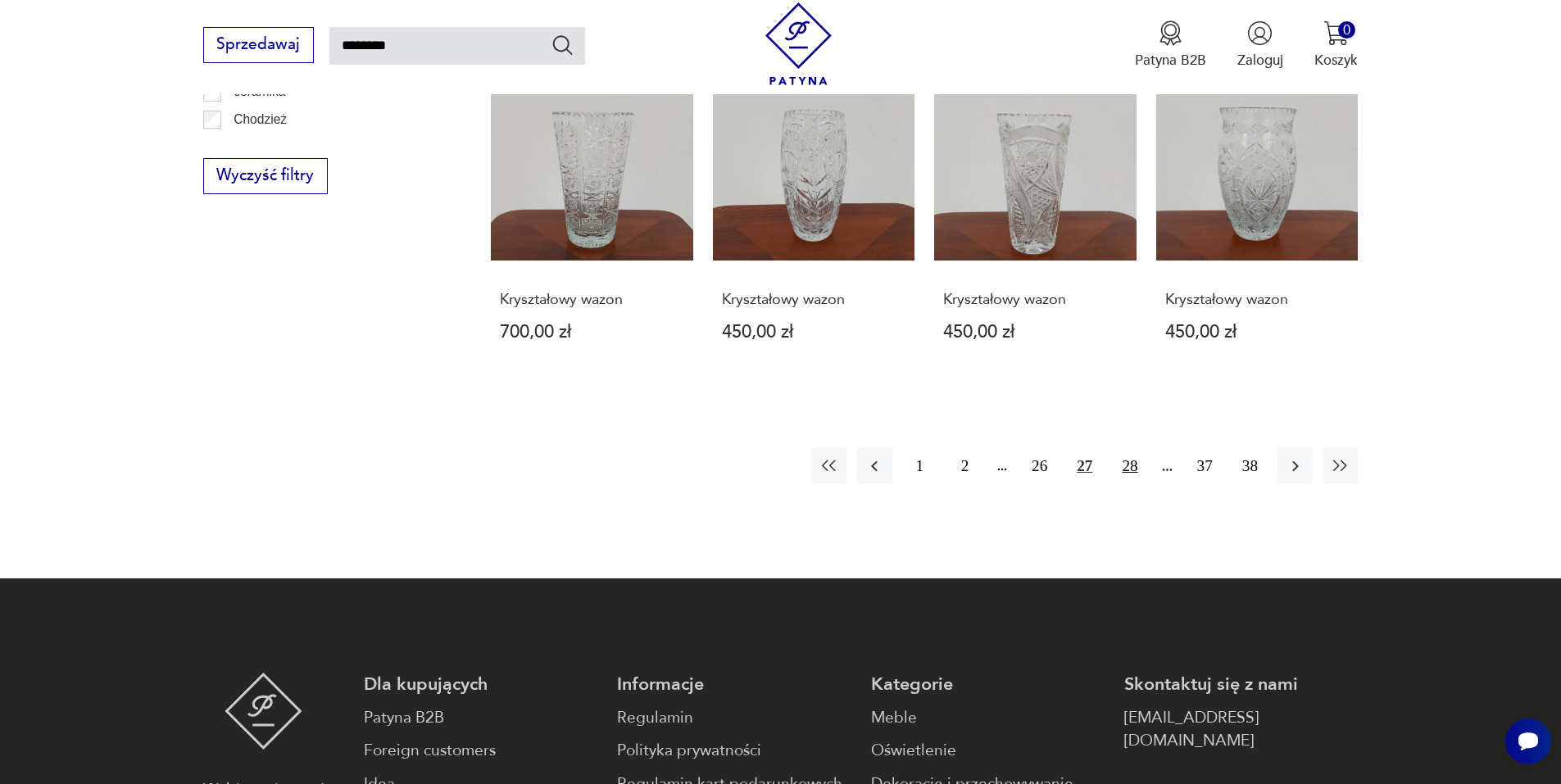
click at [1127, 448] on button "28" at bounding box center [1130, 466] width 36 height 36
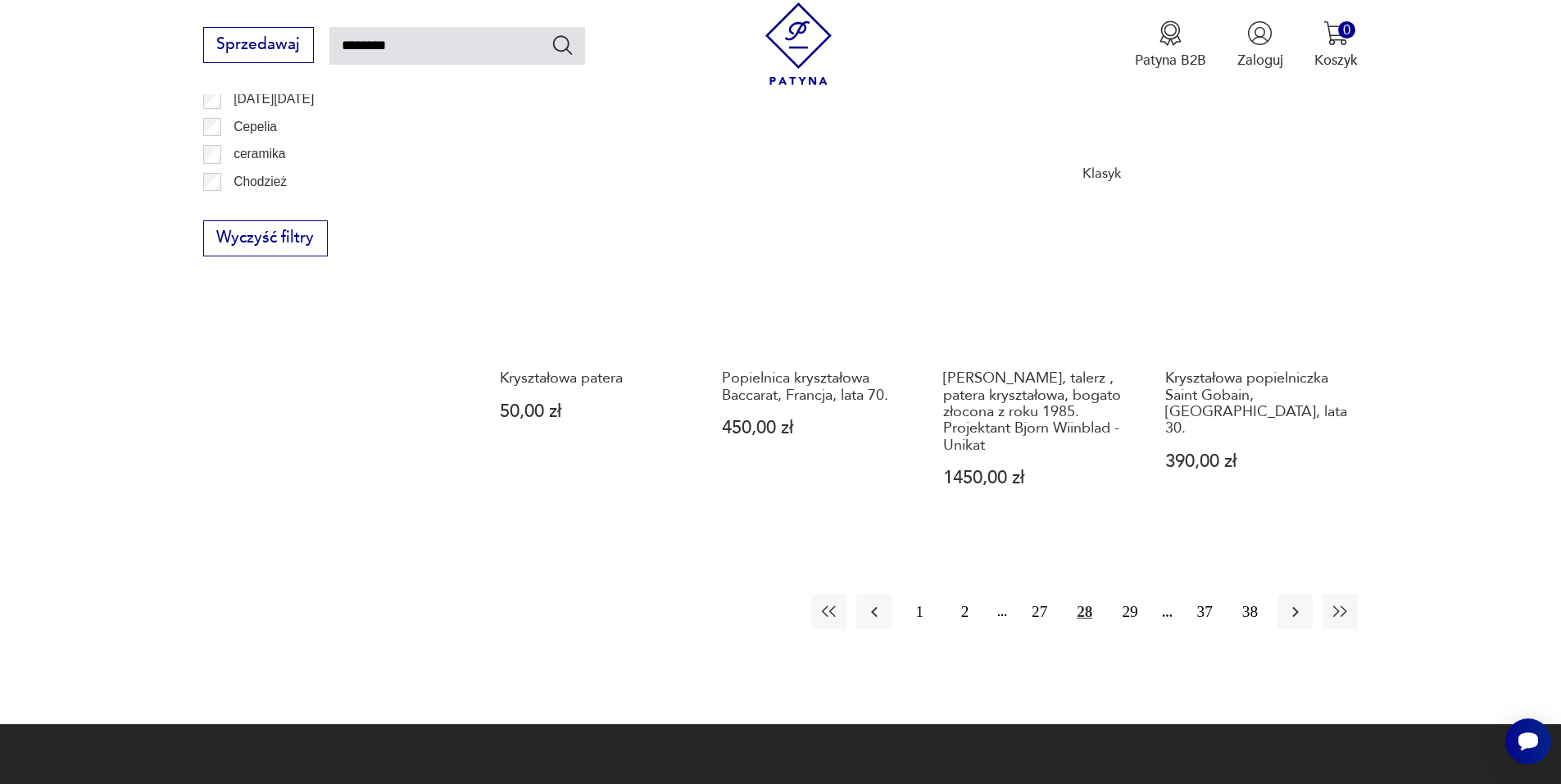
scroll to position [1405, 0]
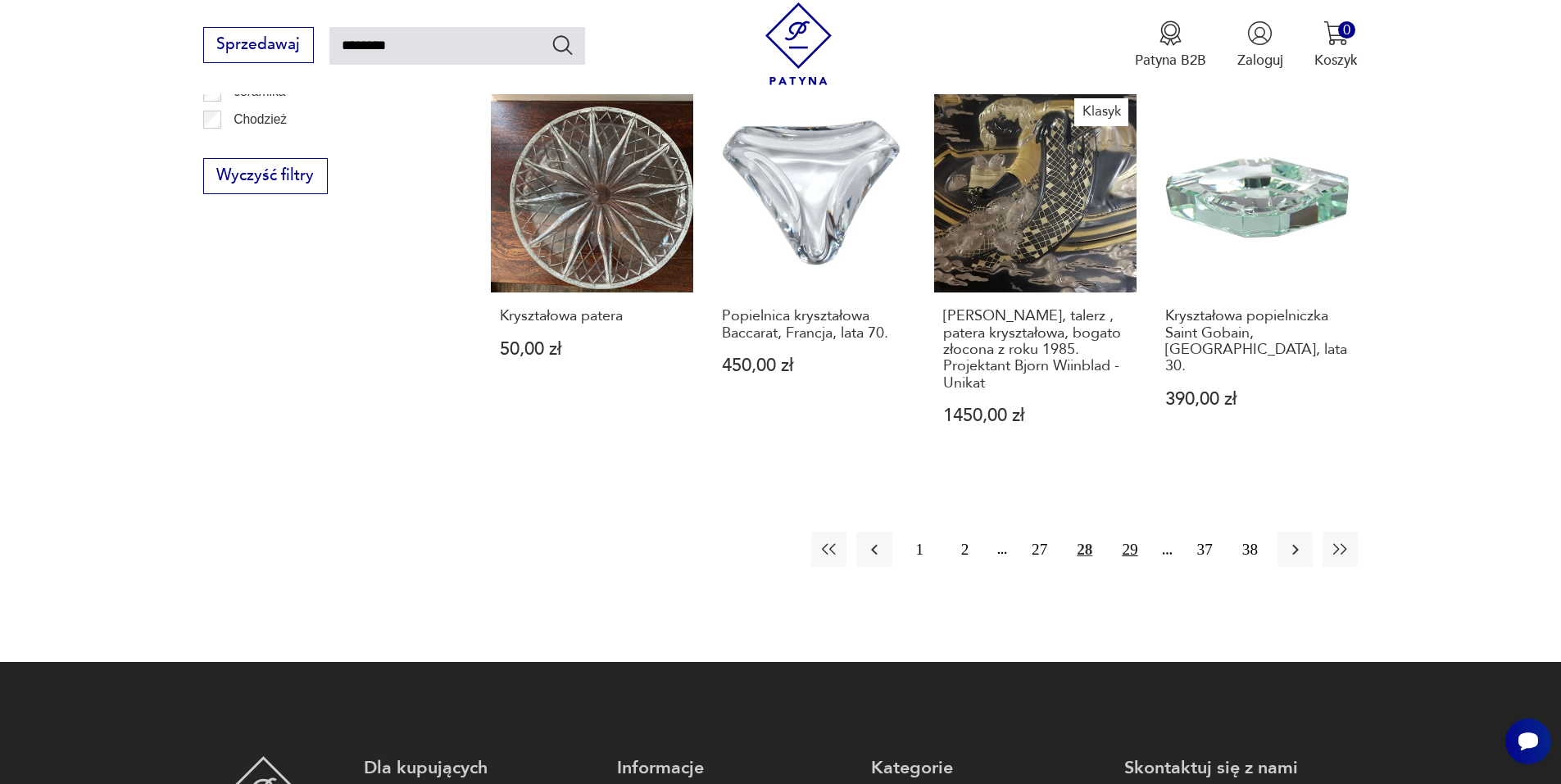
click at [1130, 532] on button "29" at bounding box center [1130, 550] width 36 height 36
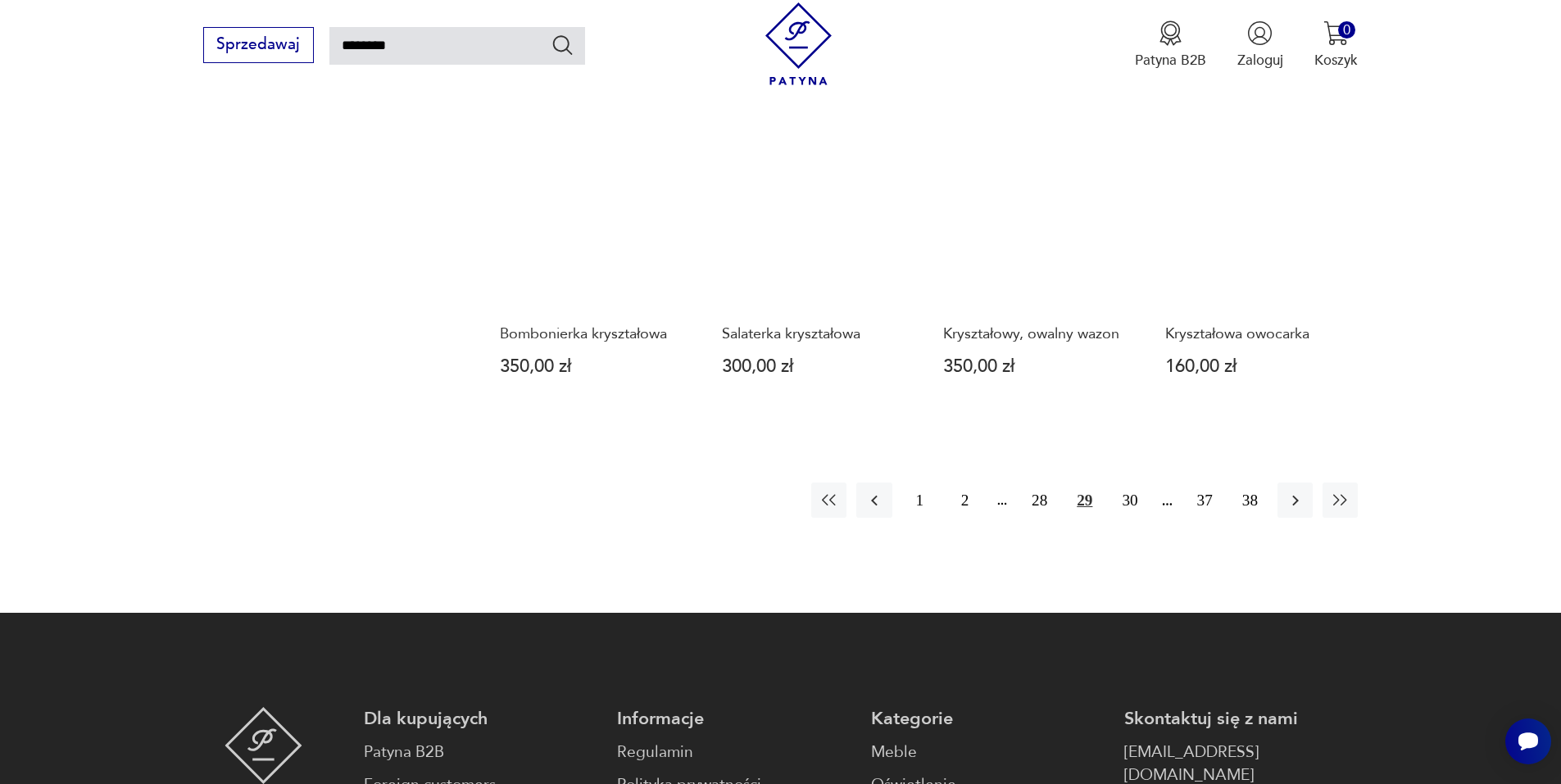
scroll to position [1514, 0]
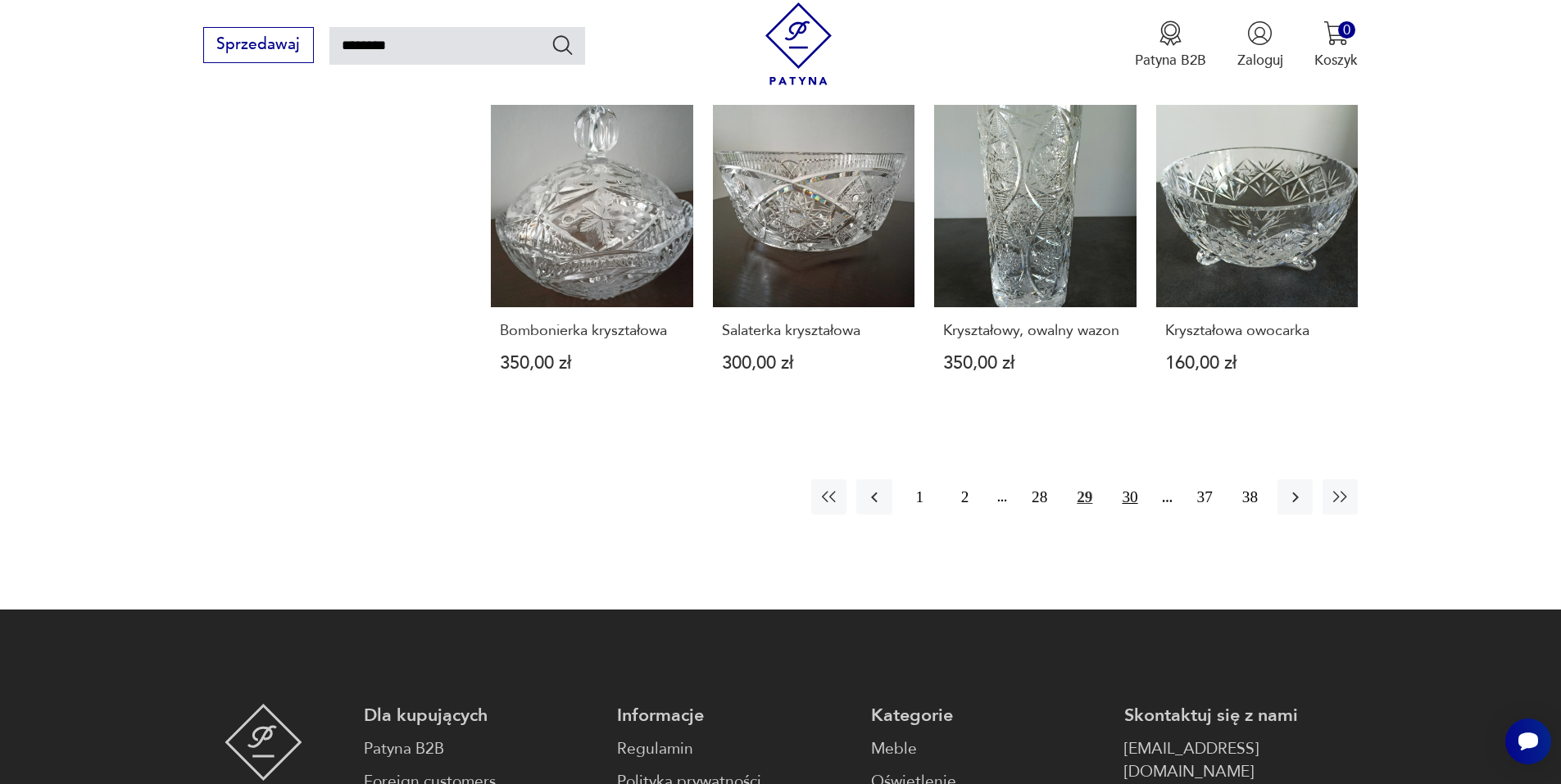
click at [1131, 480] on button "30" at bounding box center [1130, 497] width 36 height 36
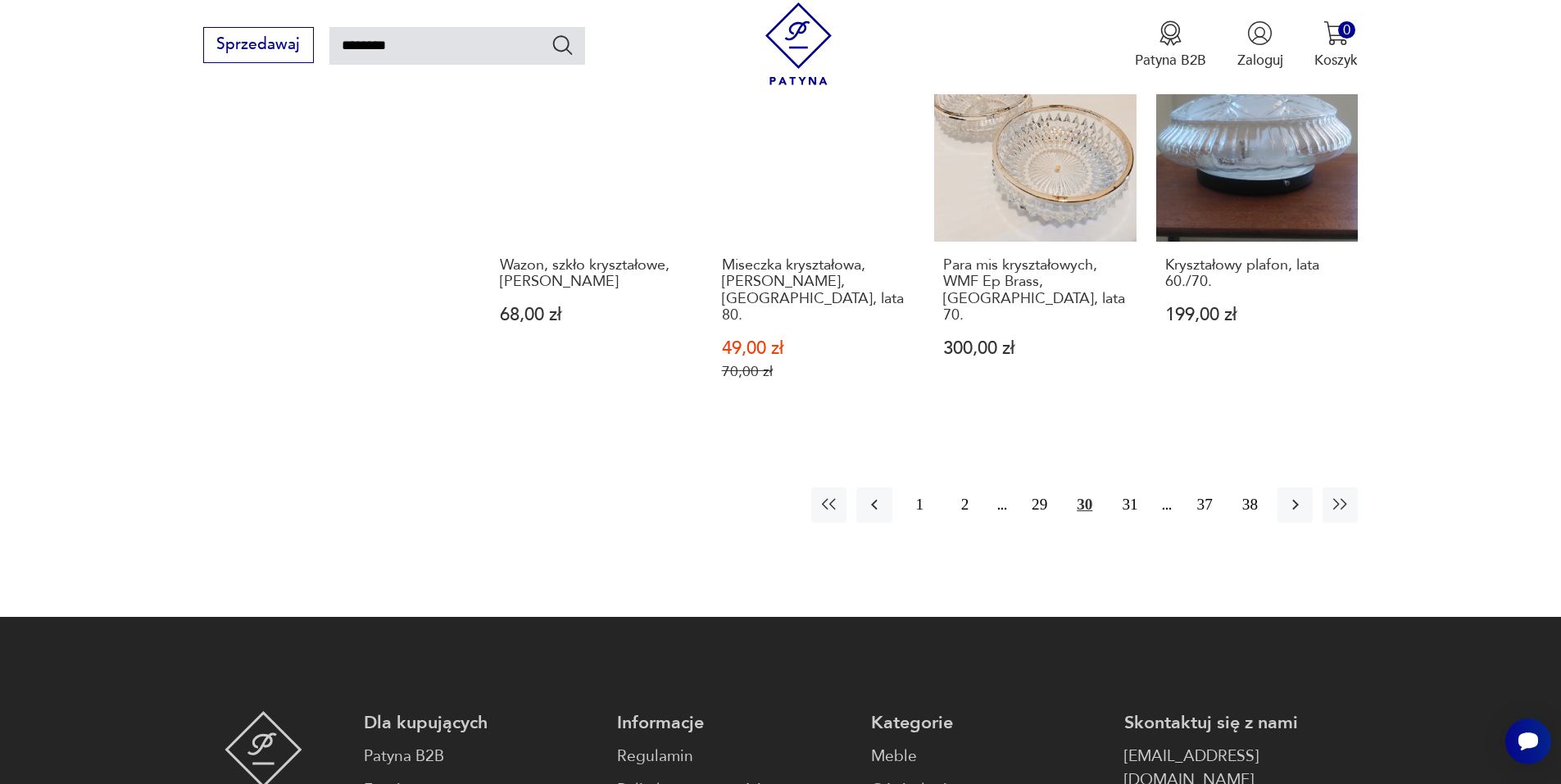
scroll to position [1624, 0]
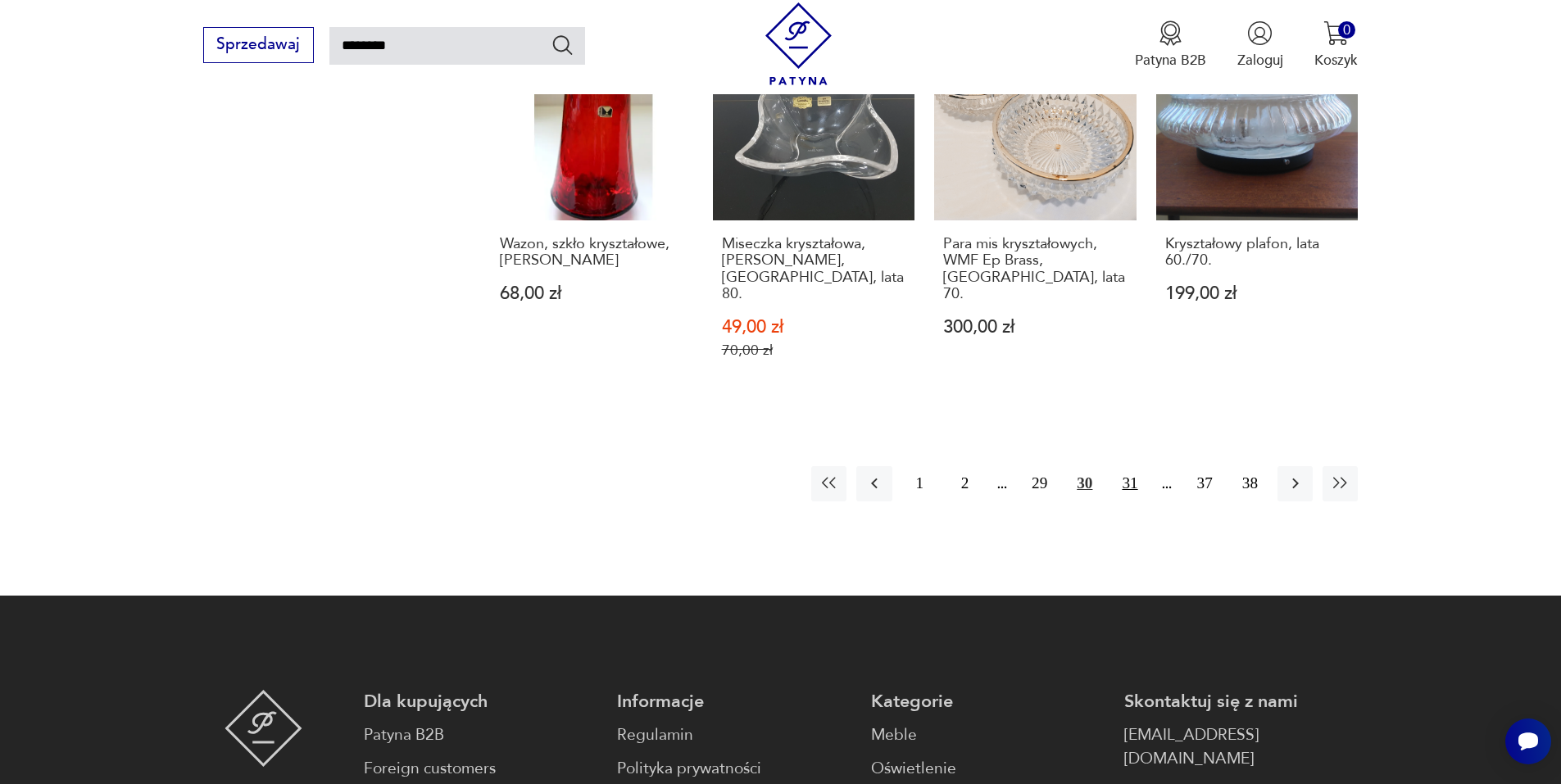
click at [1133, 466] on button "31" at bounding box center [1130, 484] width 36 height 36
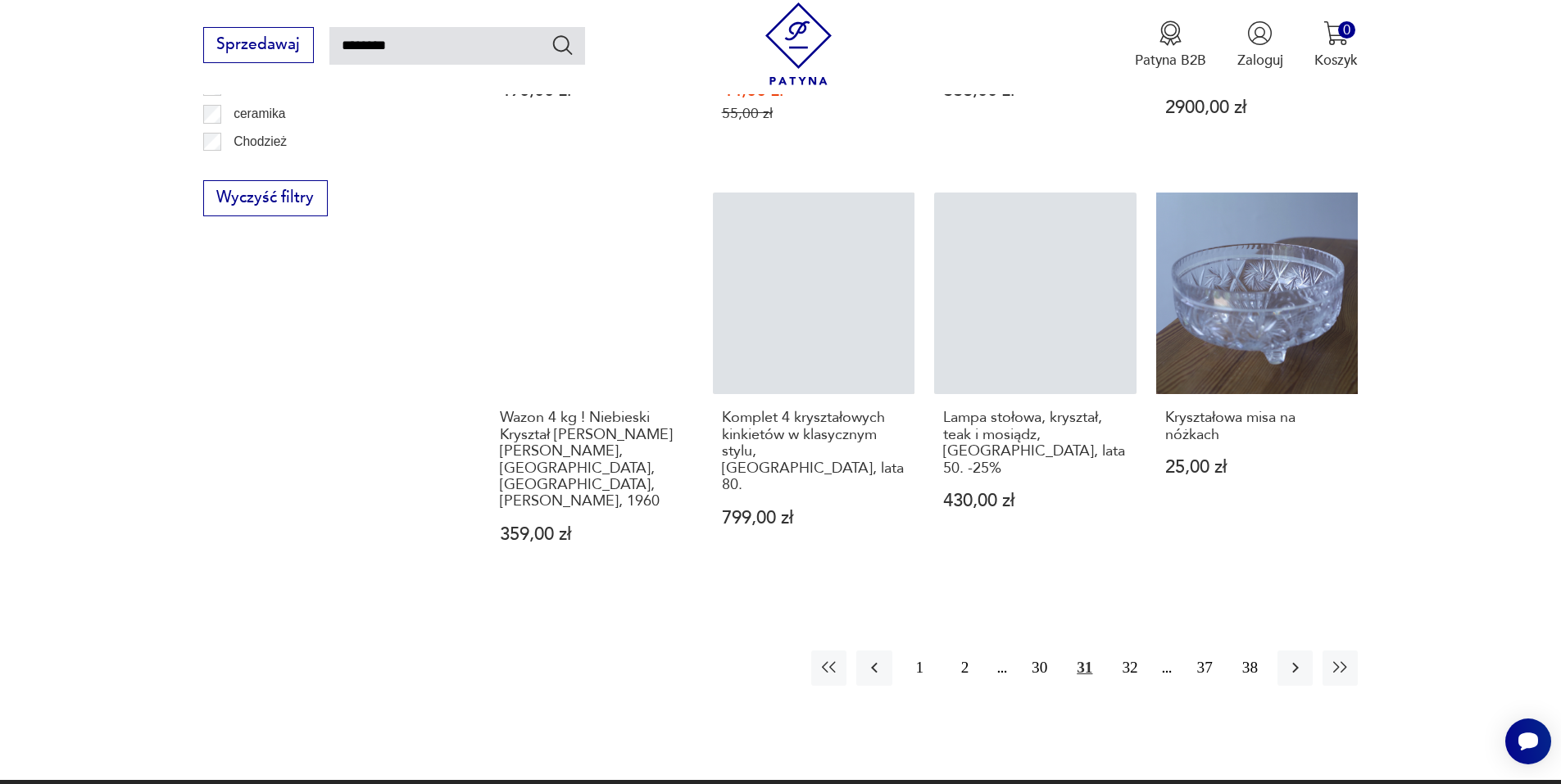
scroll to position [1405, 0]
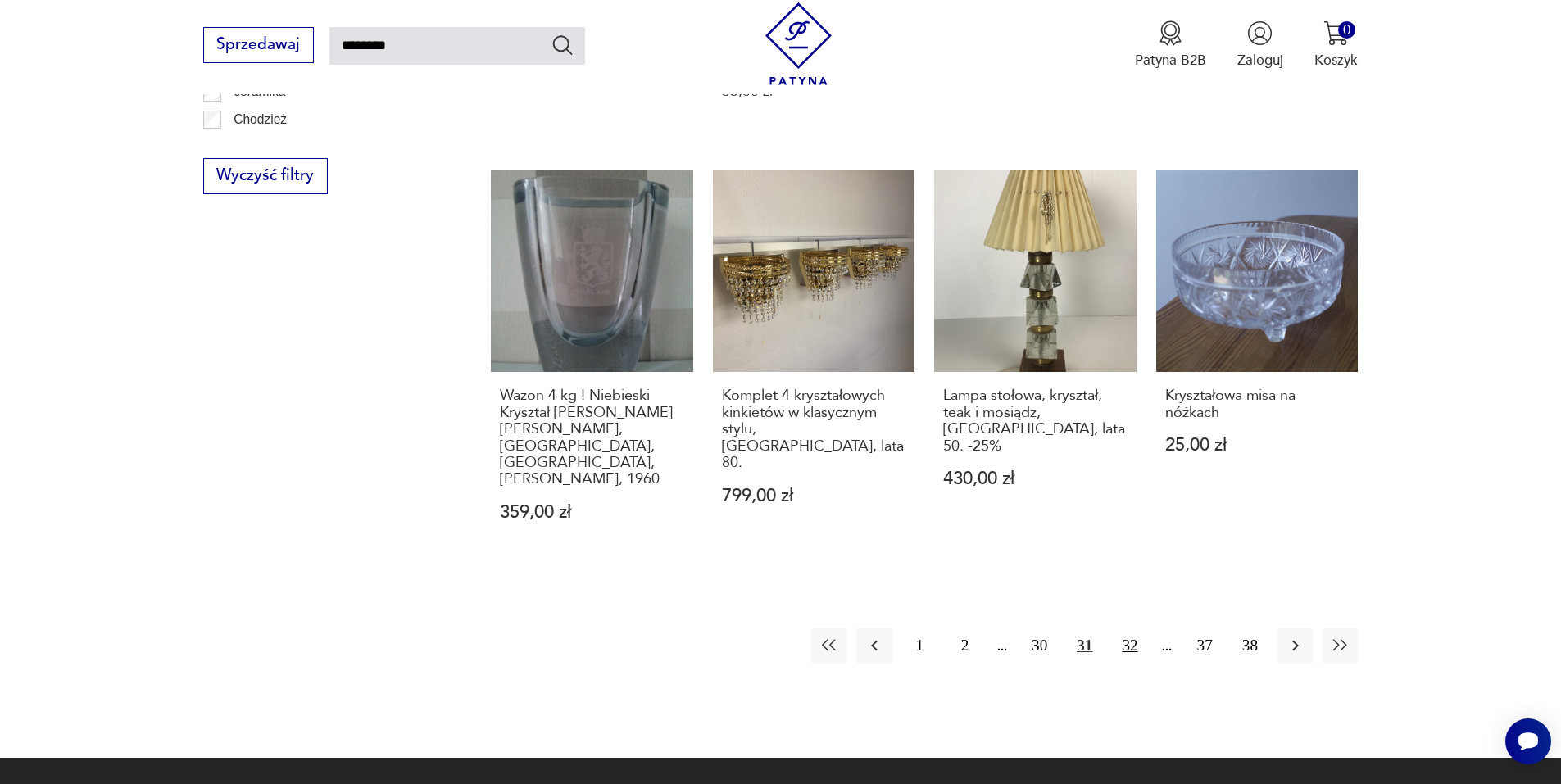
click at [1128, 629] on button "32" at bounding box center [1130, 646] width 36 height 36
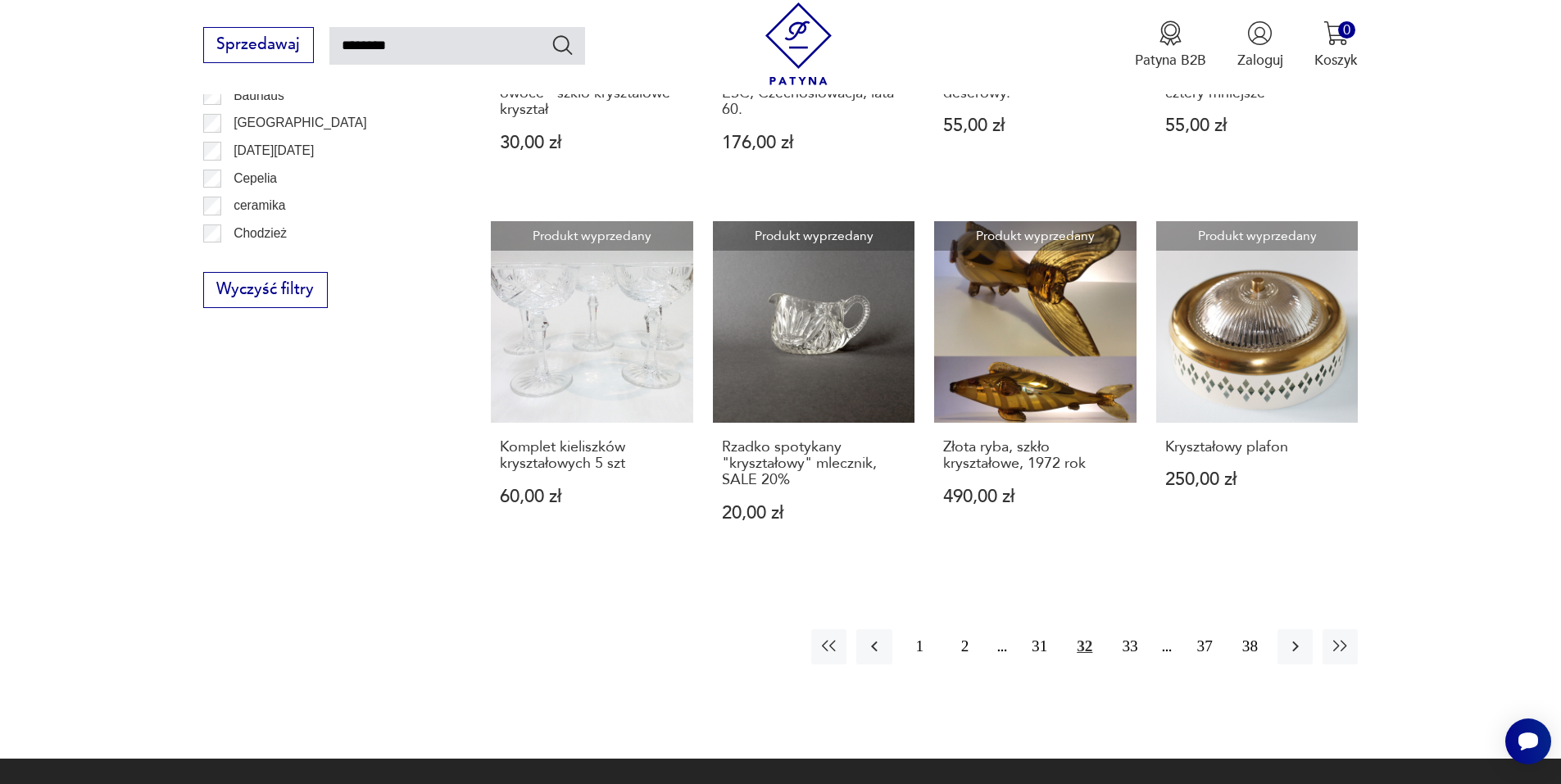
scroll to position [1296, 0]
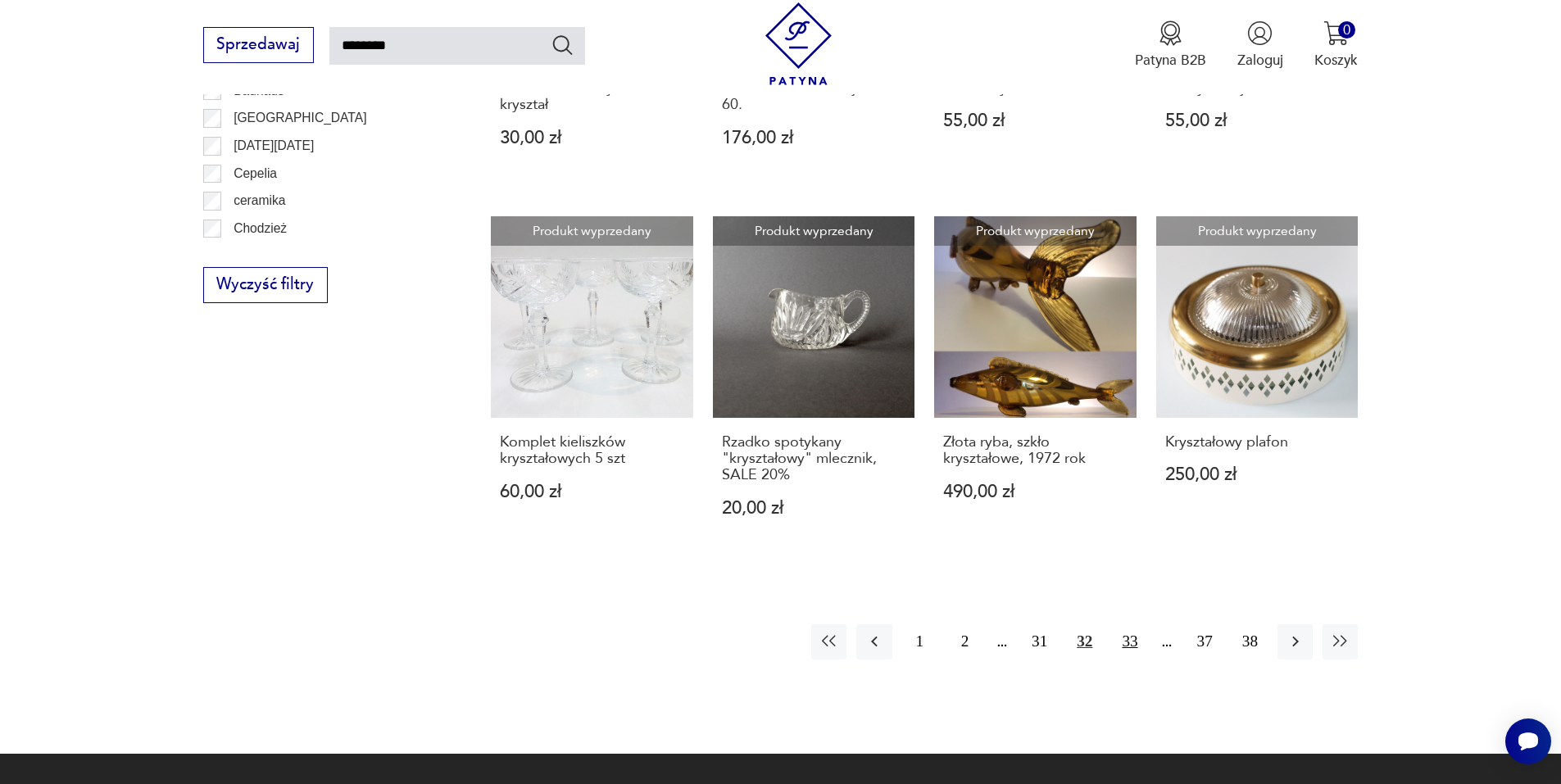
click at [1127, 641] on button "33" at bounding box center [1130, 642] width 36 height 36
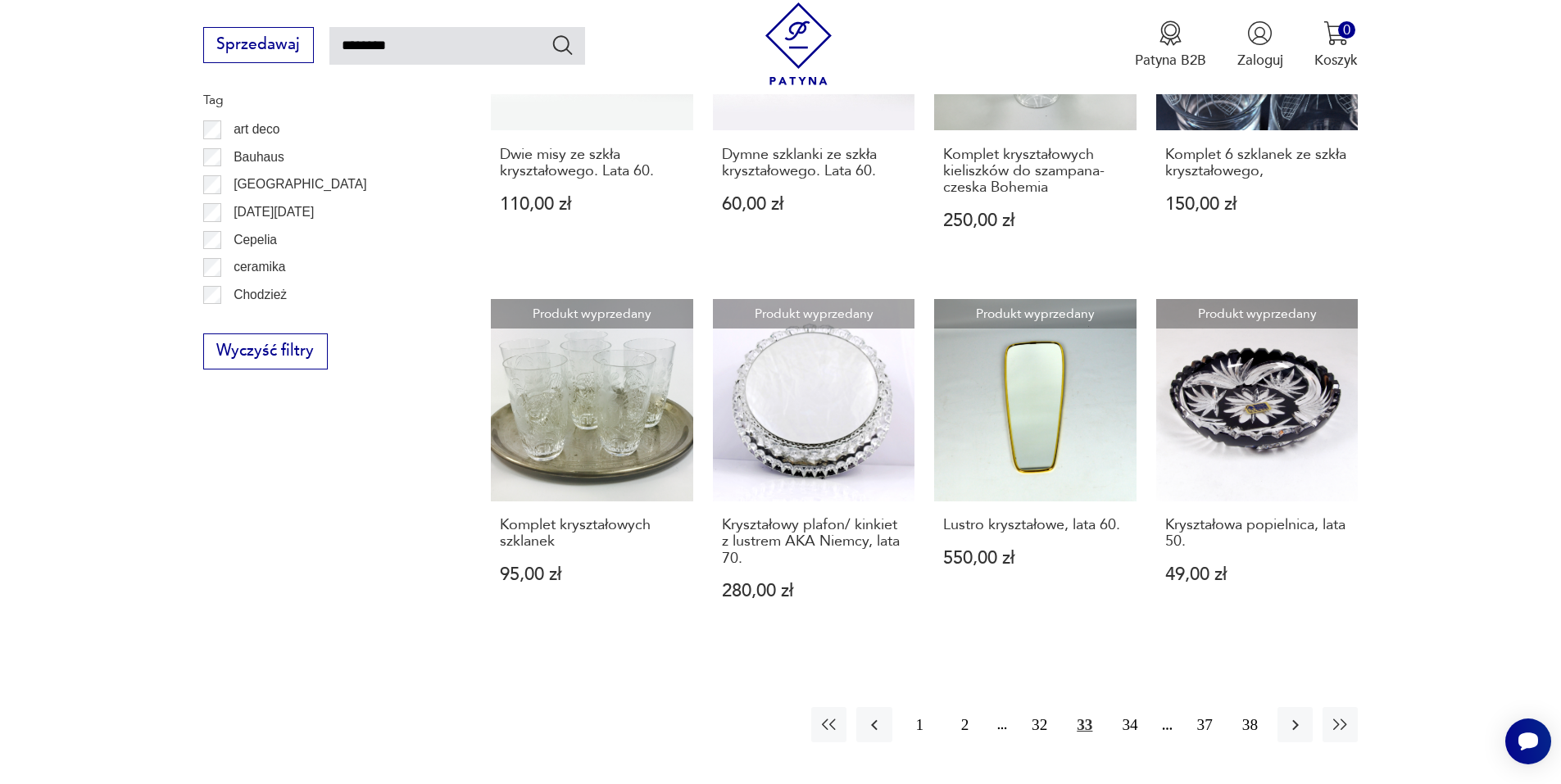
scroll to position [1296, 0]
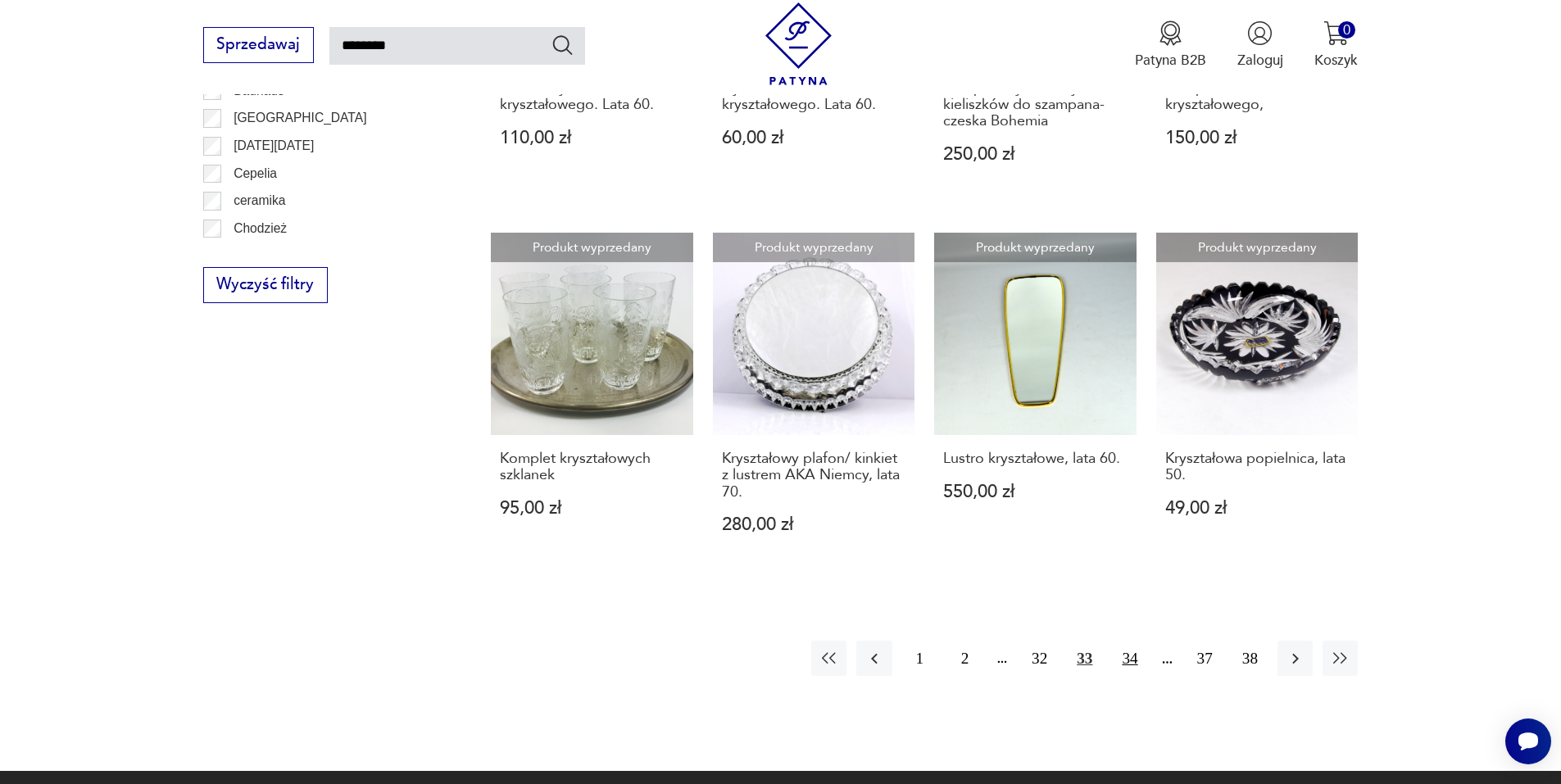
click at [1128, 641] on button "34" at bounding box center [1130, 658] width 36 height 36
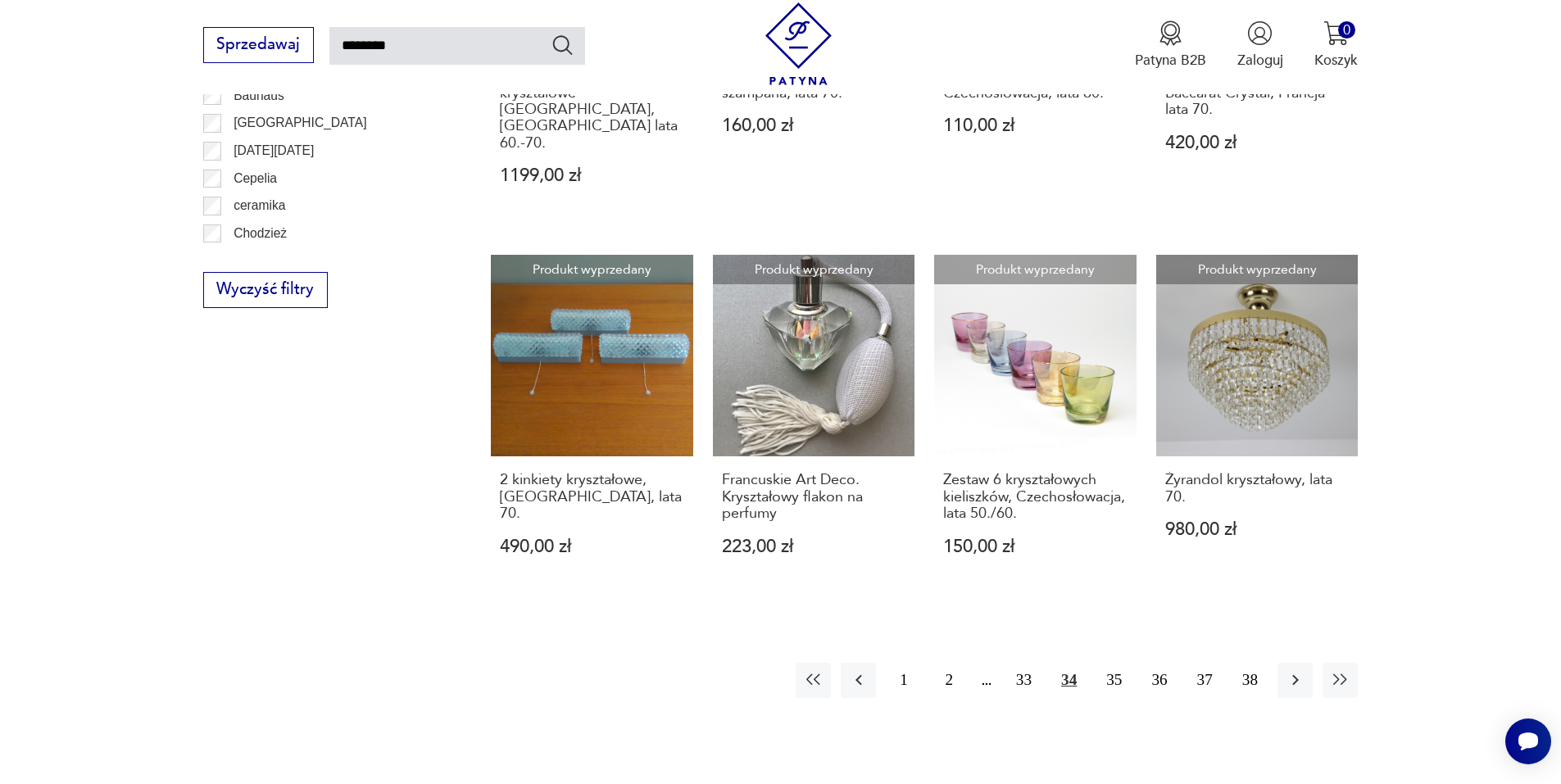
scroll to position [1296, 0]
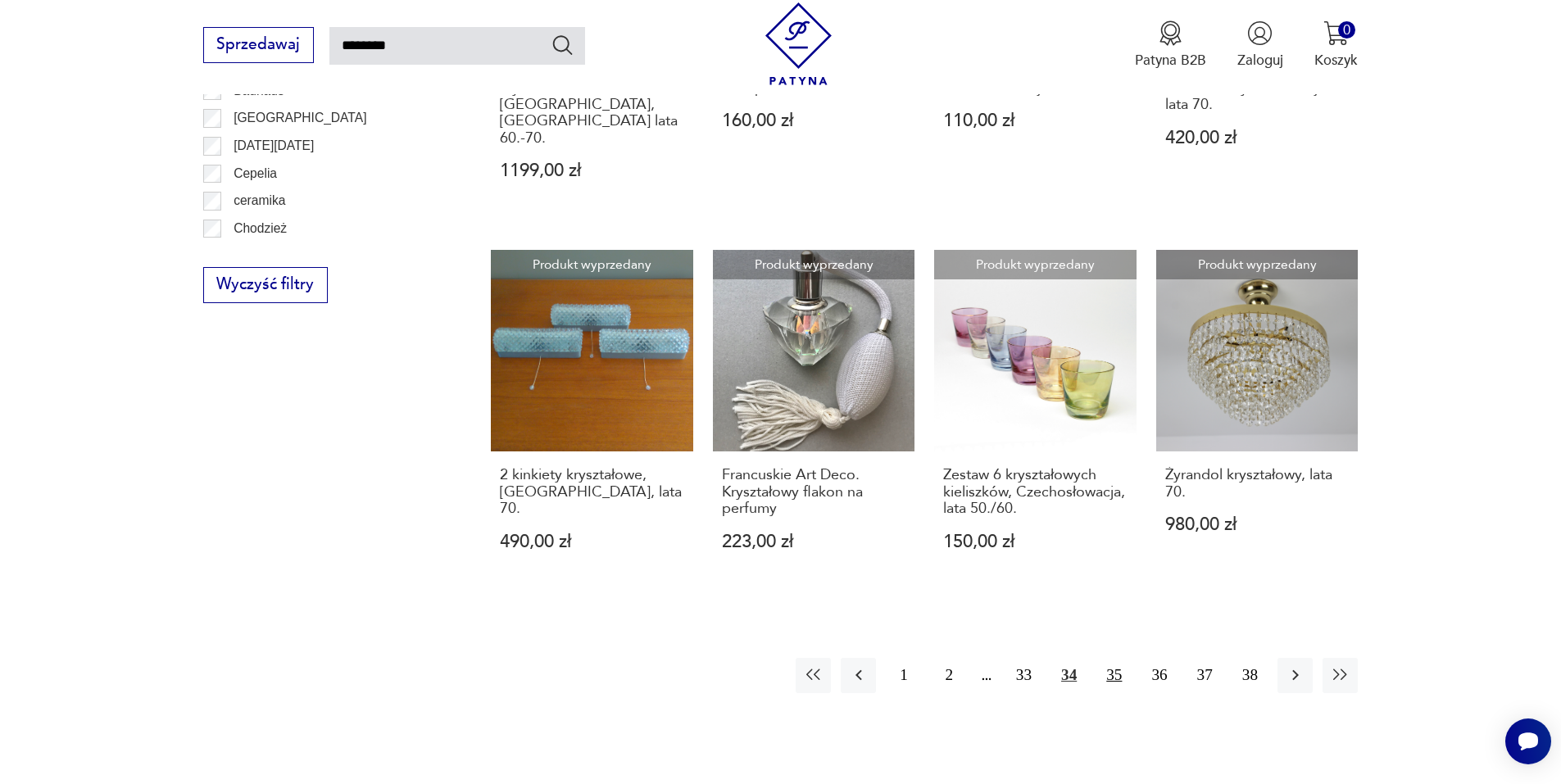
click at [1113, 658] on button "35" at bounding box center [1114, 675] width 36 height 36
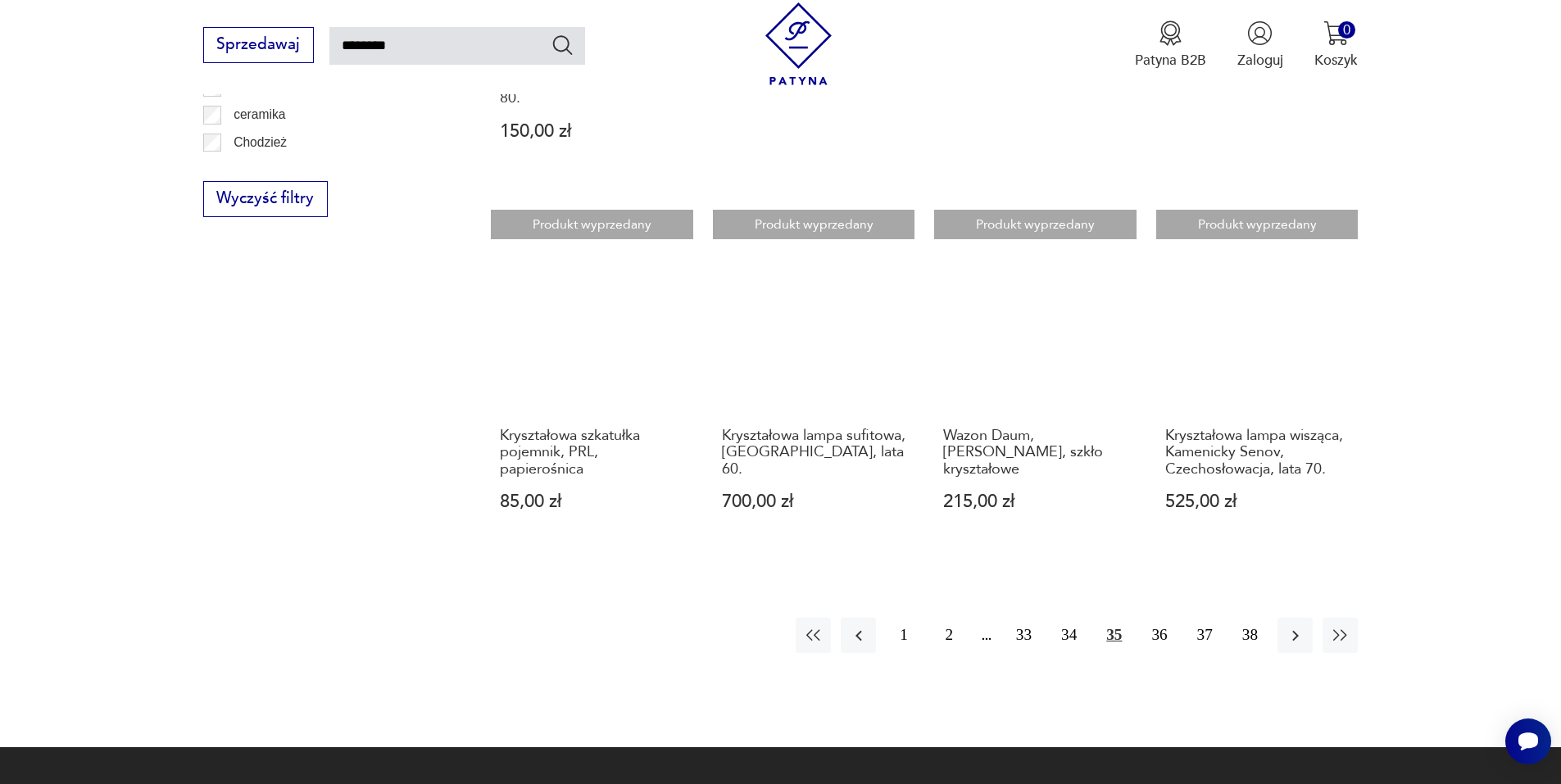
scroll to position [1405, 0]
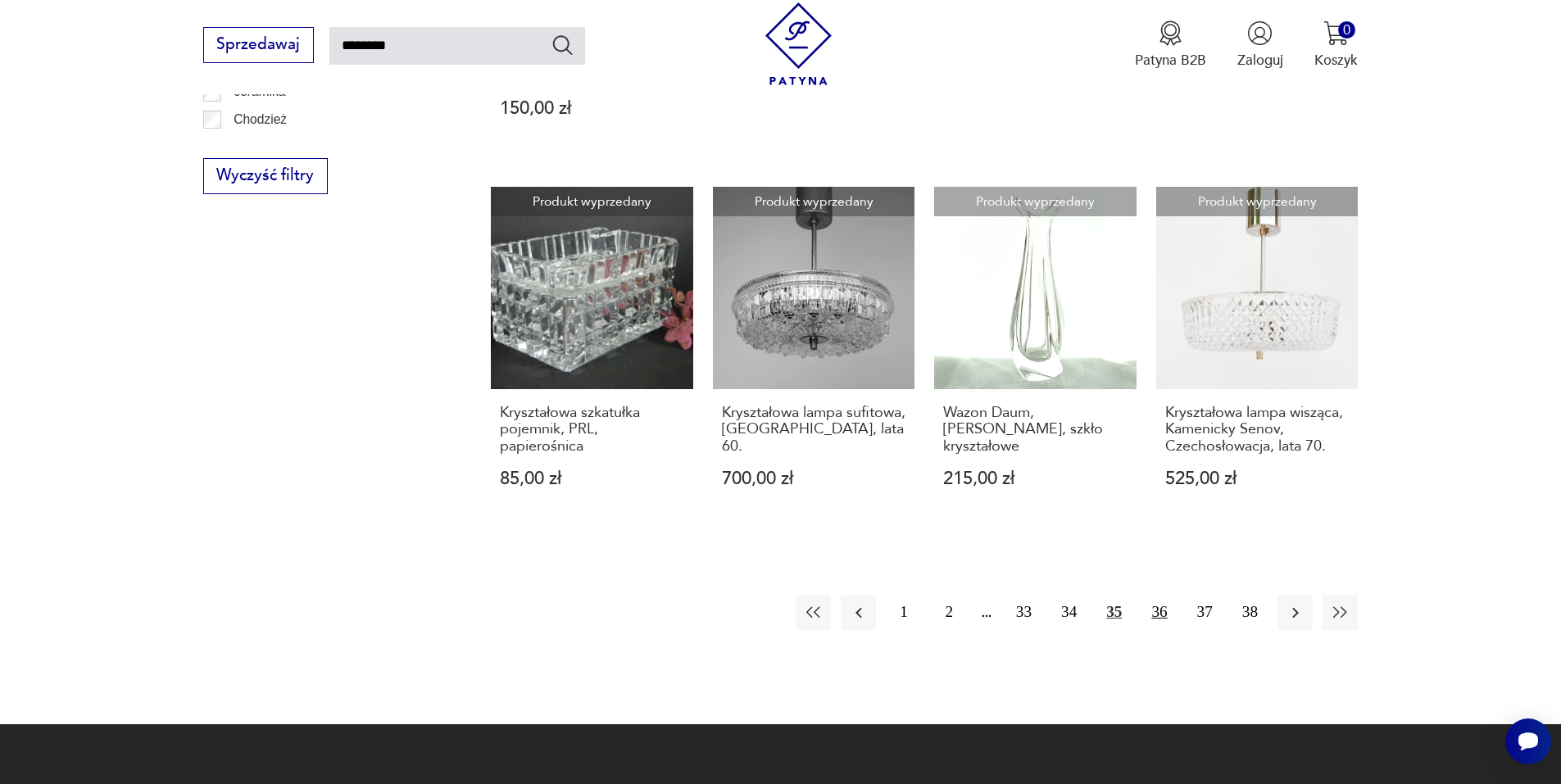
click at [1156, 595] on button "36" at bounding box center [1159, 613] width 36 height 36
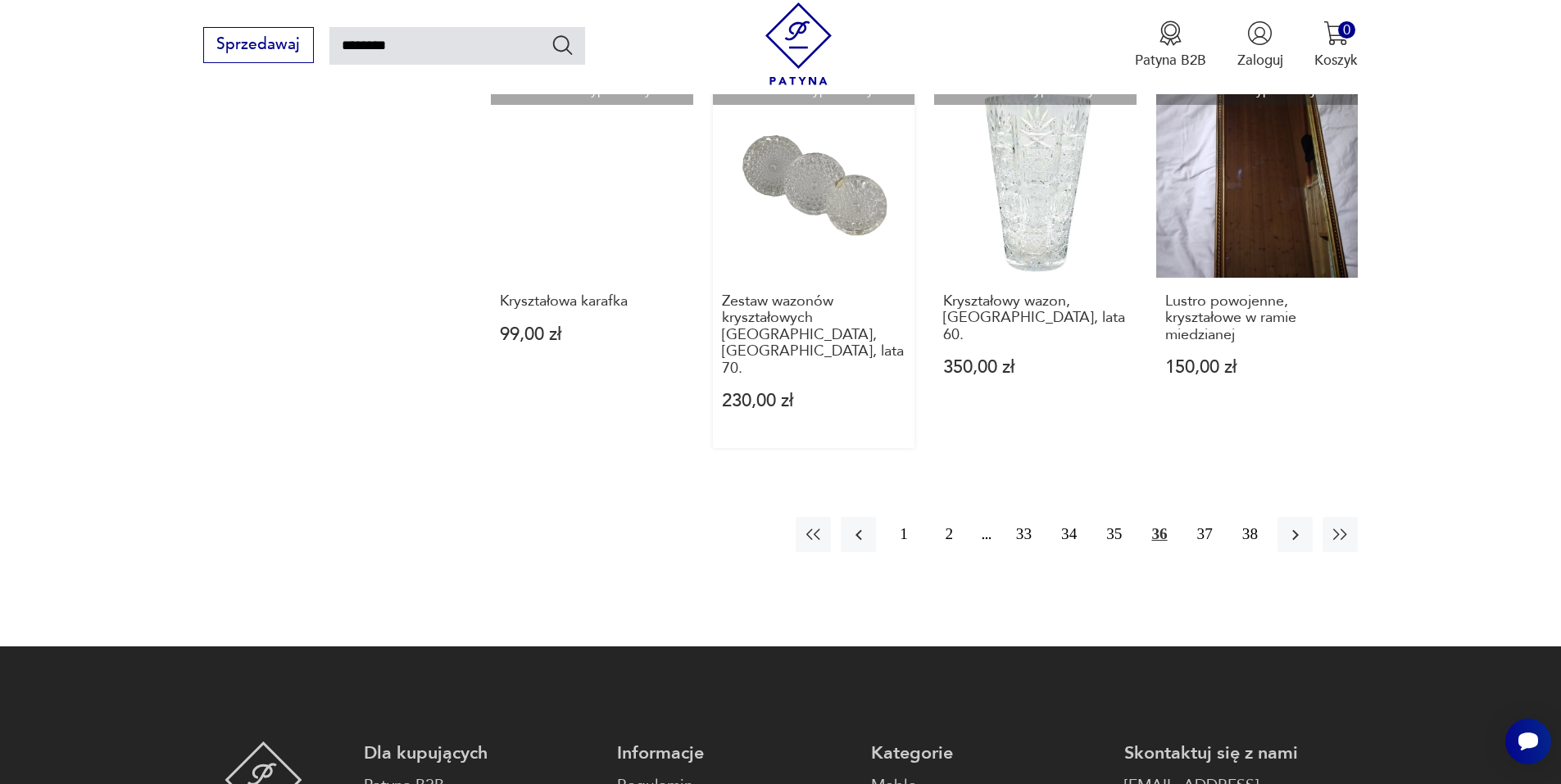
scroll to position [1514, 0]
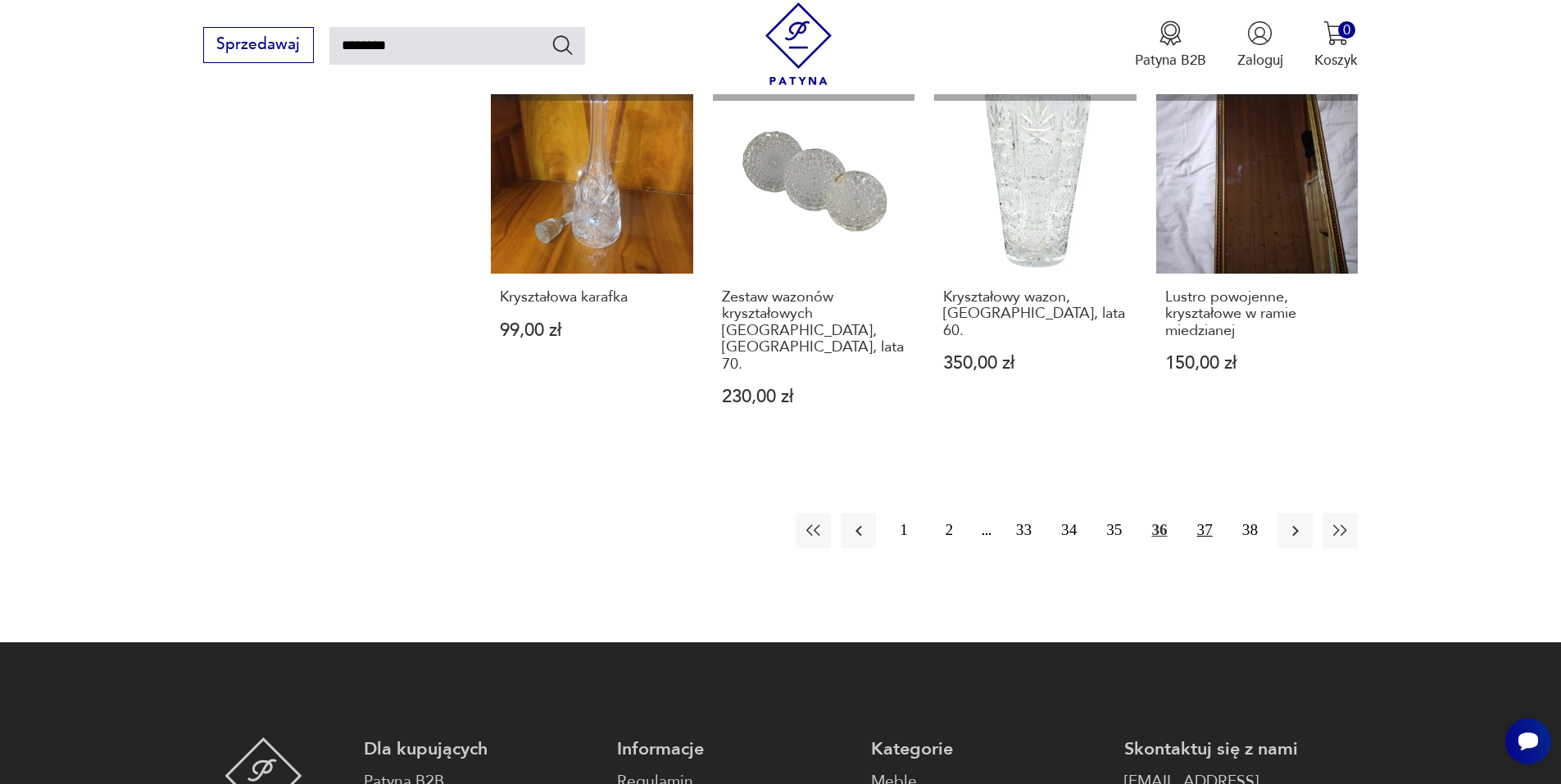
click at [1203, 513] on button "37" at bounding box center [1205, 531] width 36 height 36
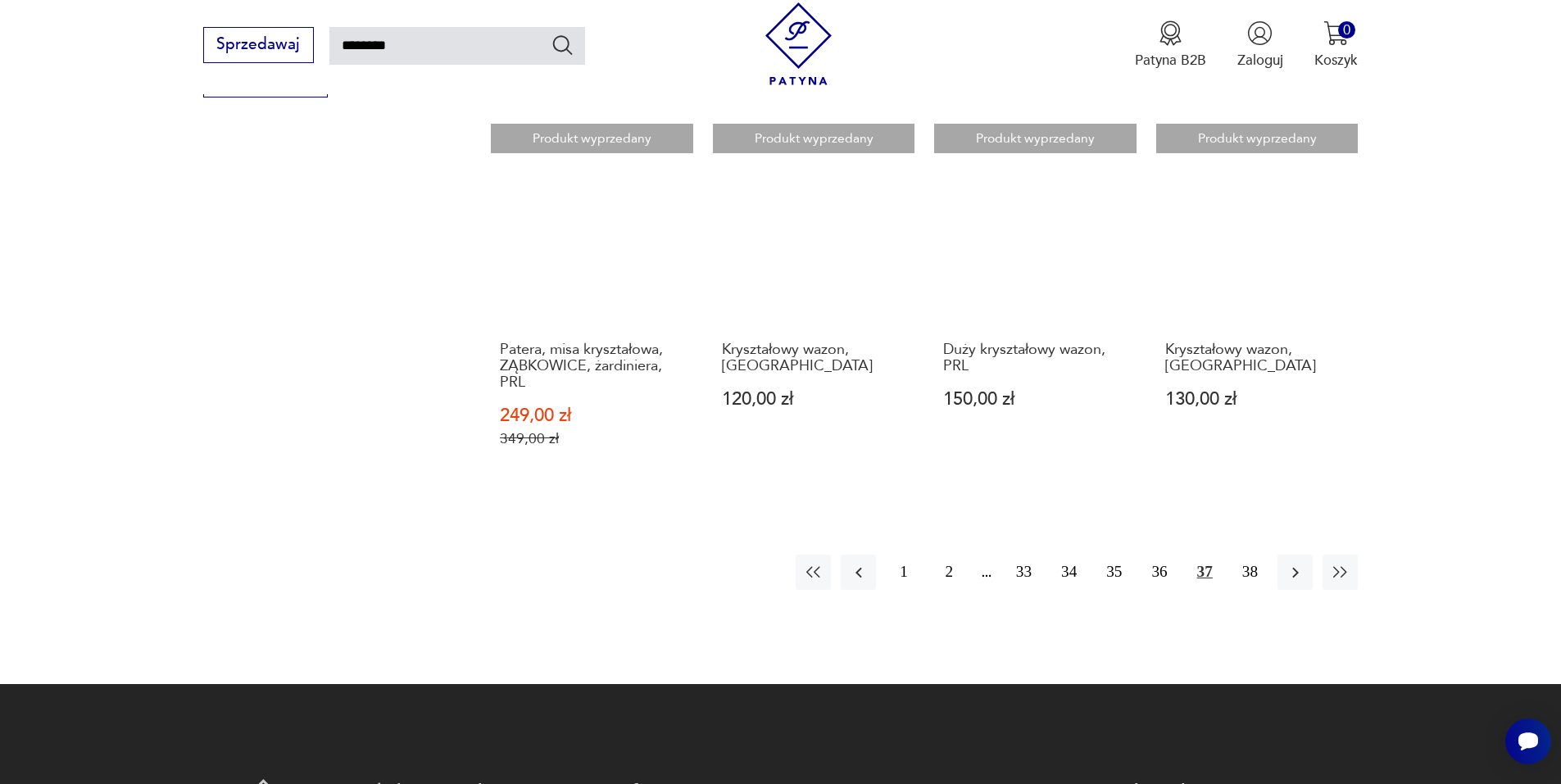
scroll to position [1514, 0]
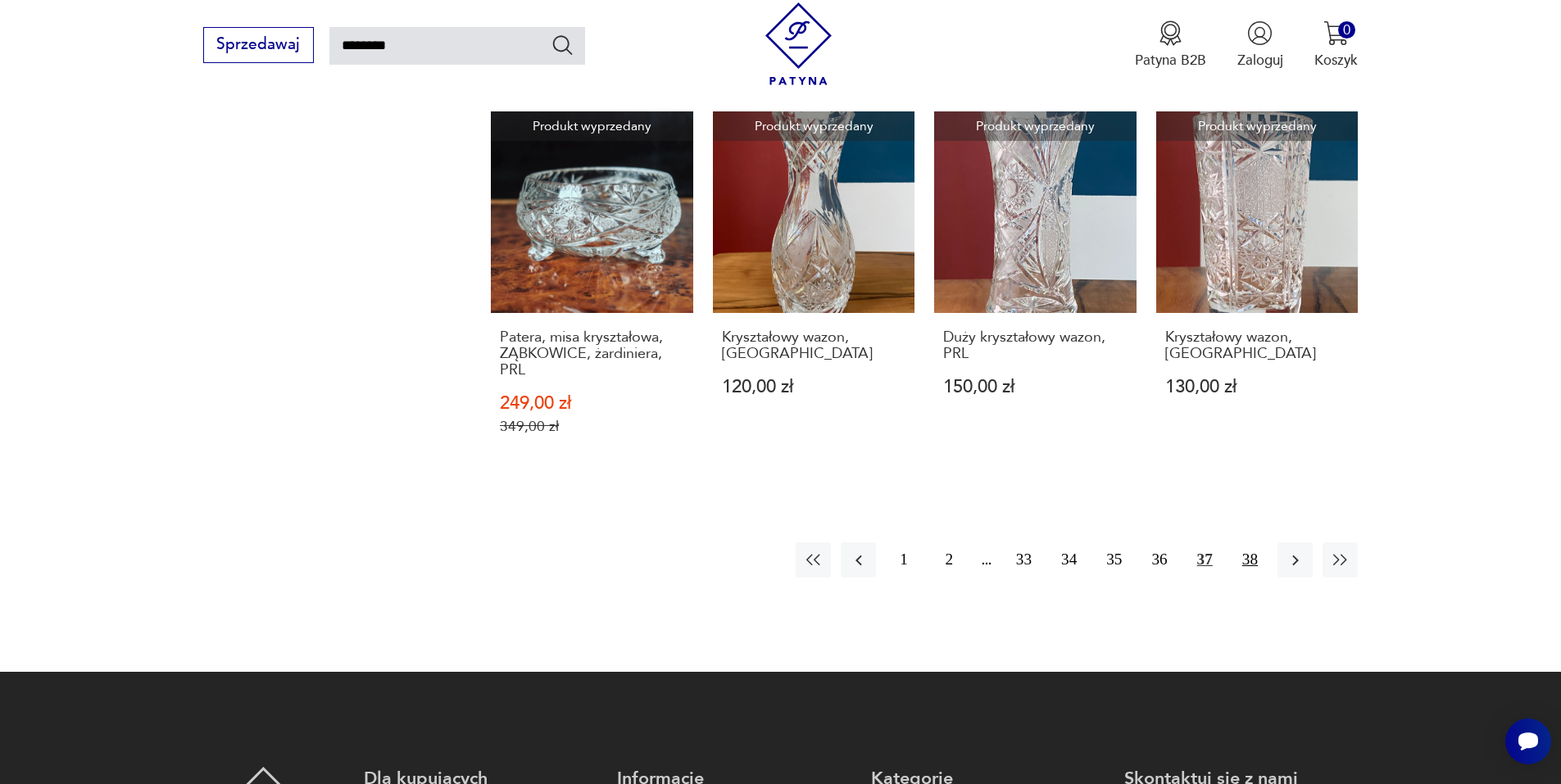
click at [1246, 542] on button "38" at bounding box center [1250, 560] width 36 height 36
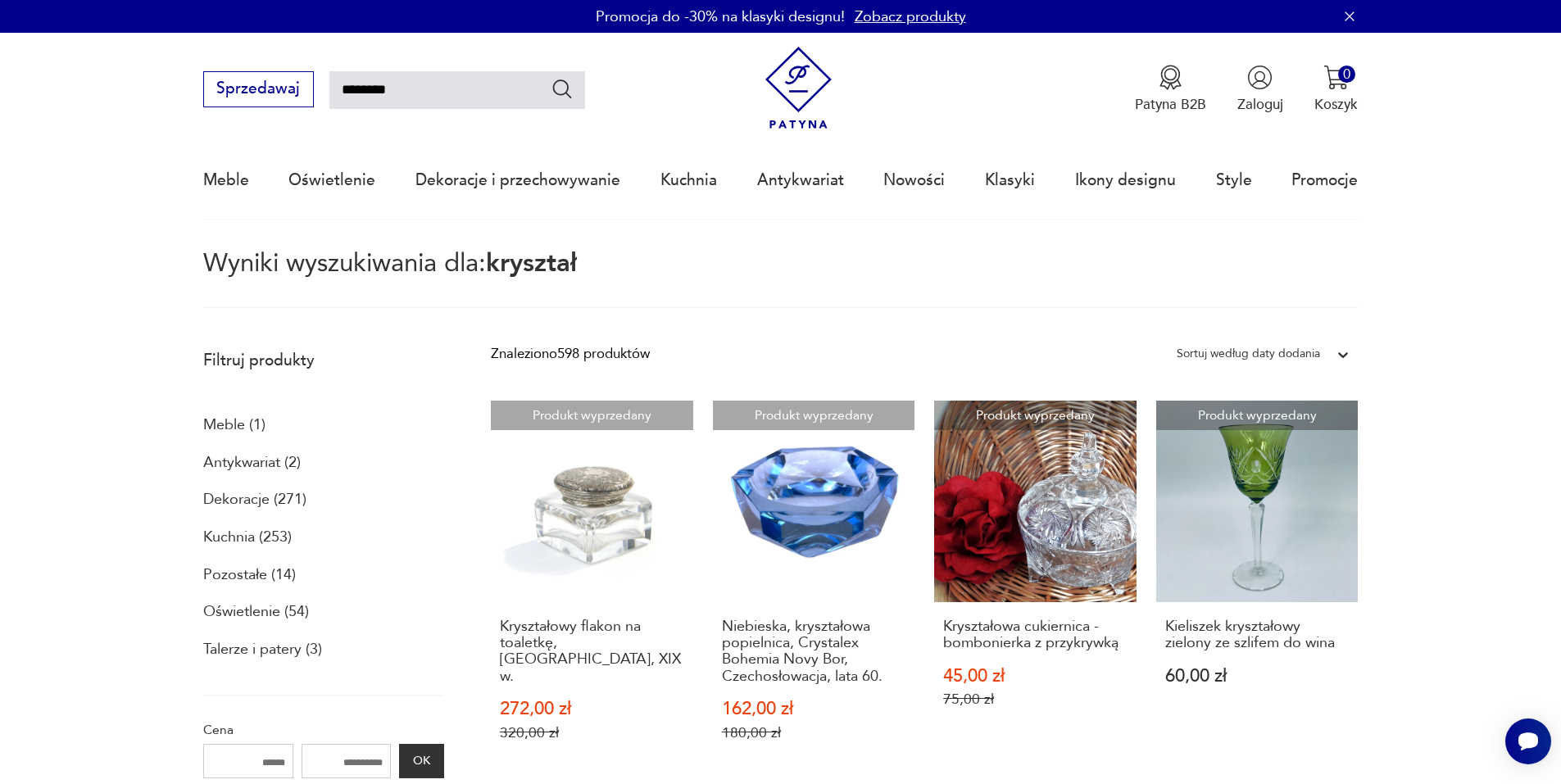
click at [791, 81] on img at bounding box center [798, 88] width 82 height 82
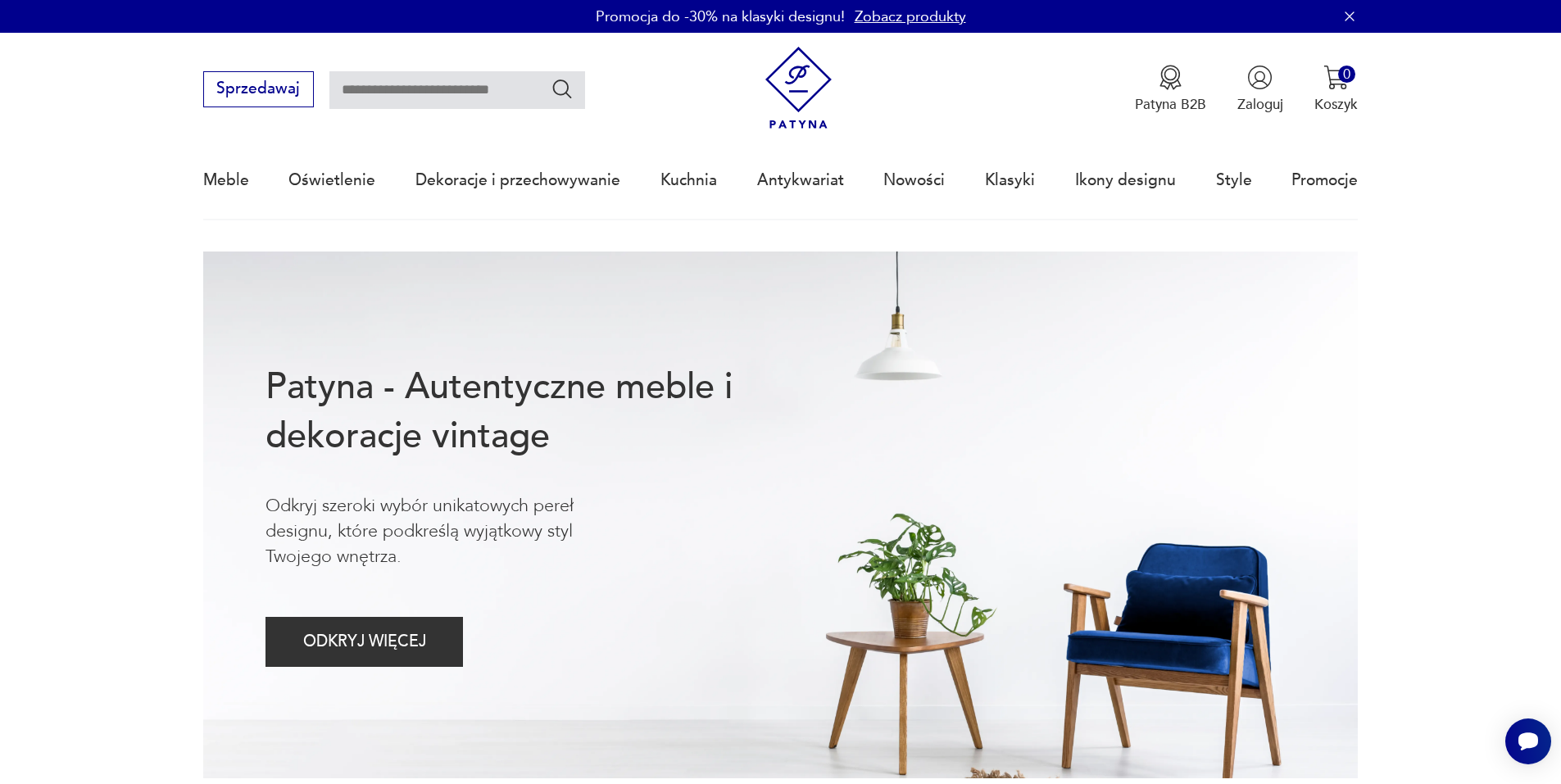
click at [379, 83] on input "text" at bounding box center [457, 90] width 256 height 37
type input "**********"
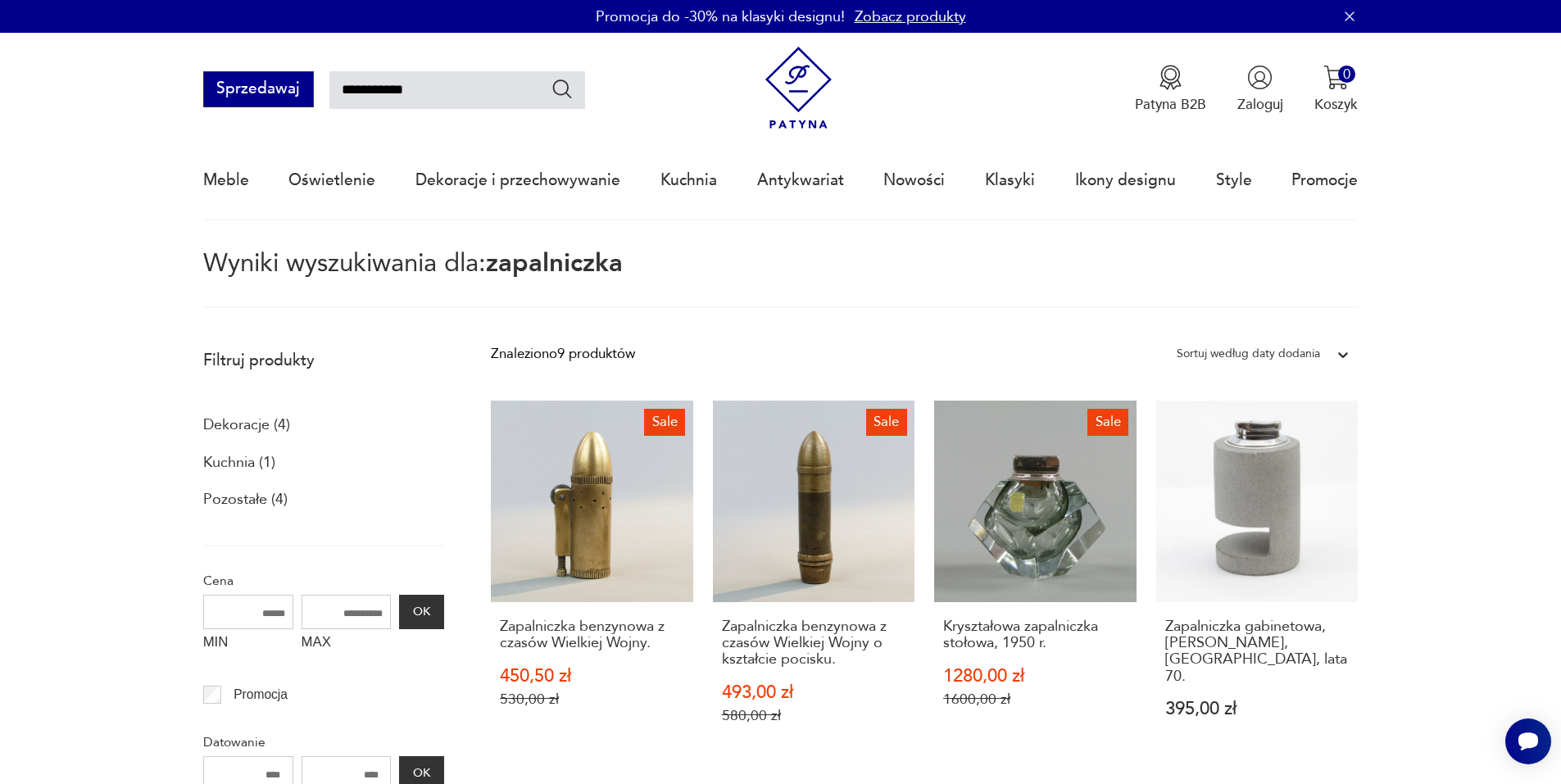
drag, startPoint x: 419, startPoint y: 89, endPoint x: 259, endPoint y: 90, distance: 160.0
click at [259, 90] on div "**********" at bounding box center [394, 89] width 382 height 36
type input "*******"
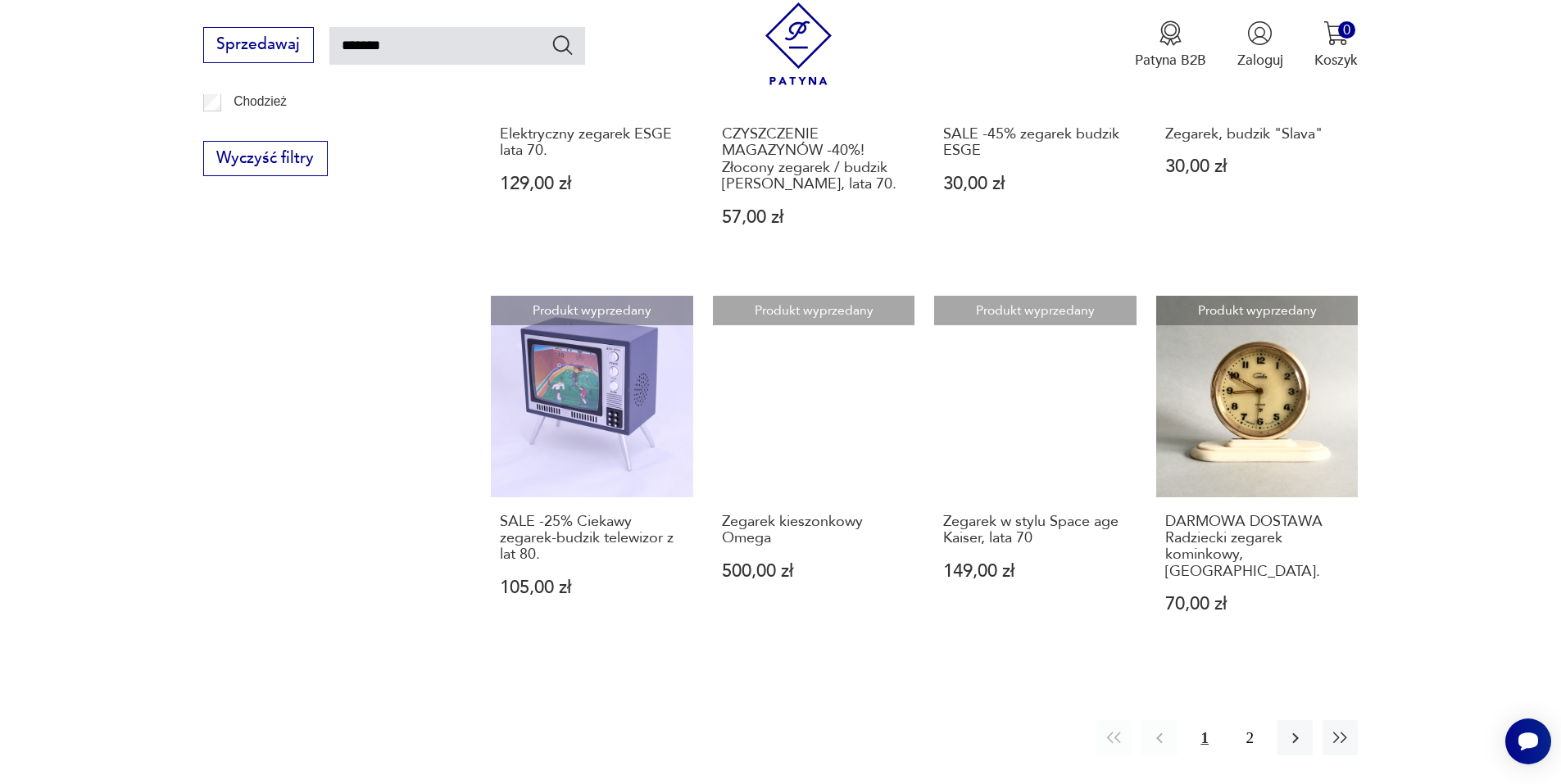
scroll to position [1296, 0]
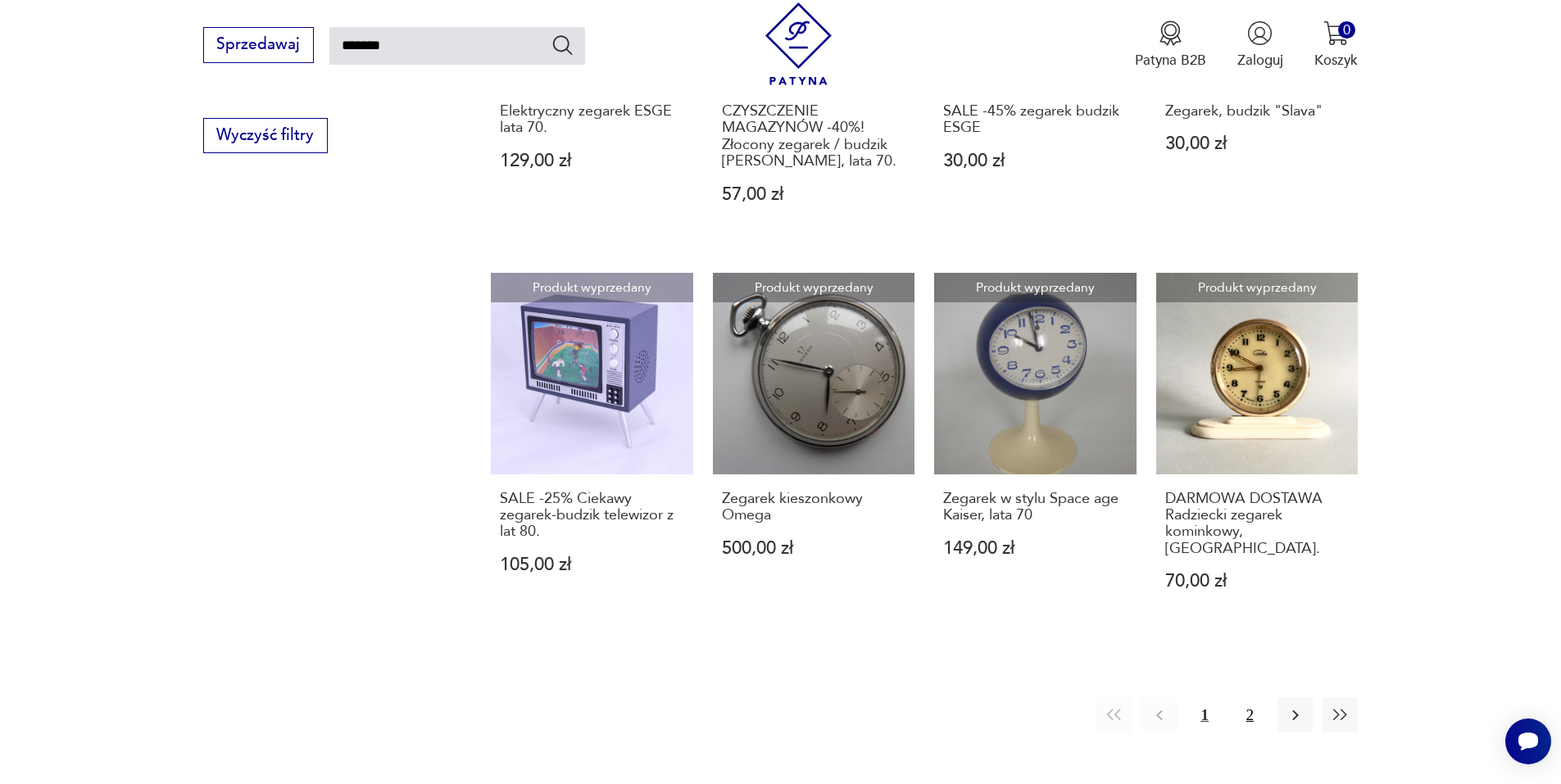
click at [1250, 697] on button "2" at bounding box center [1250, 715] width 36 height 36
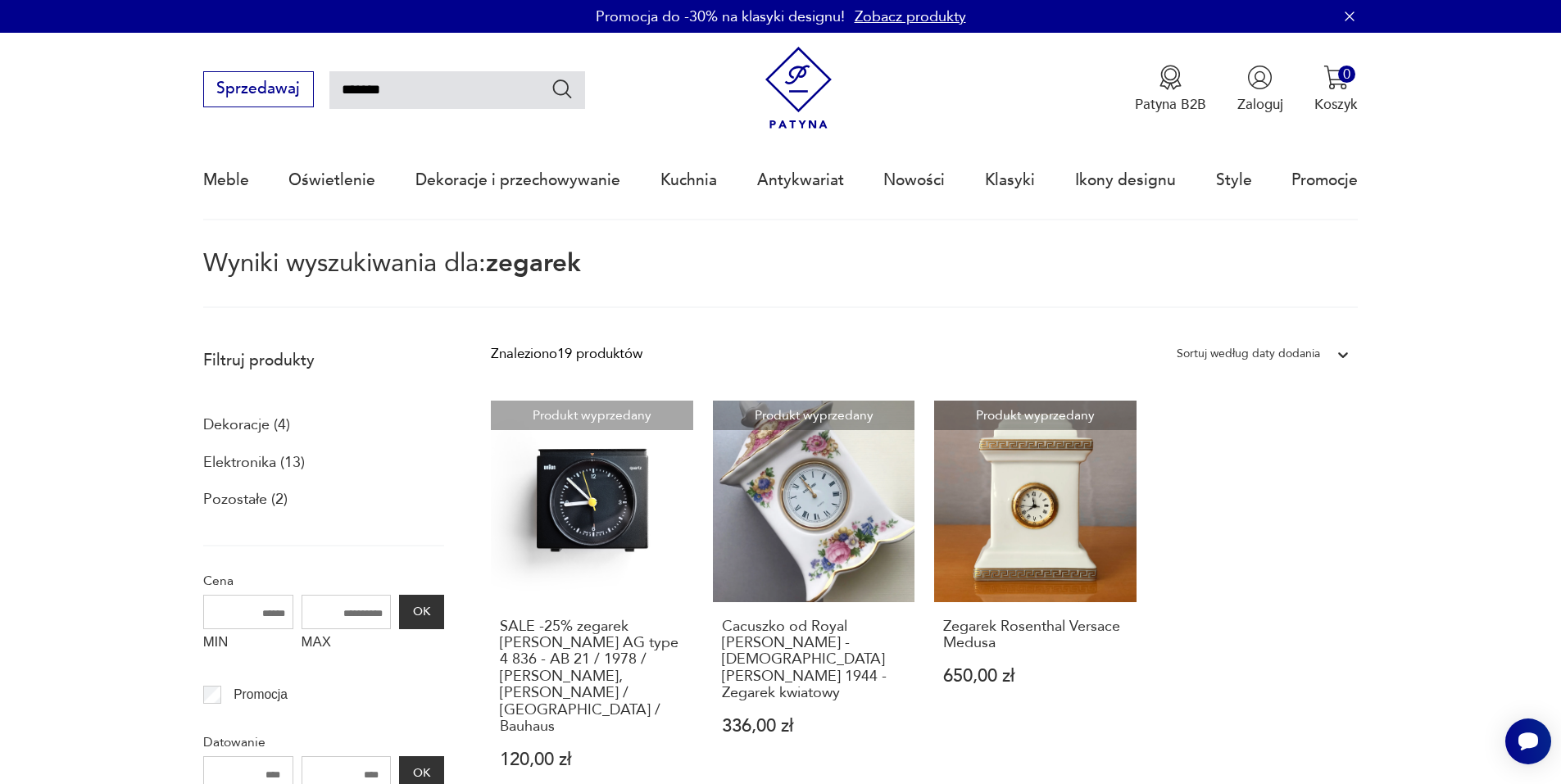
click at [799, 84] on img at bounding box center [798, 88] width 82 height 82
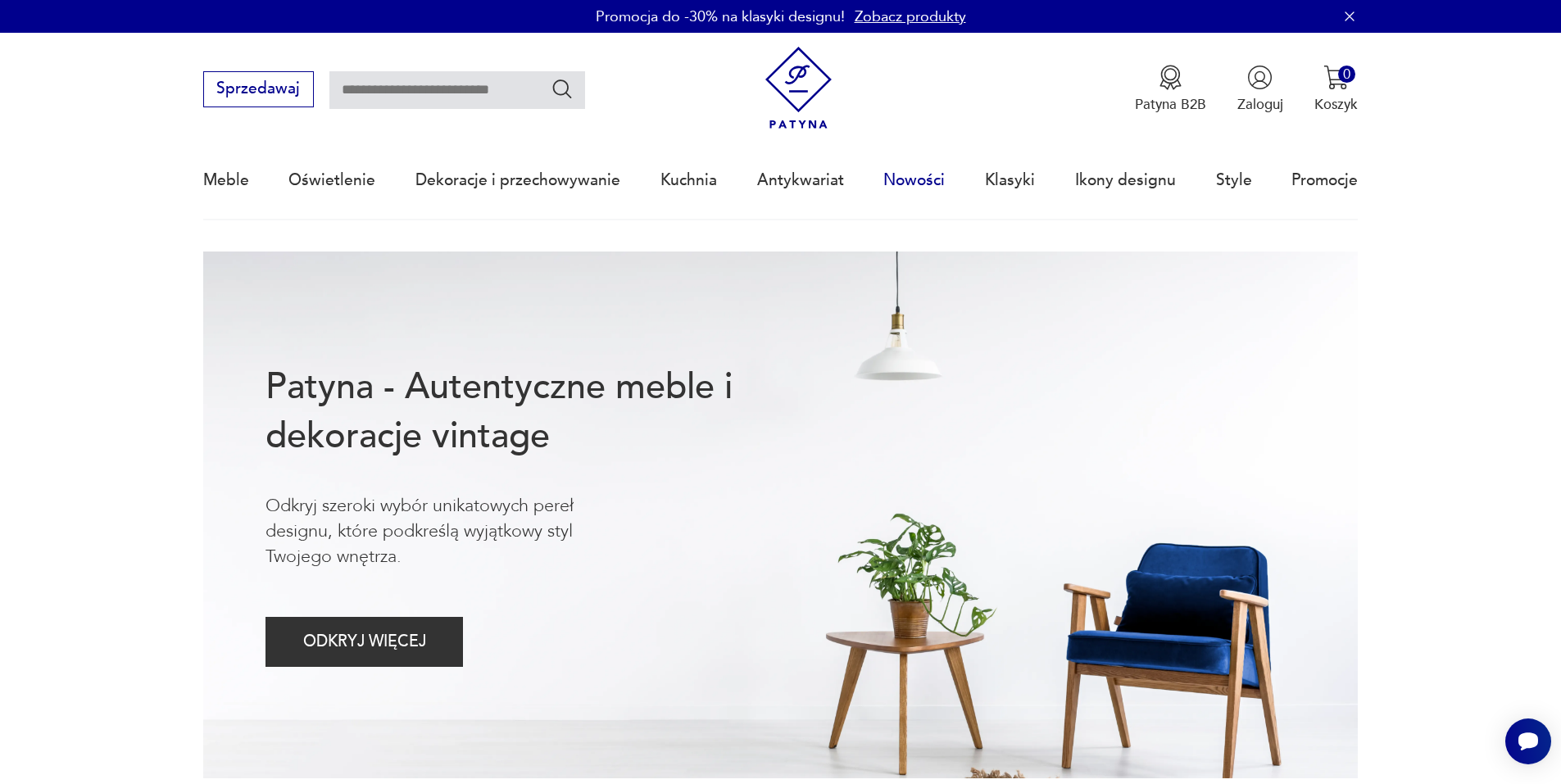
click at [912, 185] on link "Nowości" at bounding box center [914, 180] width 62 height 75
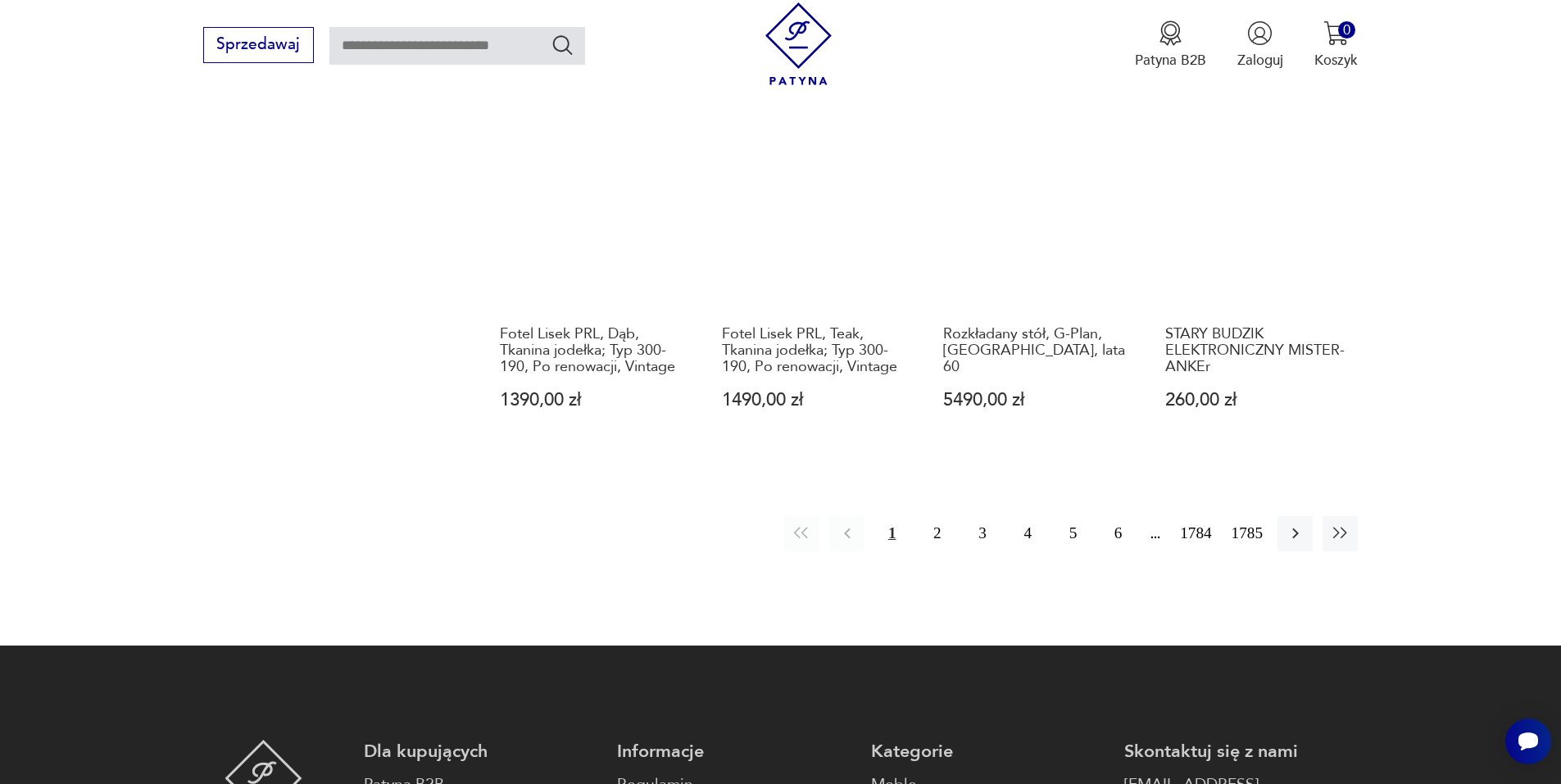
scroll to position [1639, 0]
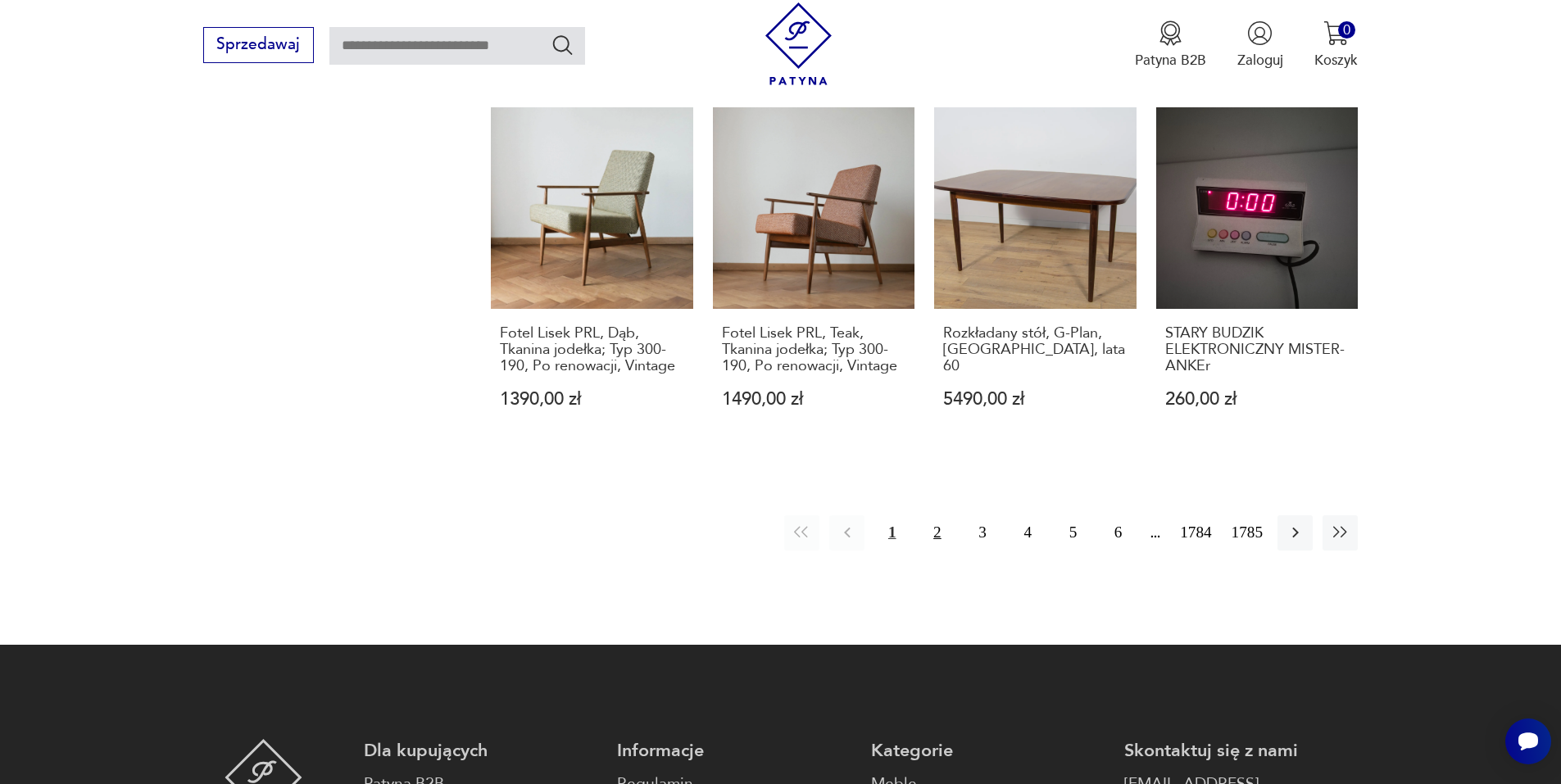
click at [938, 519] on button "2" at bounding box center [937, 533] width 36 height 36
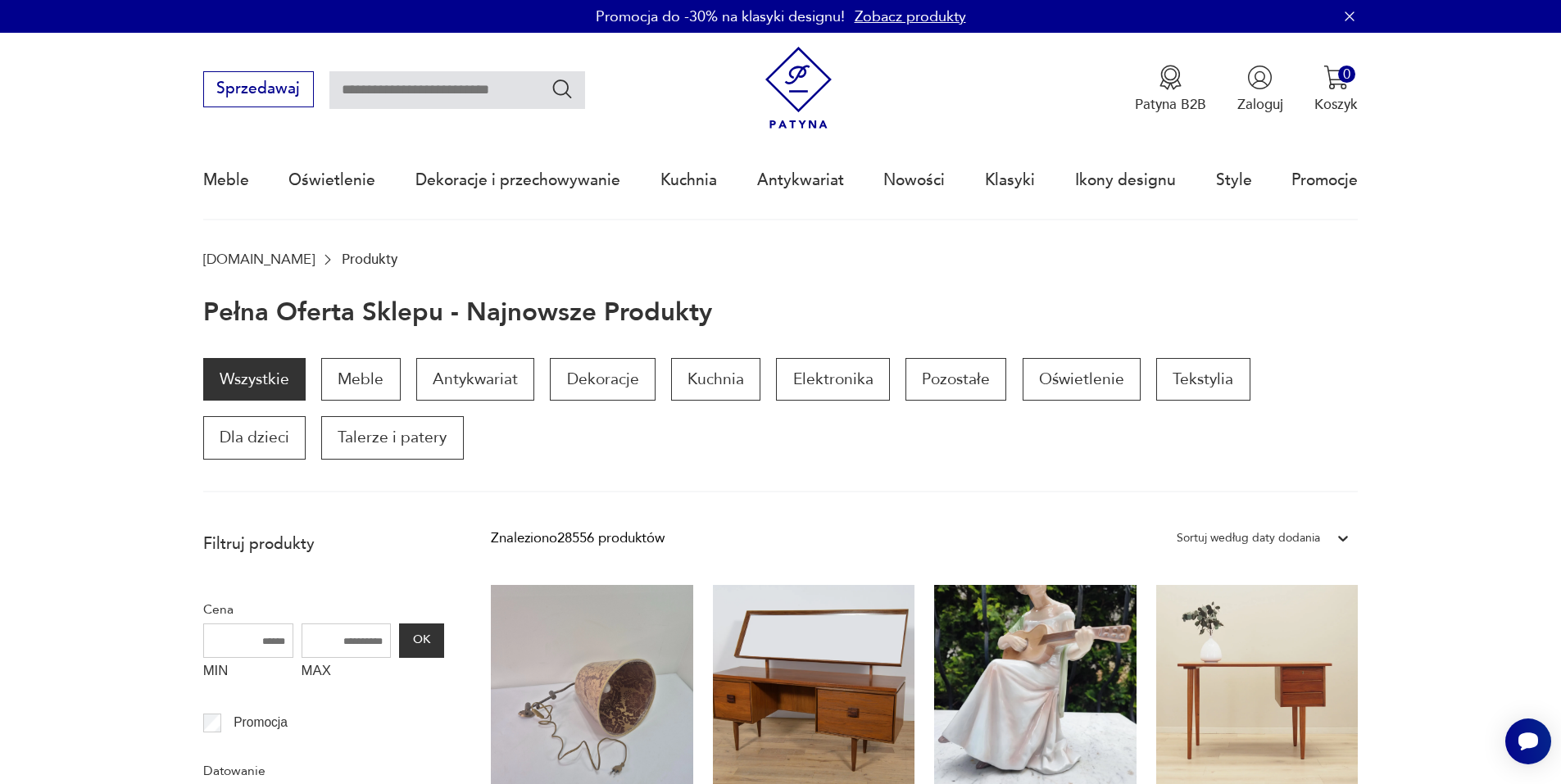
click at [364, 85] on input "text" at bounding box center [457, 90] width 256 height 37
type input "******"
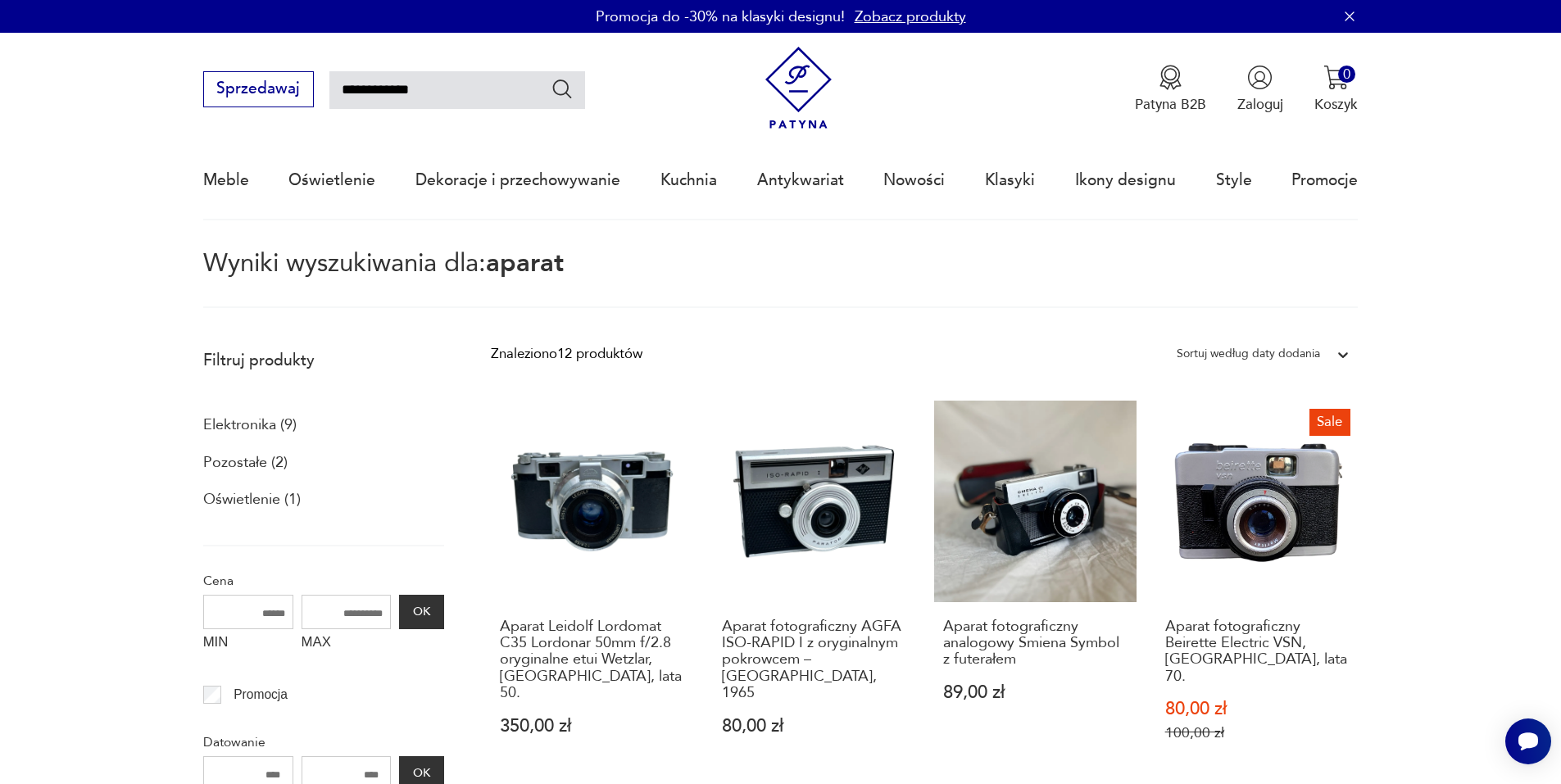
type input "**********"
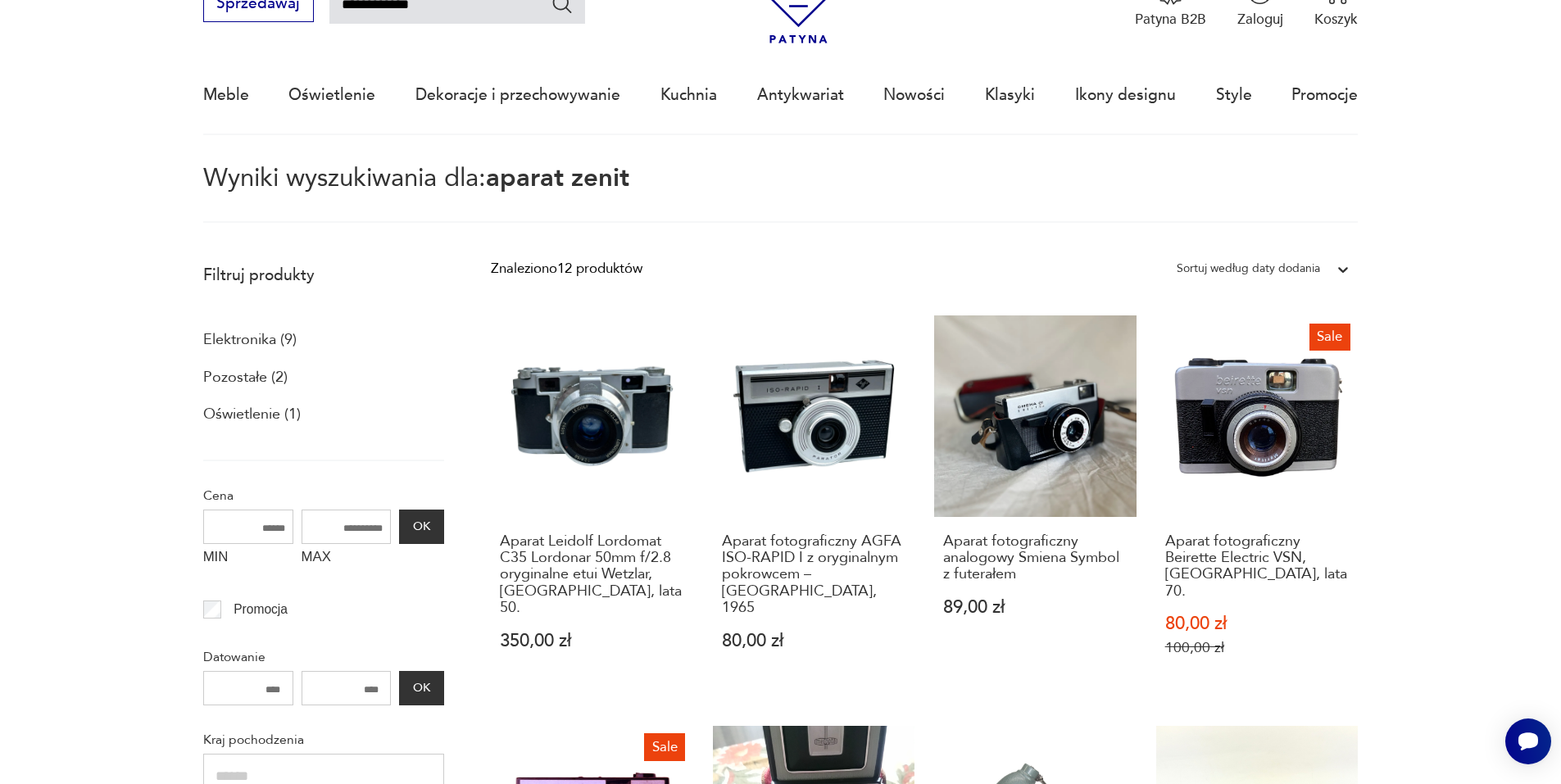
scroll to position [95, 0]
